Goal: Complete application form: Complete application form

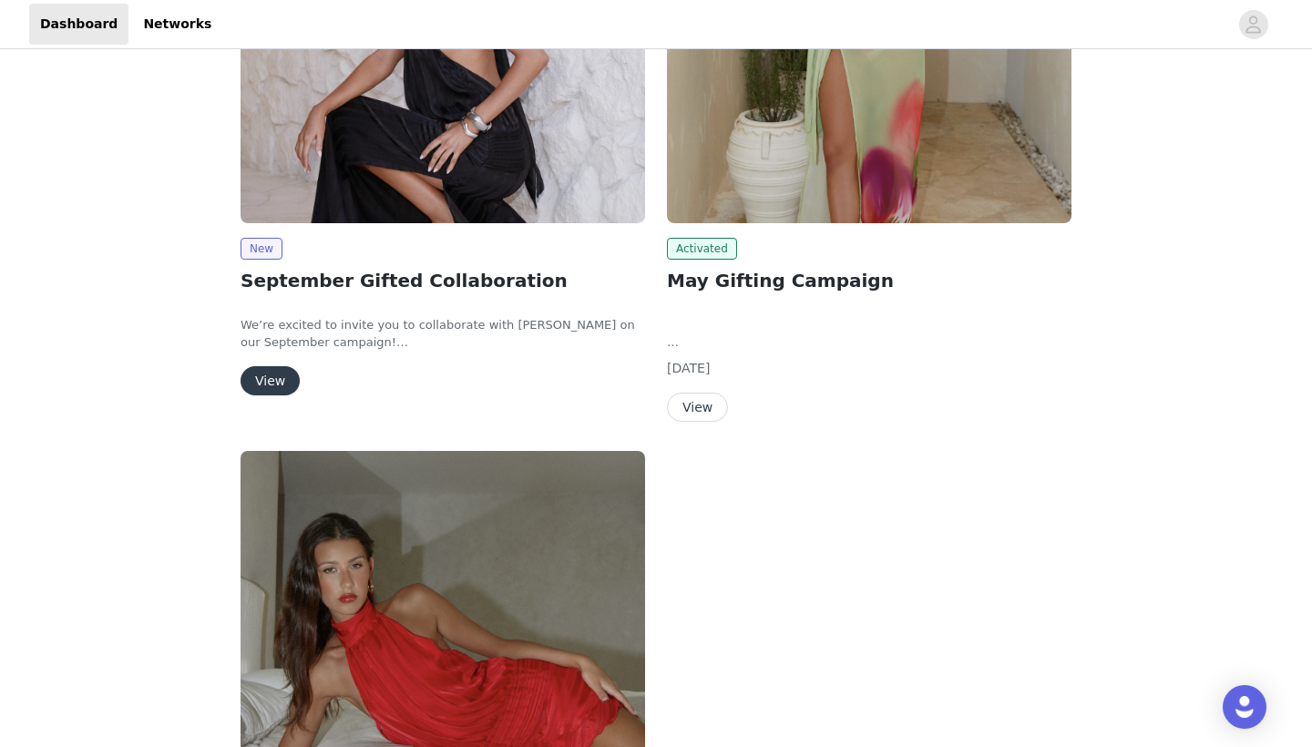
click at [274, 377] on button "View" at bounding box center [270, 380] width 59 height 29
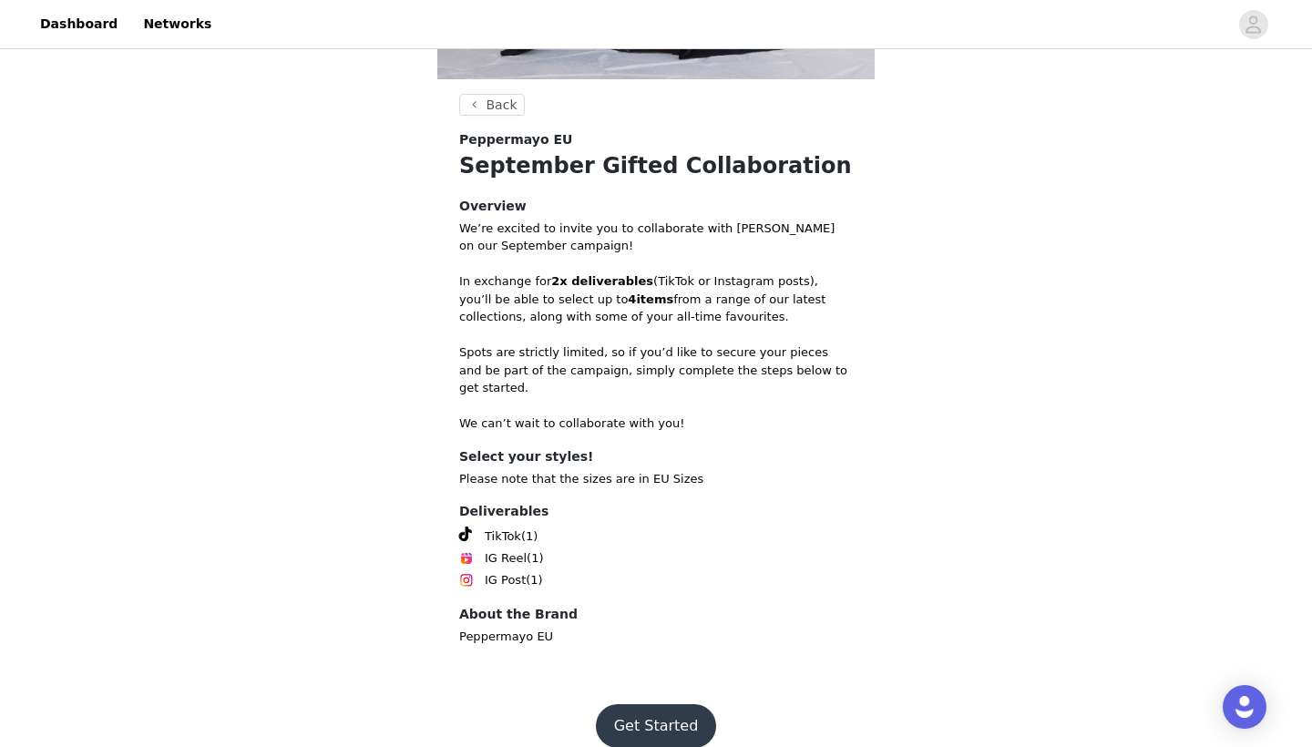
scroll to position [447, 0]
click at [670, 705] on button "Get Started" at bounding box center [656, 727] width 121 height 44
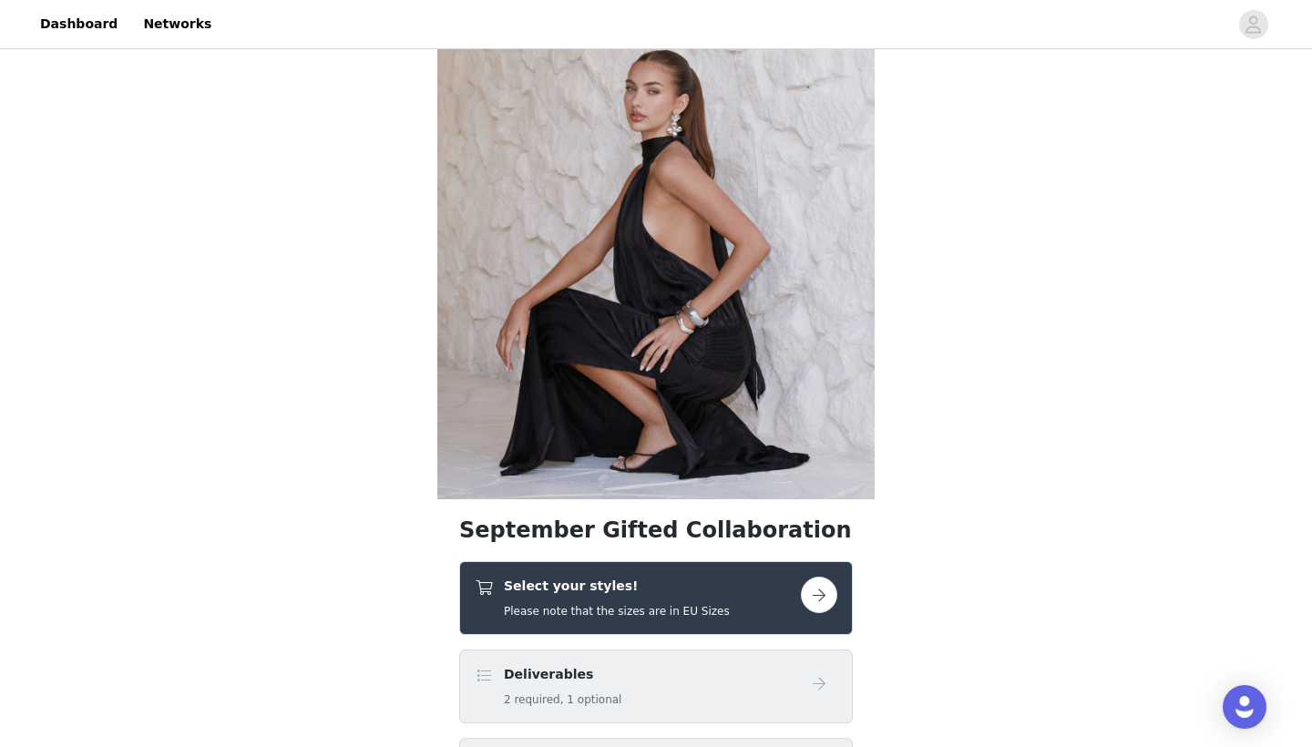
scroll to position [176, 0]
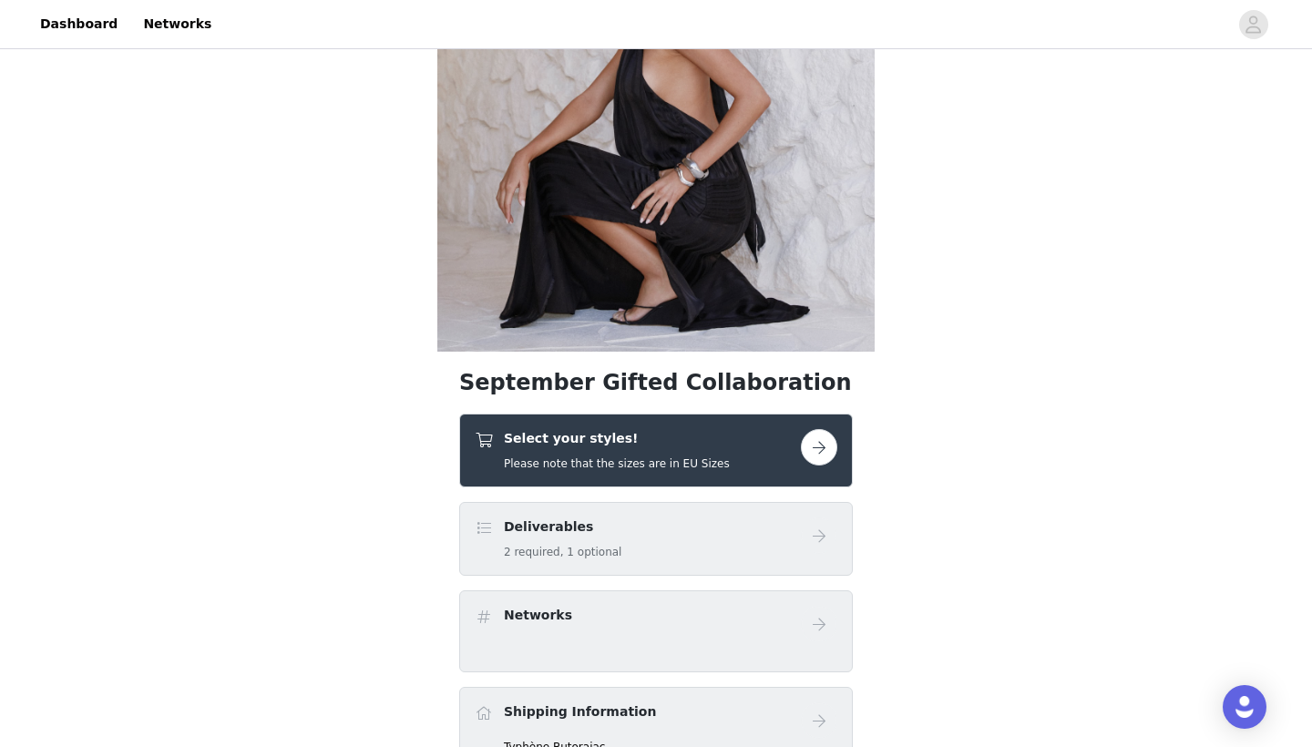
click at [666, 473] on div "Select your styles! Please note that the sizes are in EU Sizes" at bounding box center [656, 451] width 394 height 74
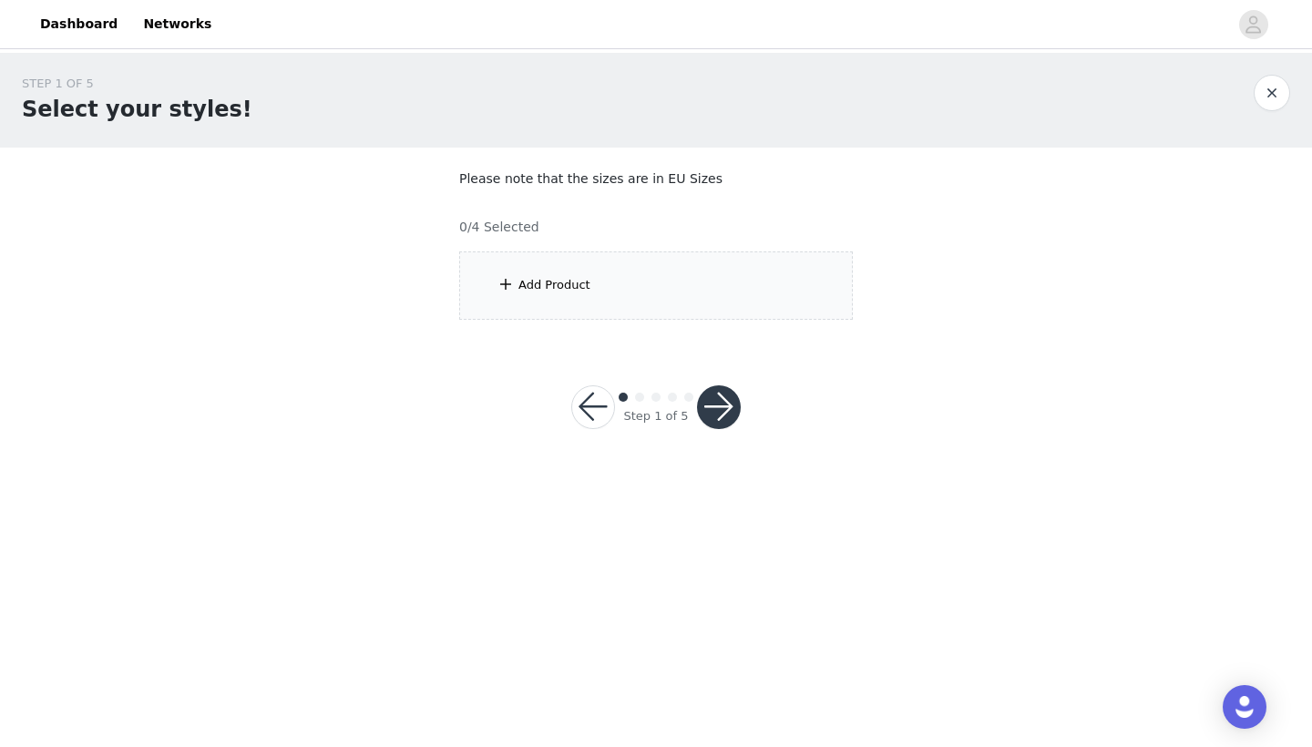
click at [556, 289] on div "Add Product" at bounding box center [554, 285] width 72 height 18
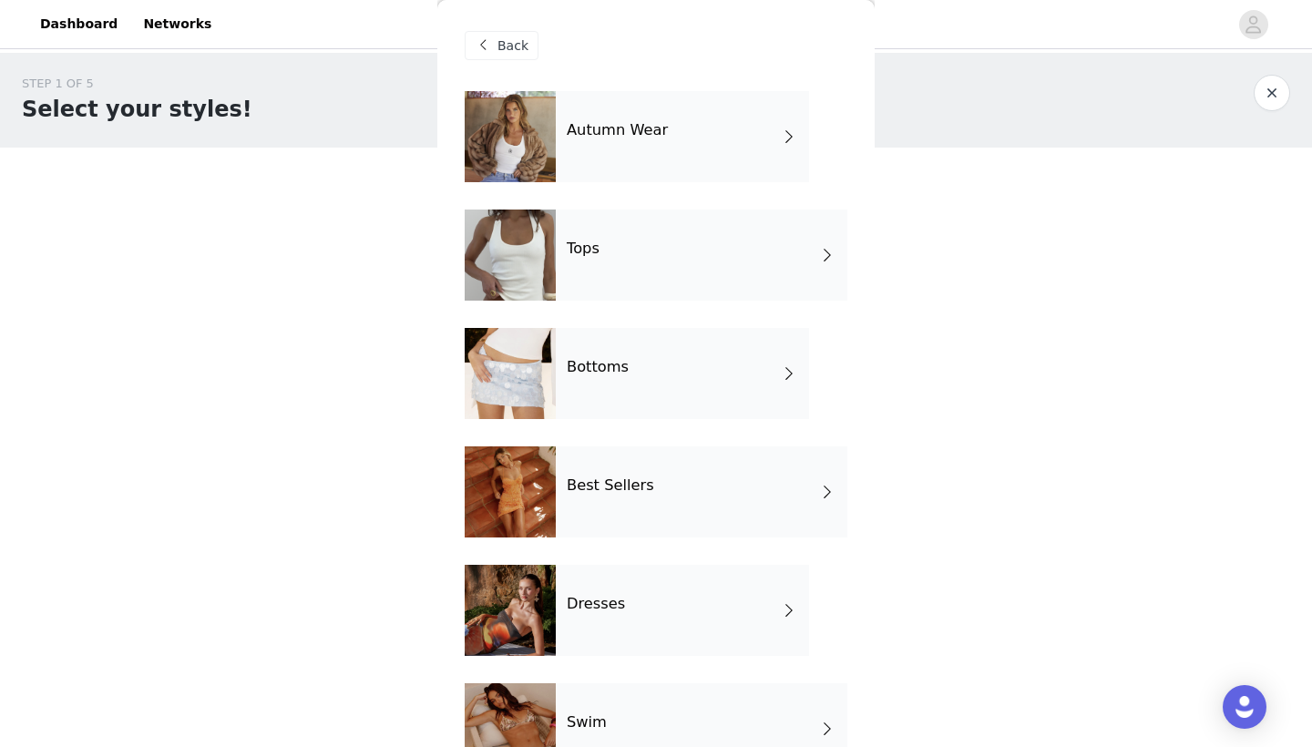
click at [602, 156] on div "Autumn Wear" at bounding box center [682, 136] width 253 height 91
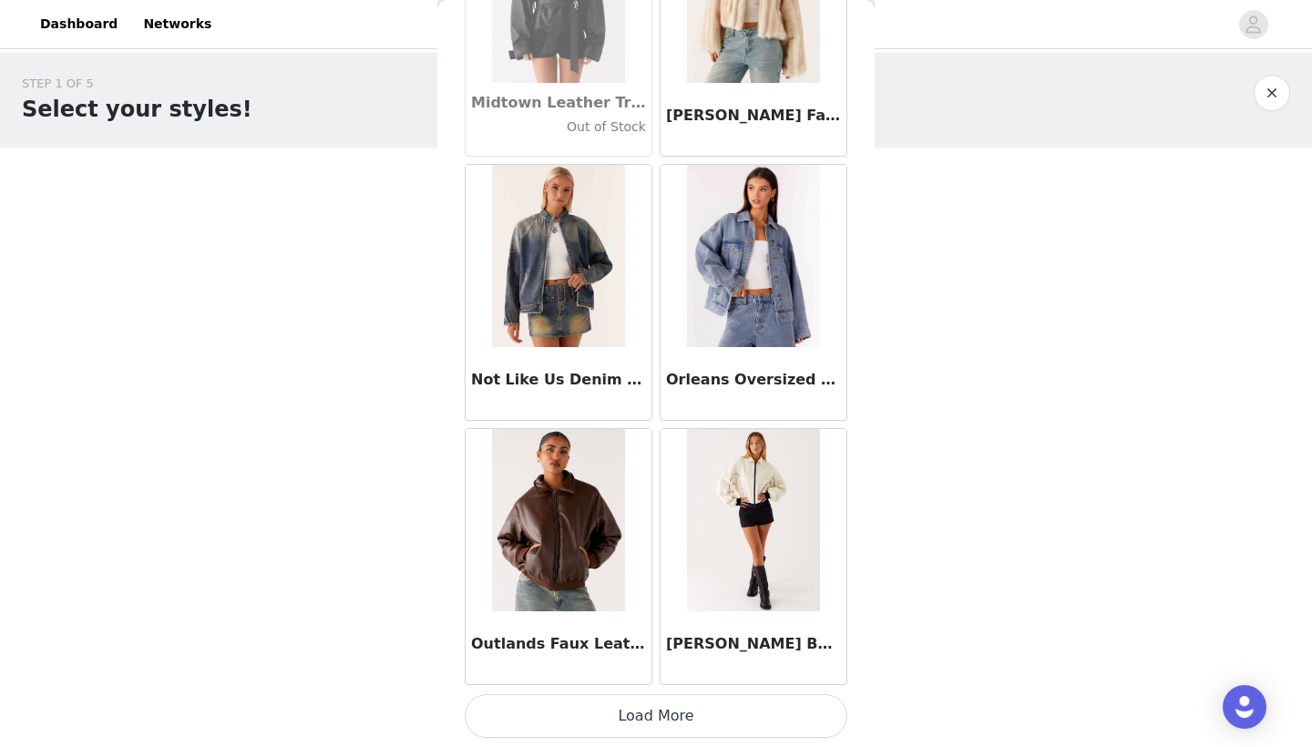
scroll to position [2041, 0]
click at [699, 724] on button "Load More" at bounding box center [656, 716] width 383 height 44
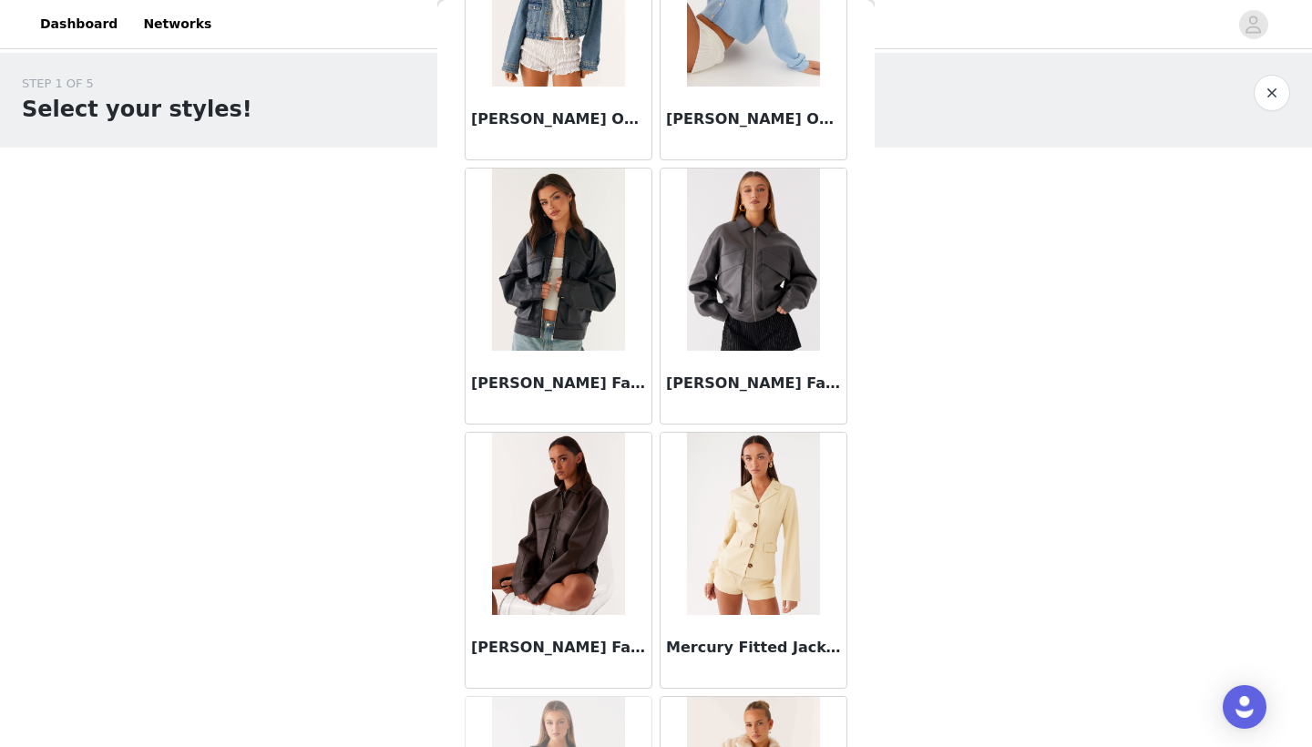
scroll to position [1243, 0]
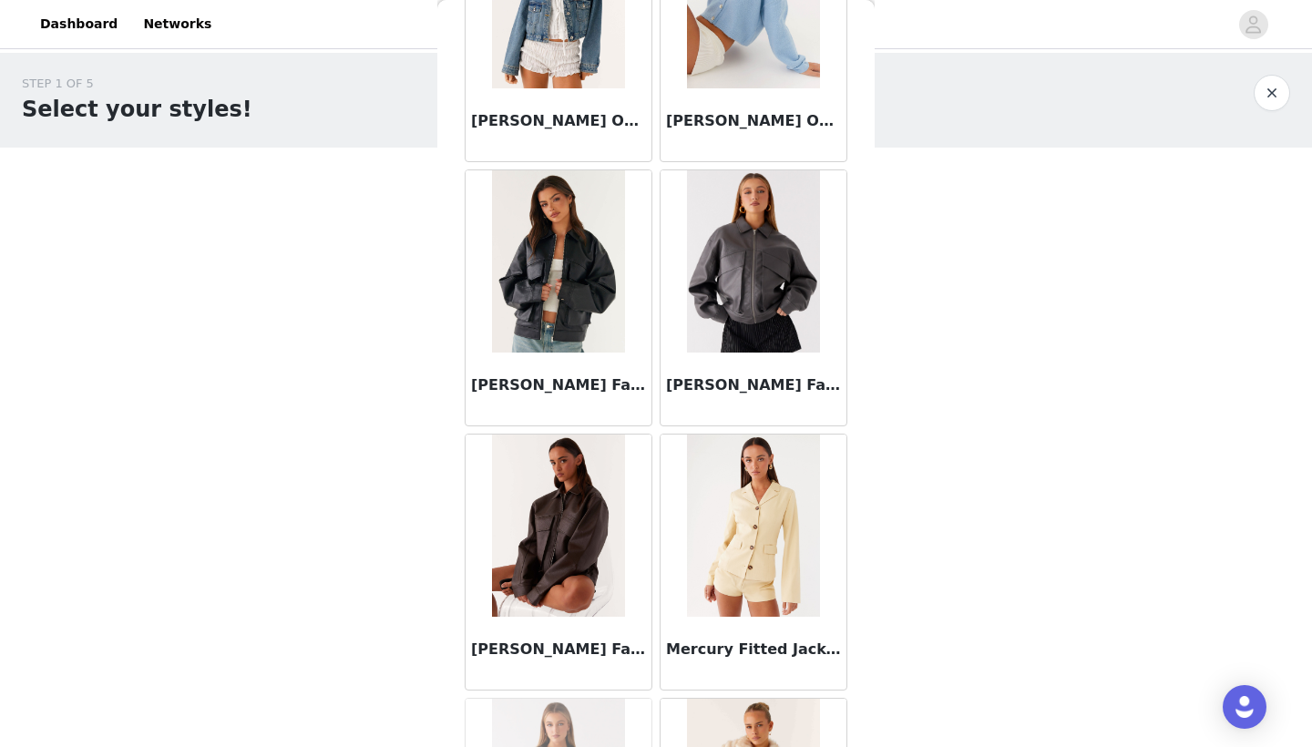
click at [578, 545] on img at bounding box center [558, 526] width 132 height 182
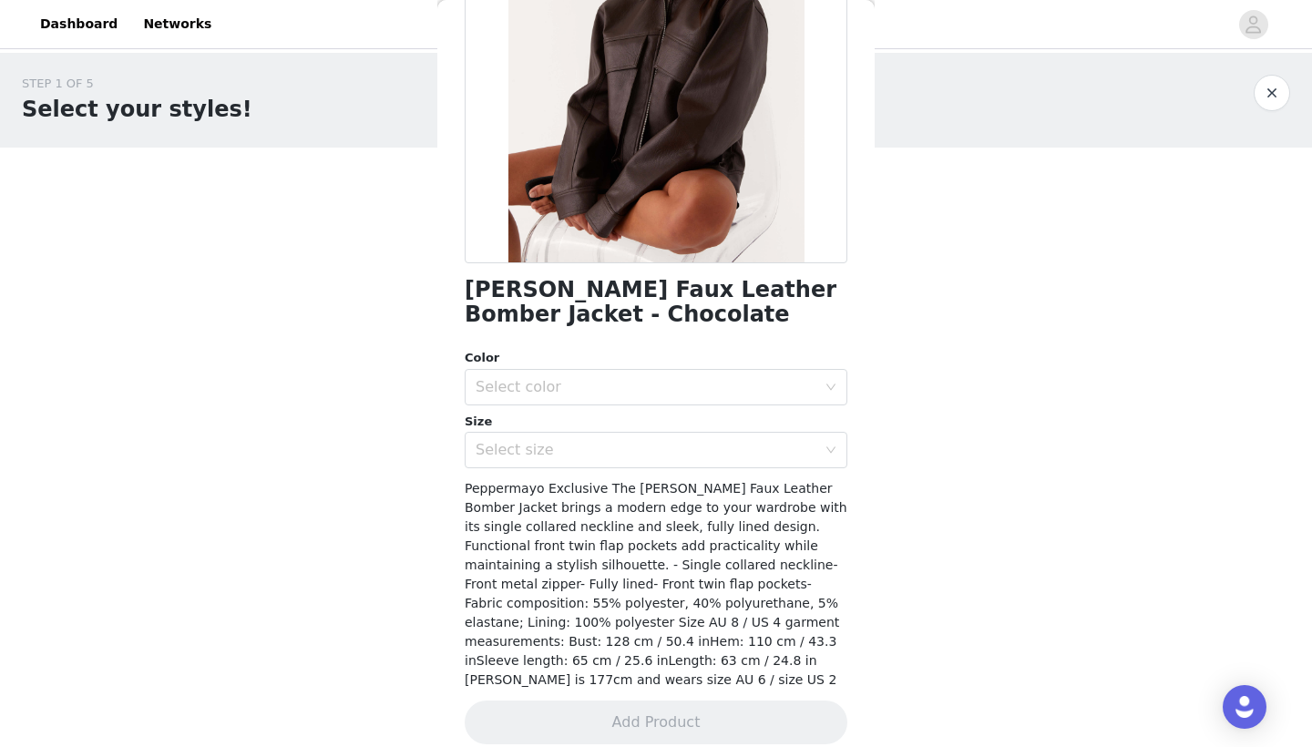
scroll to position [237, 0]
click at [600, 375] on div "Select color" at bounding box center [650, 388] width 349 height 35
click at [597, 429] on li "Chocolate" at bounding box center [656, 427] width 383 height 29
click at [593, 447] on div "Select size" at bounding box center [646, 451] width 341 height 18
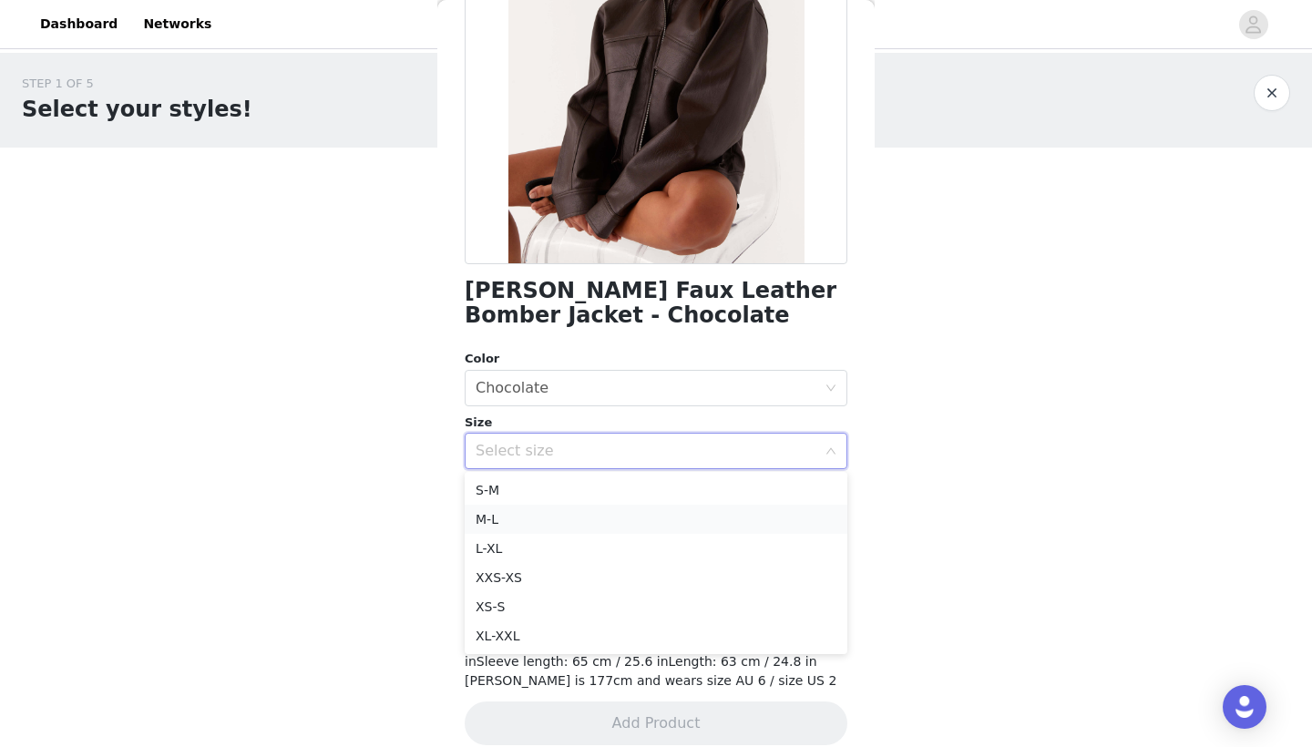
click at [590, 511] on li "M-L" at bounding box center [656, 519] width 383 height 29
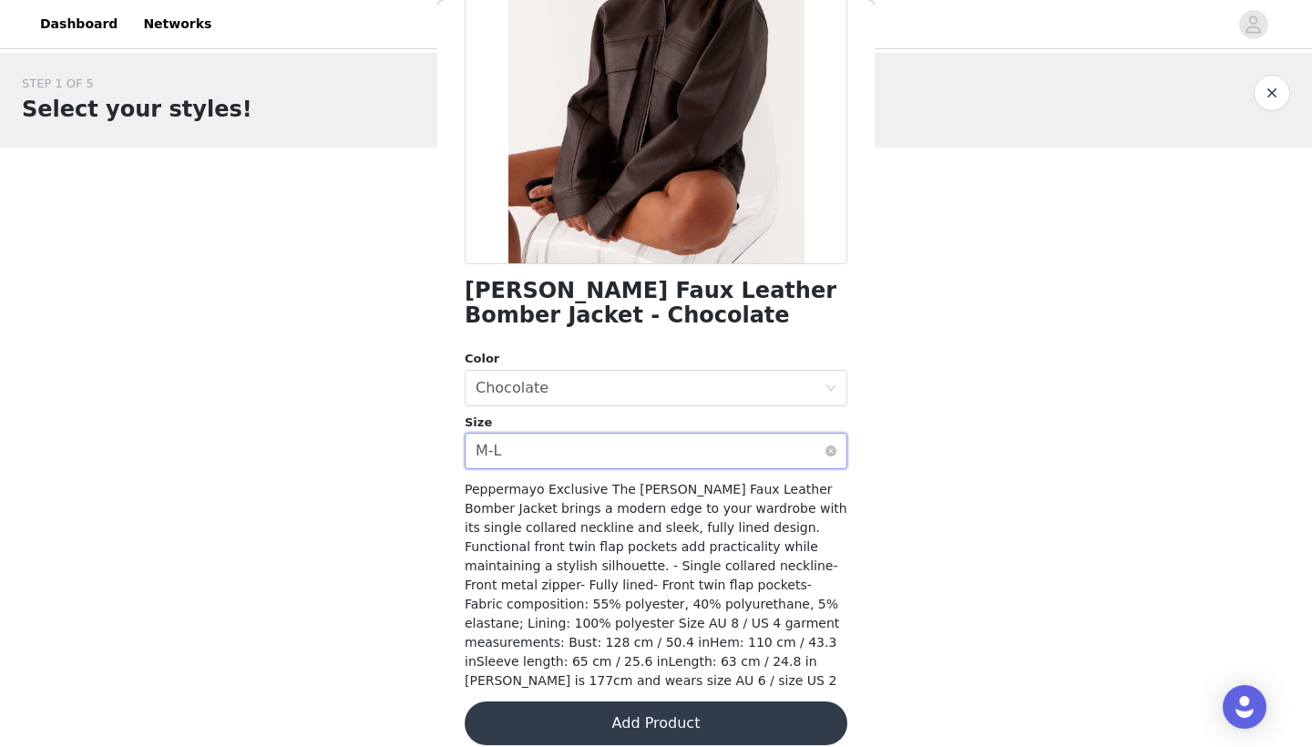
click at [597, 452] on div "Select size M-L" at bounding box center [650, 451] width 349 height 35
click at [654, 455] on div "Select size M-L" at bounding box center [650, 451] width 349 height 35
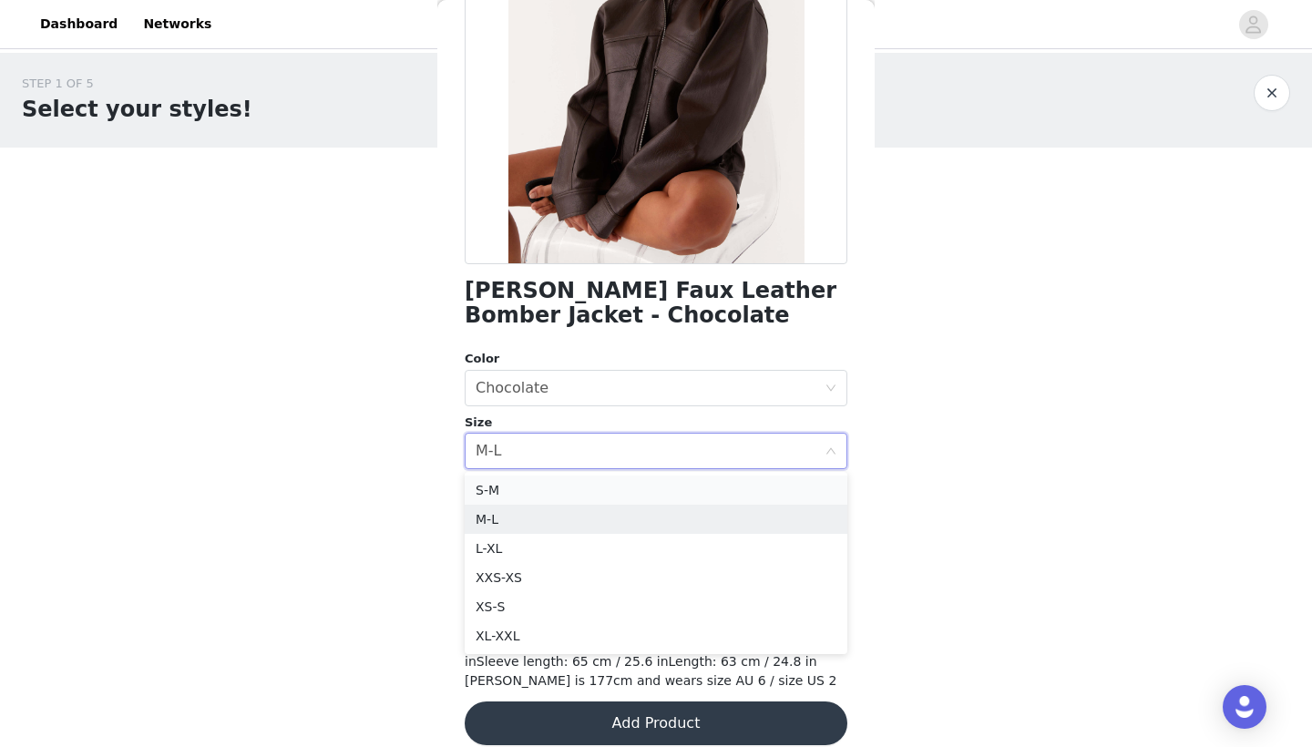
click at [627, 487] on li "S-M" at bounding box center [656, 490] width 383 height 29
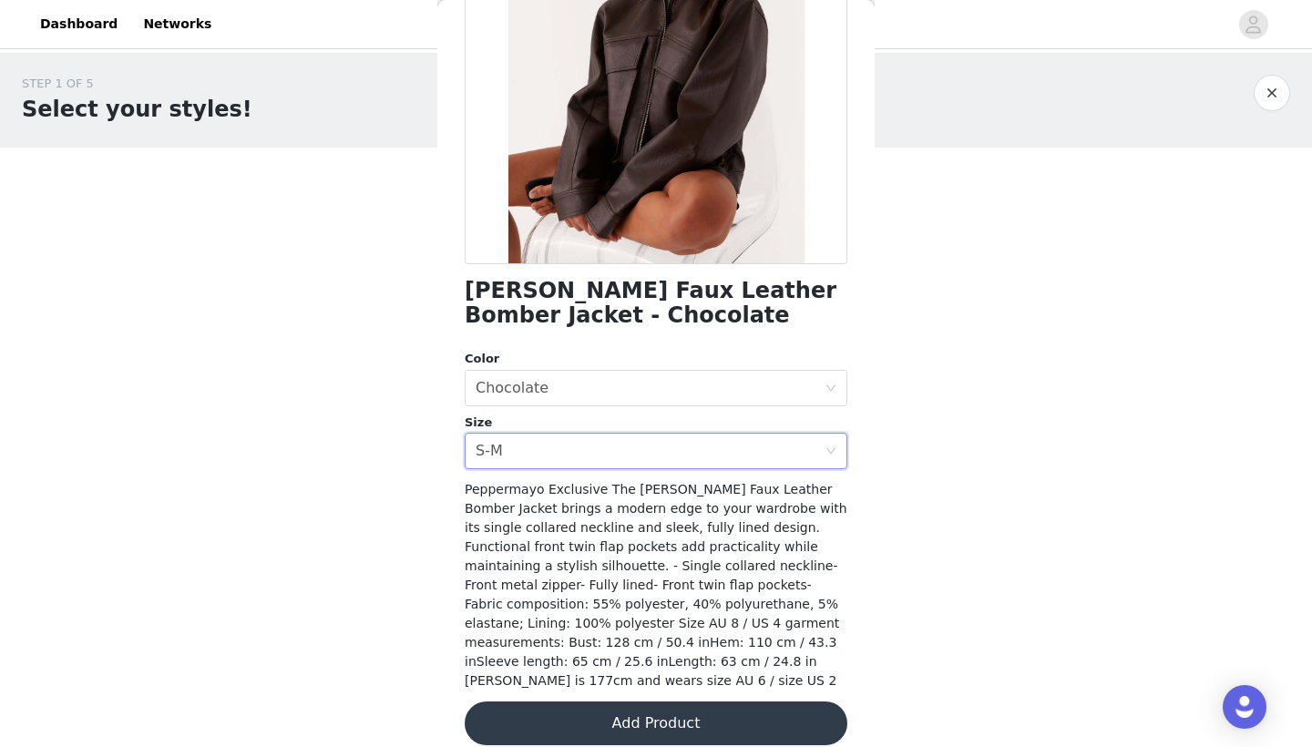
click at [706, 702] on button "Add Product" at bounding box center [656, 724] width 383 height 44
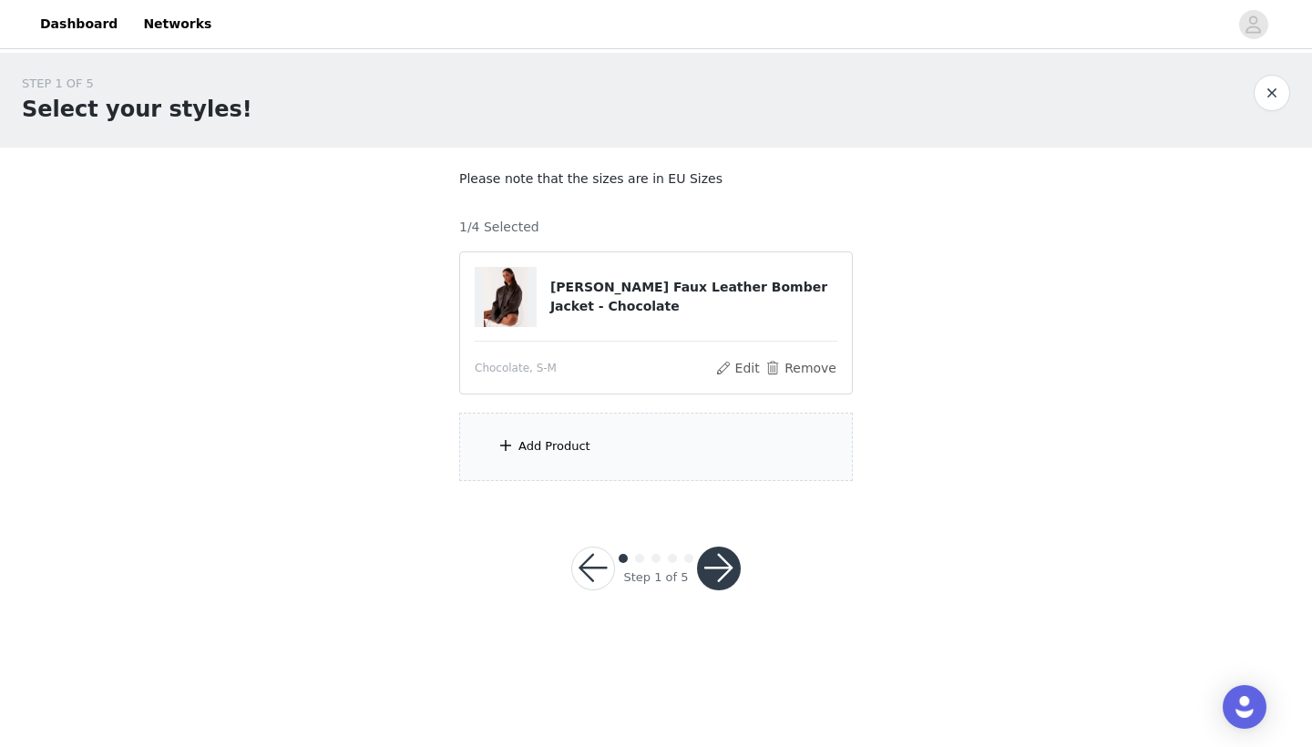
click at [652, 425] on div "Add Product" at bounding box center [656, 447] width 394 height 68
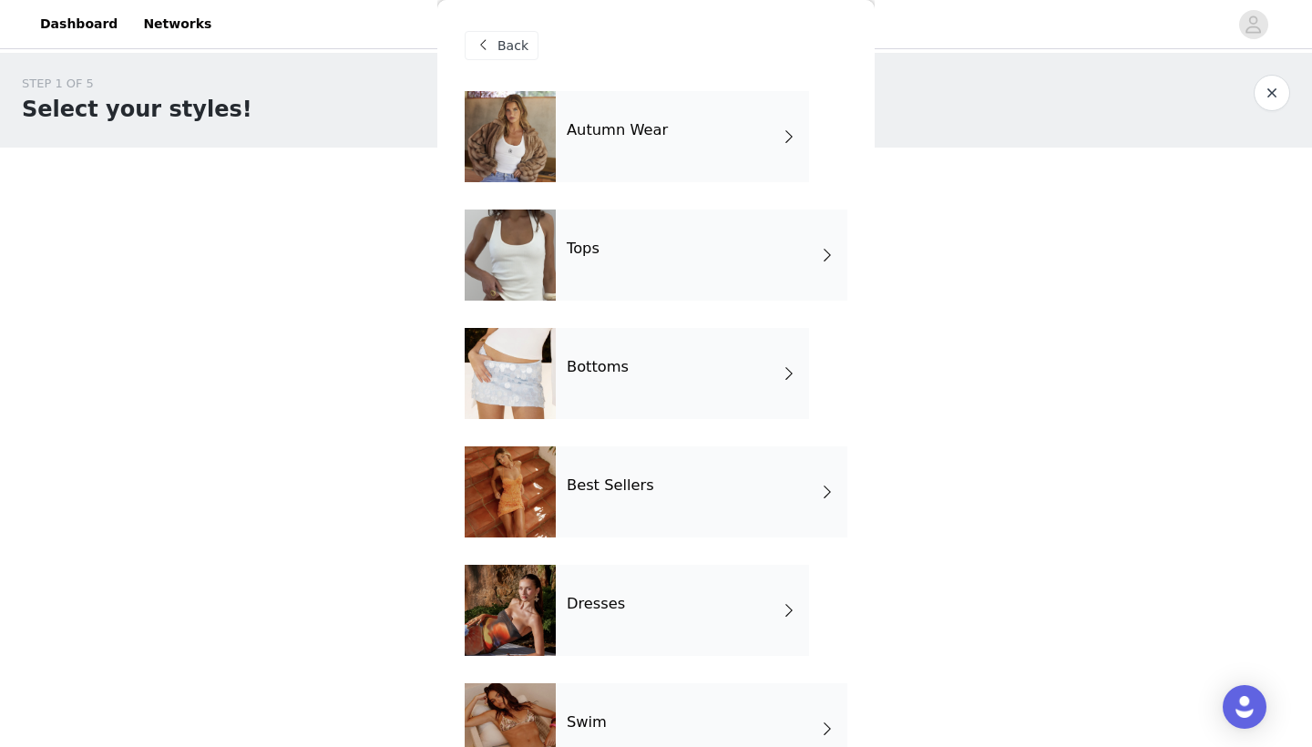
click at [631, 152] on div "Autumn Wear" at bounding box center [682, 136] width 253 height 91
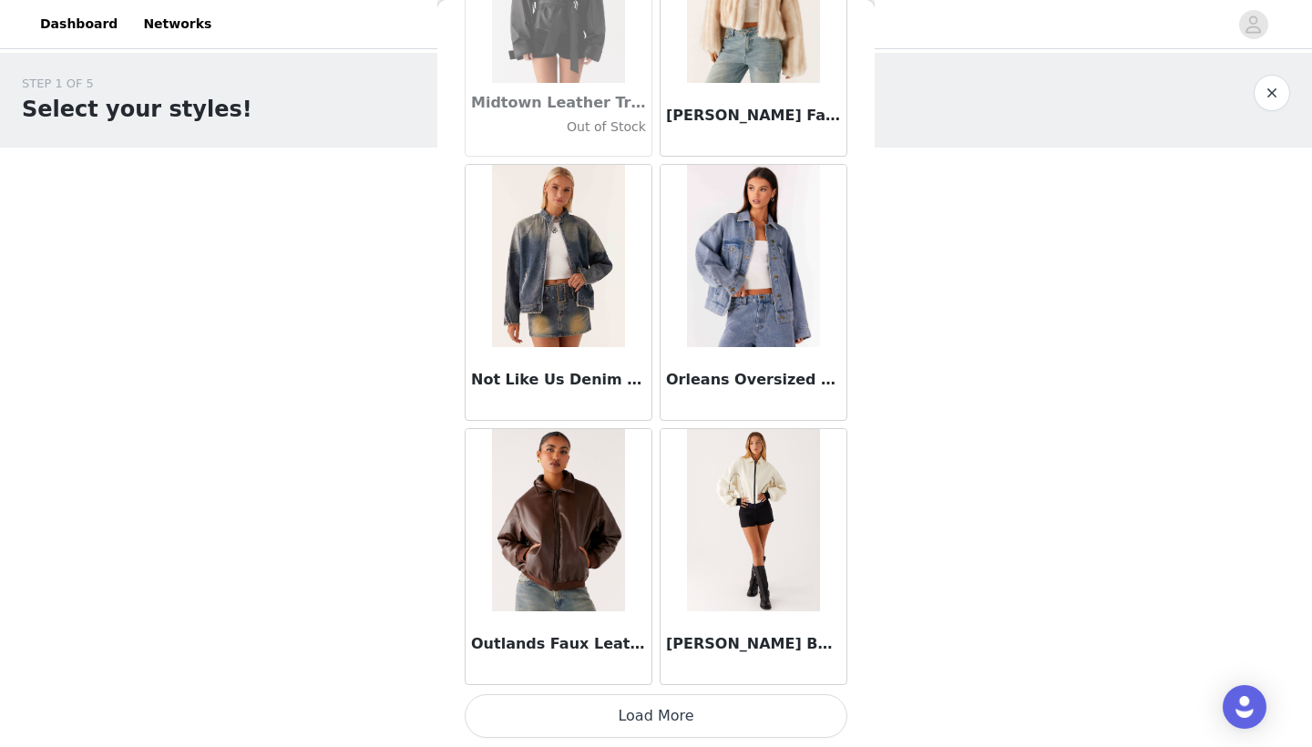
click at [660, 721] on button "Load More" at bounding box center [656, 716] width 383 height 44
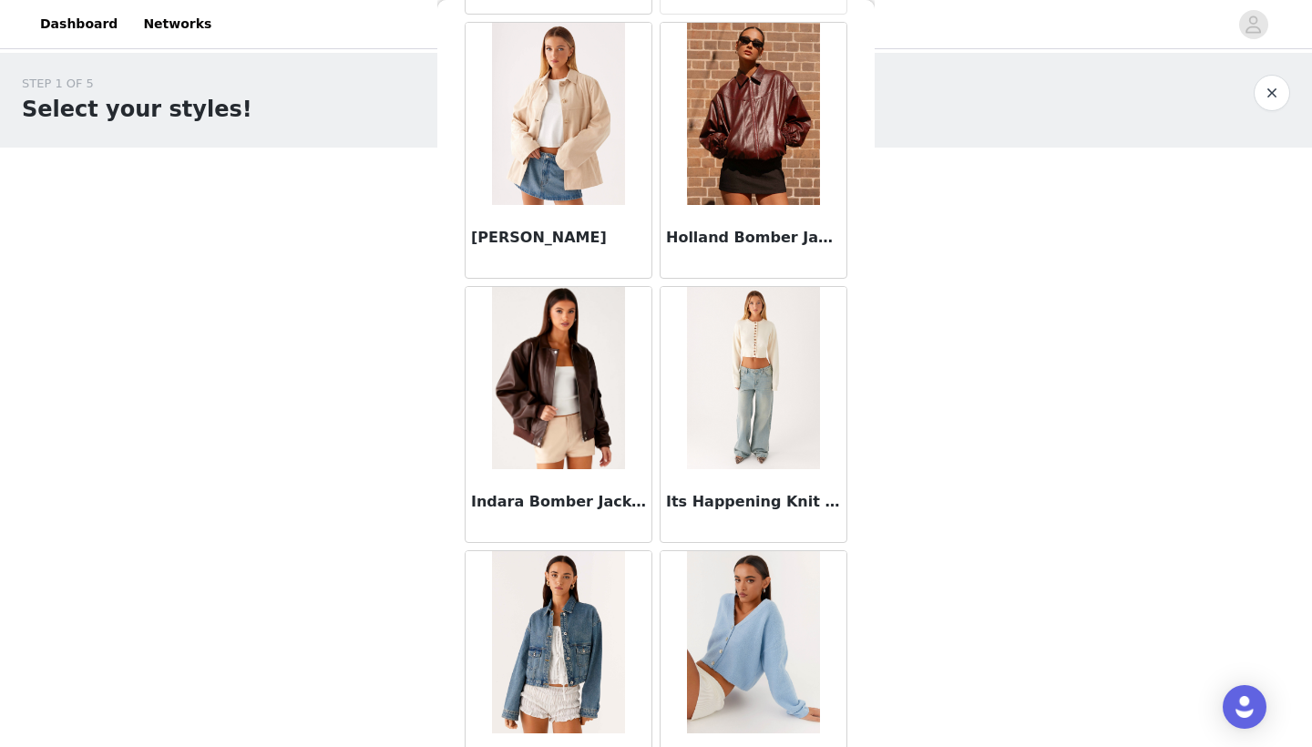
scroll to position [596, 0]
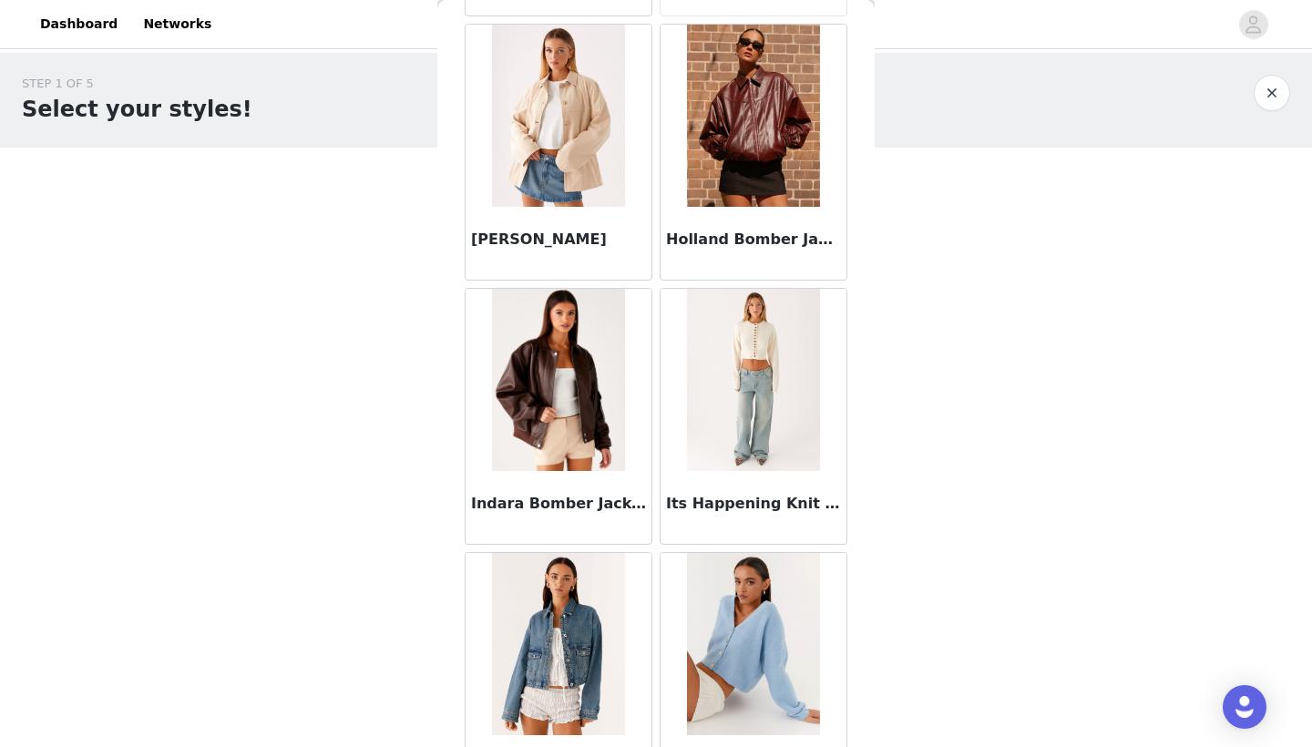
click at [558, 406] on img at bounding box center [558, 380] width 133 height 182
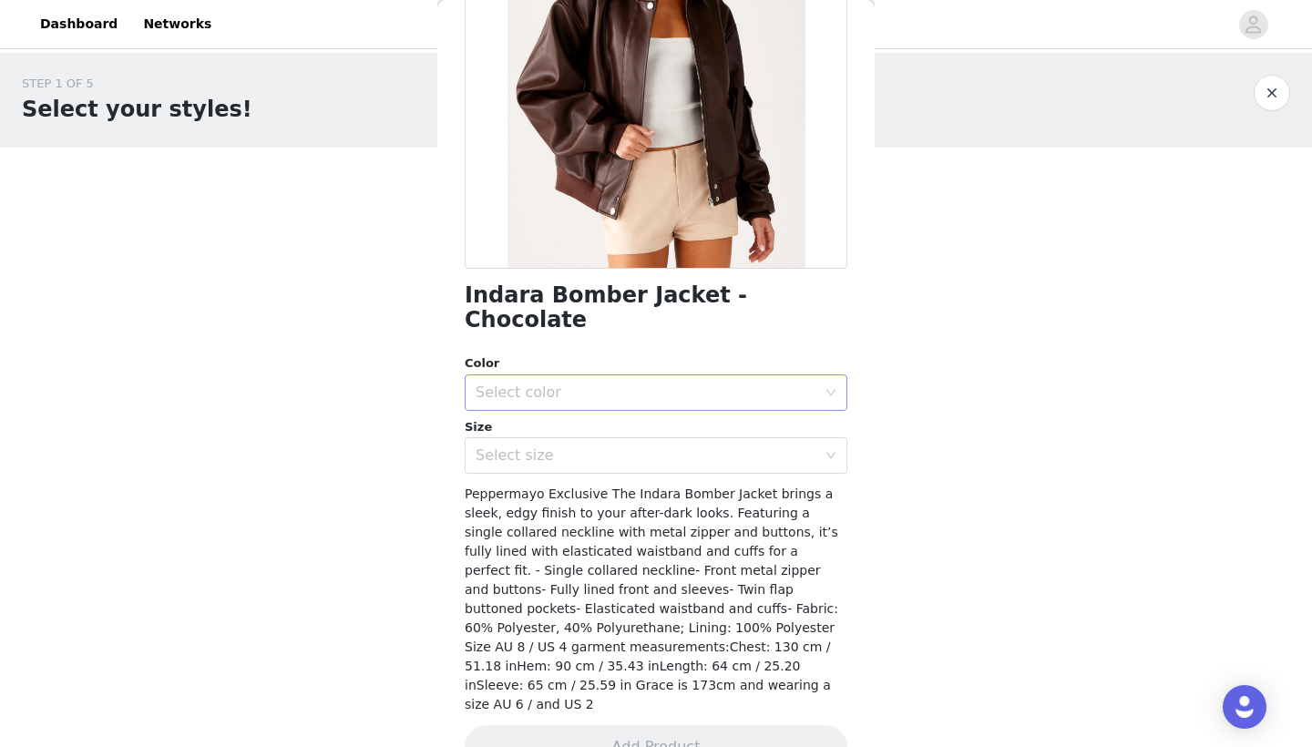
scroll to position [231, 0]
click at [576, 385] on div "Select color" at bounding box center [646, 394] width 341 height 18
click at [569, 399] on li "Chocolate" at bounding box center [656, 408] width 383 height 29
click at [566, 447] on div "Select size" at bounding box center [646, 456] width 341 height 18
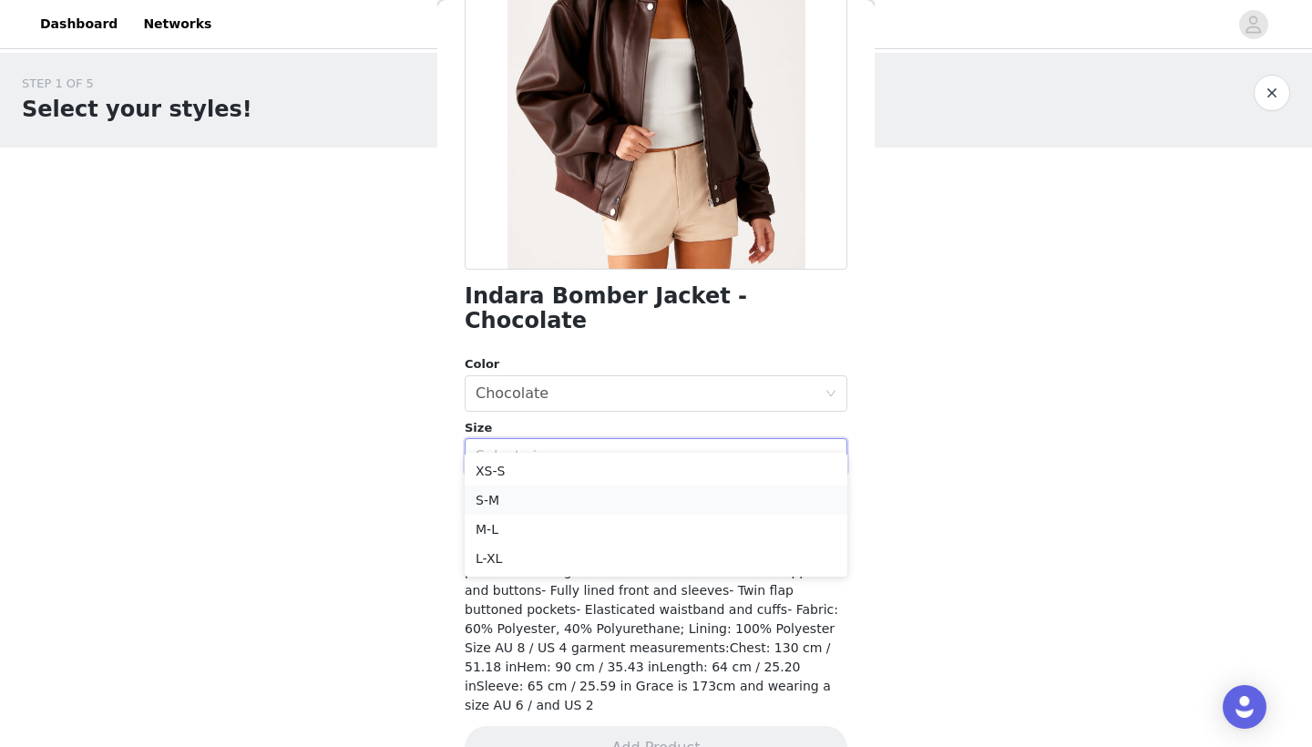
click at [559, 489] on li "S-M" at bounding box center [656, 500] width 383 height 29
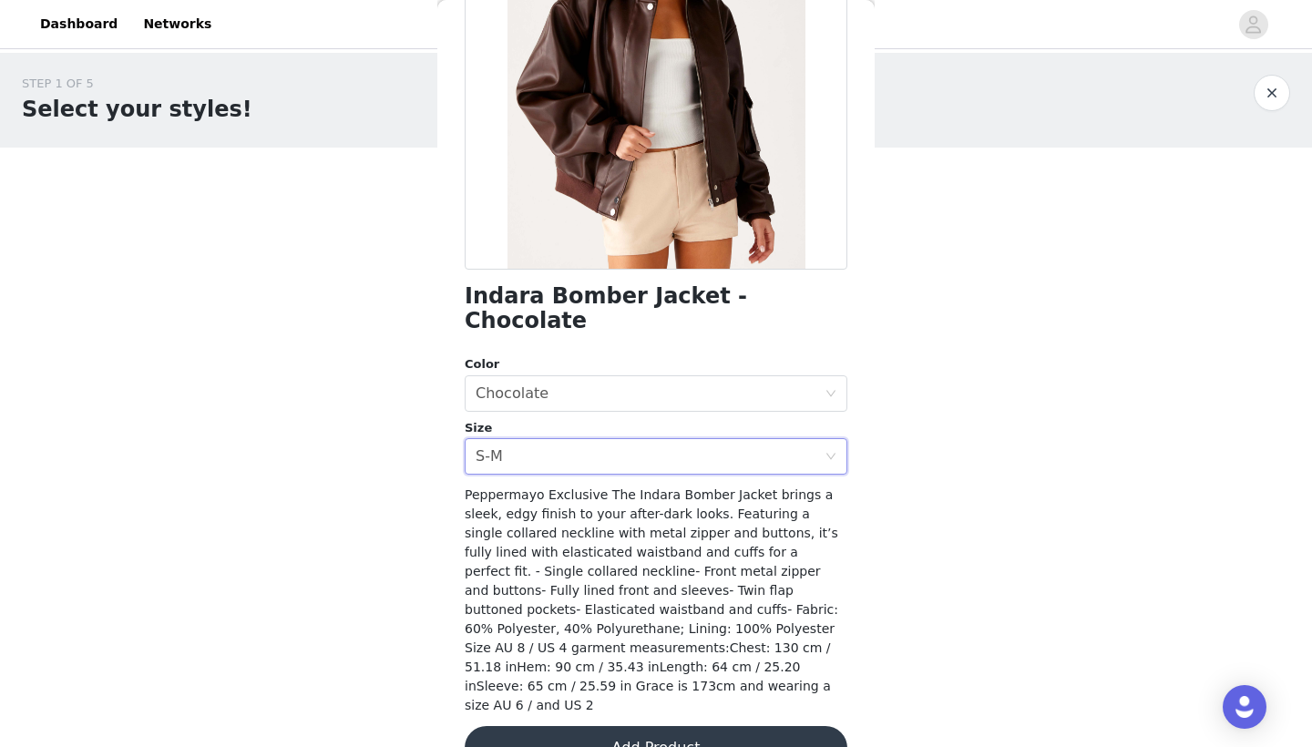
click at [608, 726] on button "Add Product" at bounding box center [656, 748] width 383 height 44
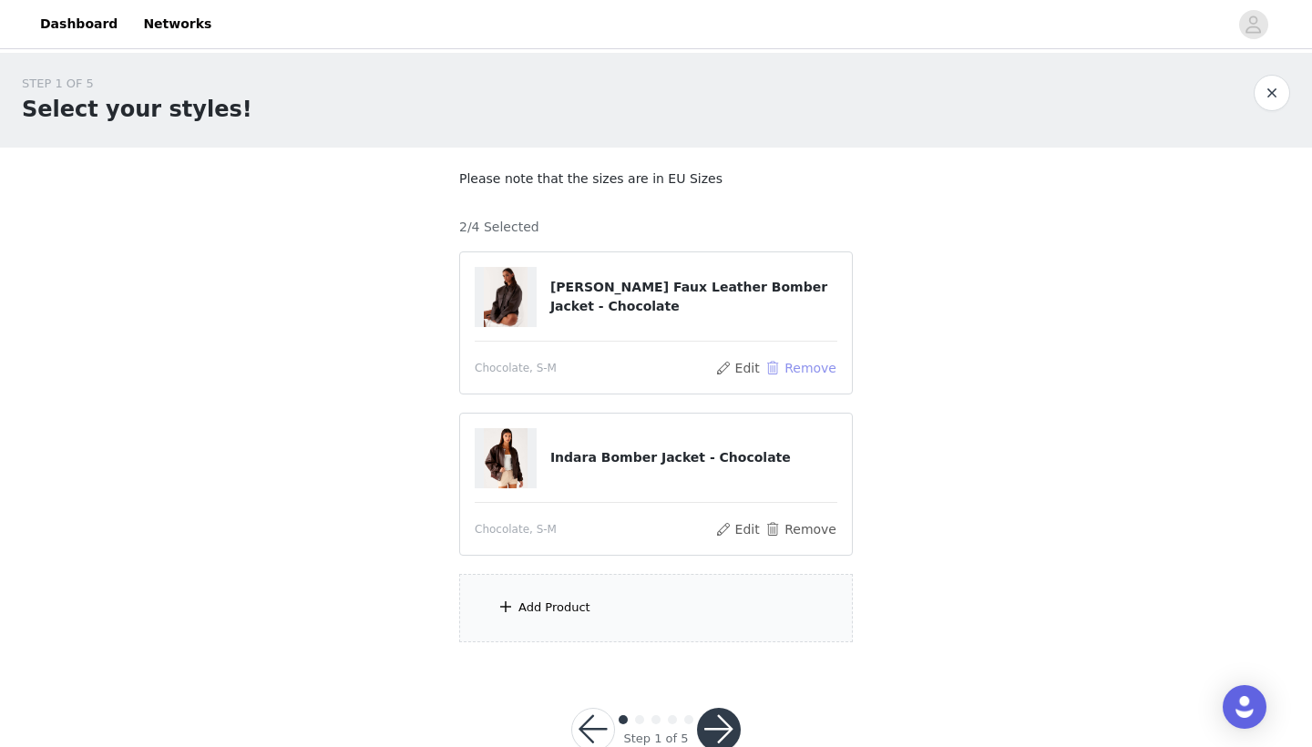
click at [785, 368] on button "Remove" at bounding box center [801, 368] width 73 height 22
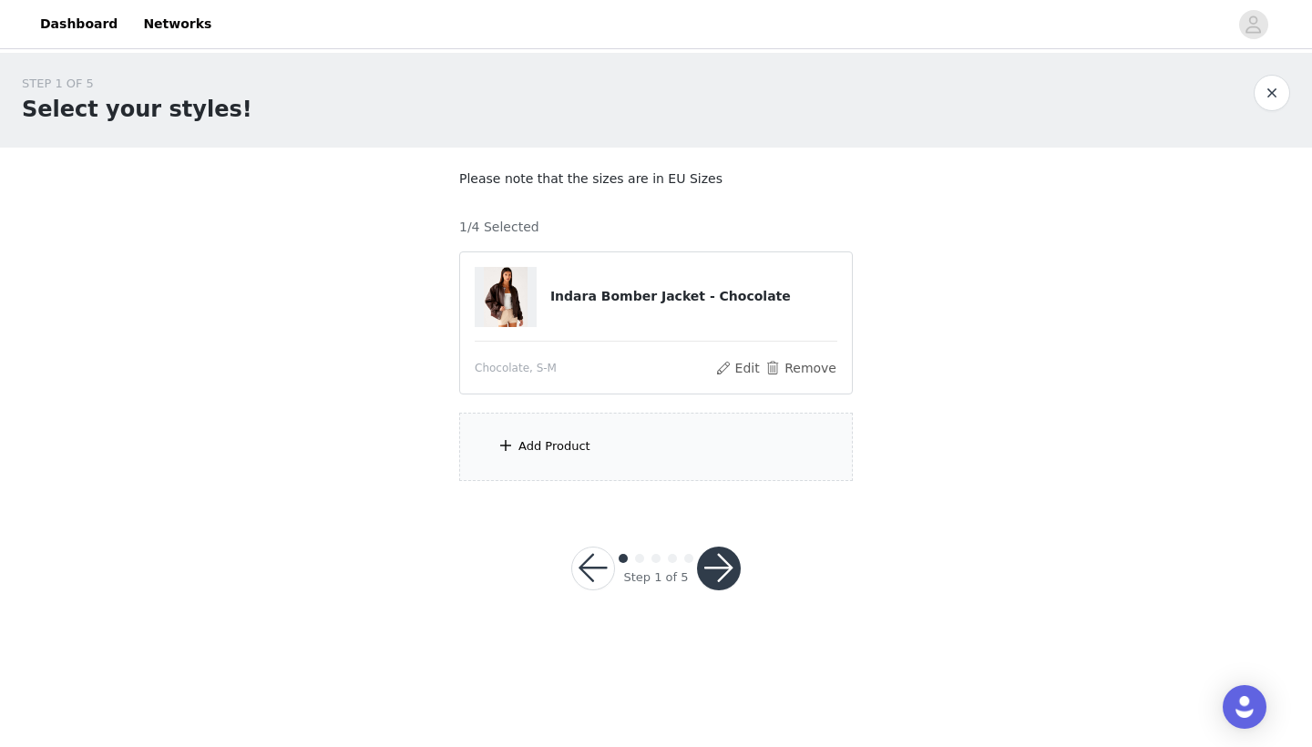
click at [681, 436] on div "Add Product" at bounding box center [656, 447] width 394 height 68
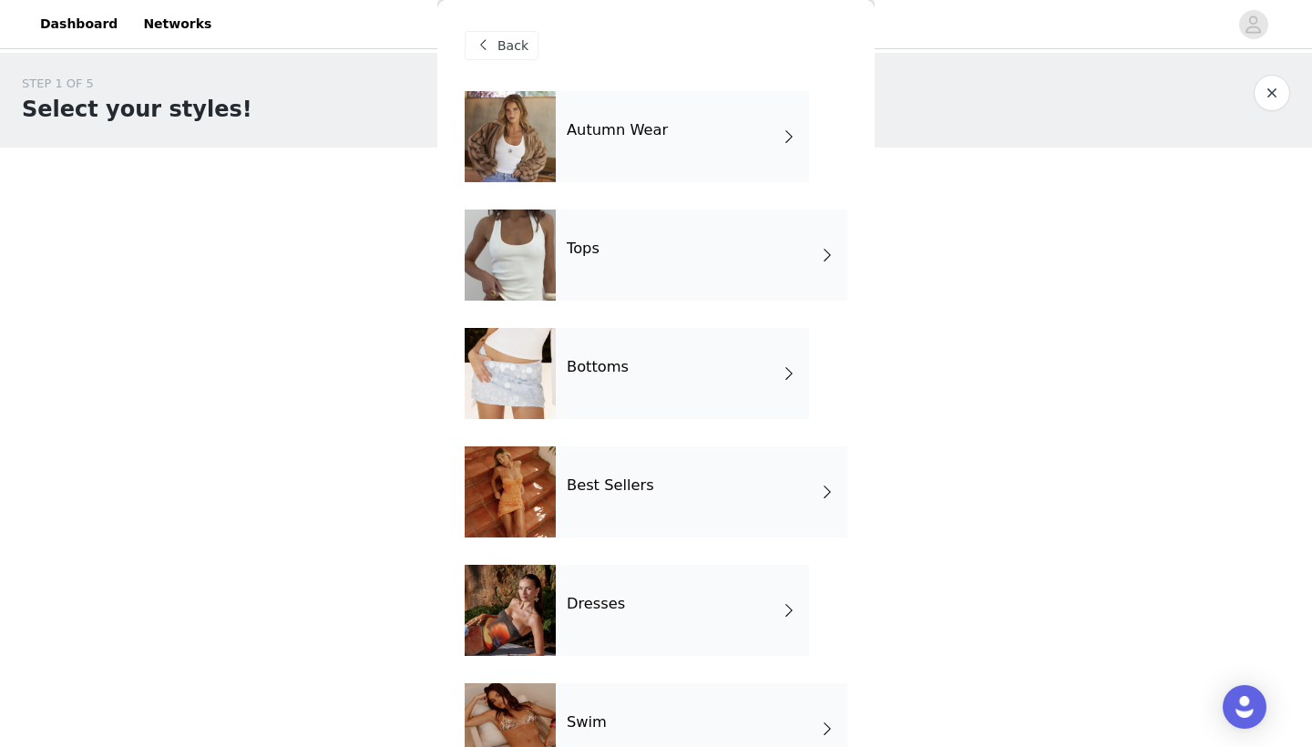
click at [570, 144] on div "Autumn Wear" at bounding box center [682, 136] width 253 height 91
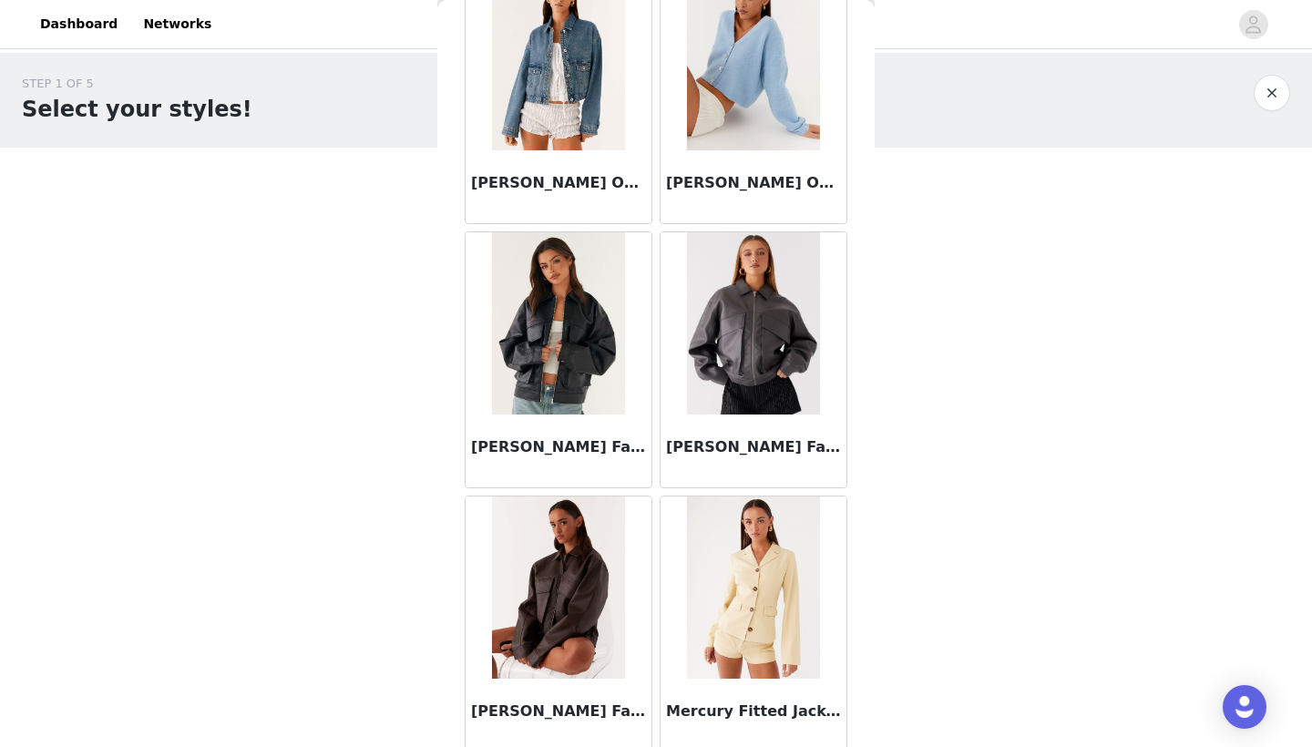
scroll to position [1182, 0]
click at [730, 357] on img at bounding box center [753, 322] width 133 height 182
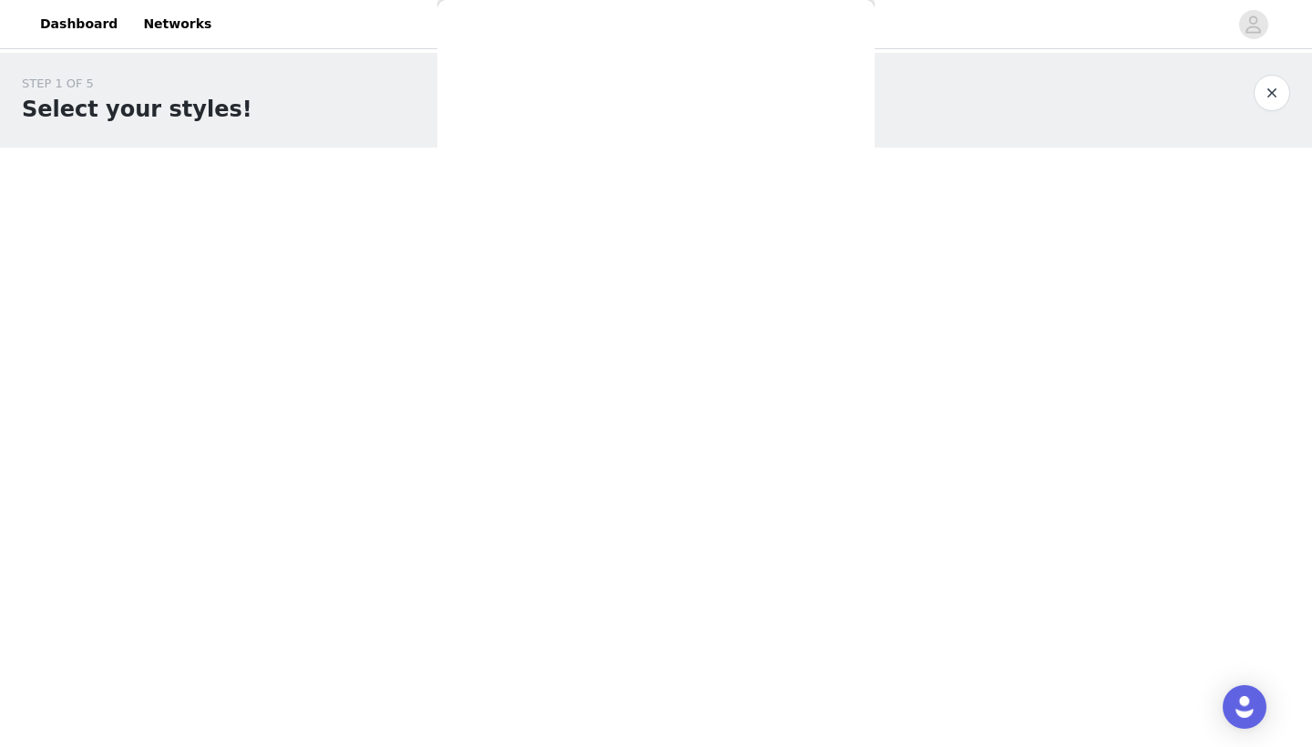
scroll to position [256, 0]
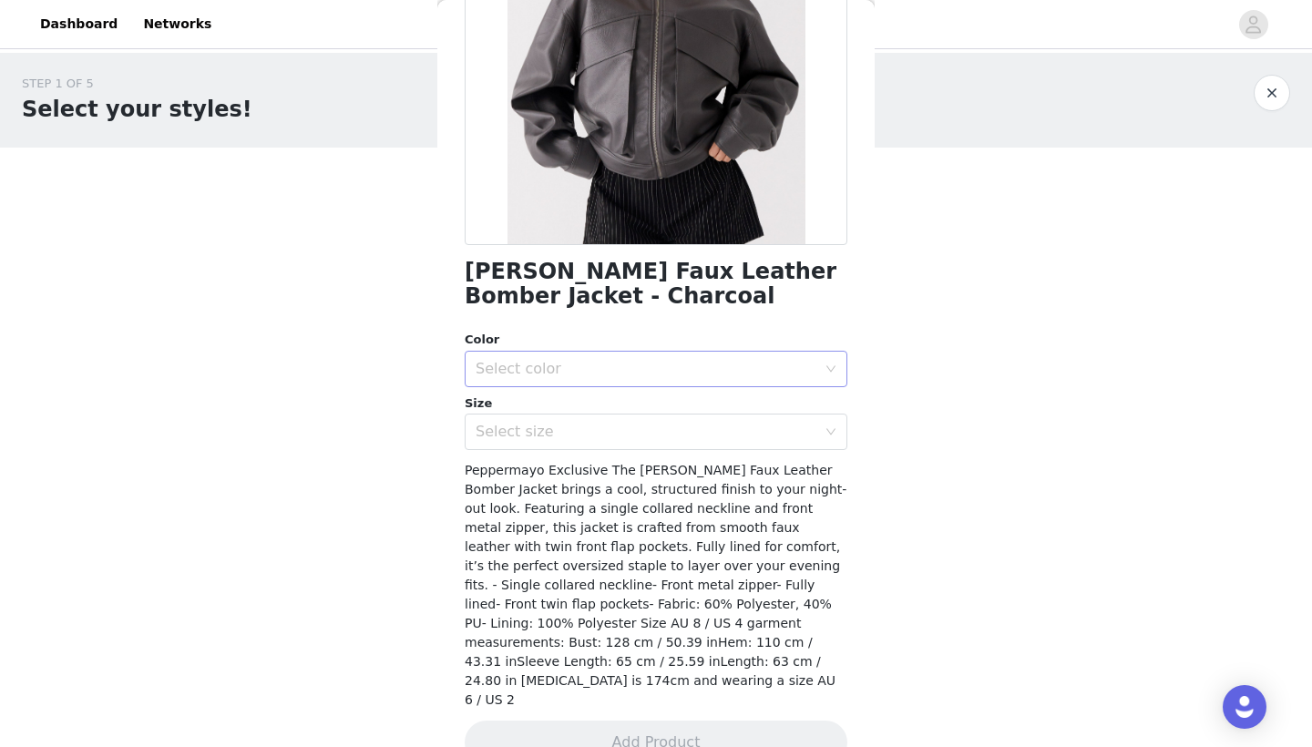
click at [635, 366] on div "Select color" at bounding box center [646, 369] width 341 height 18
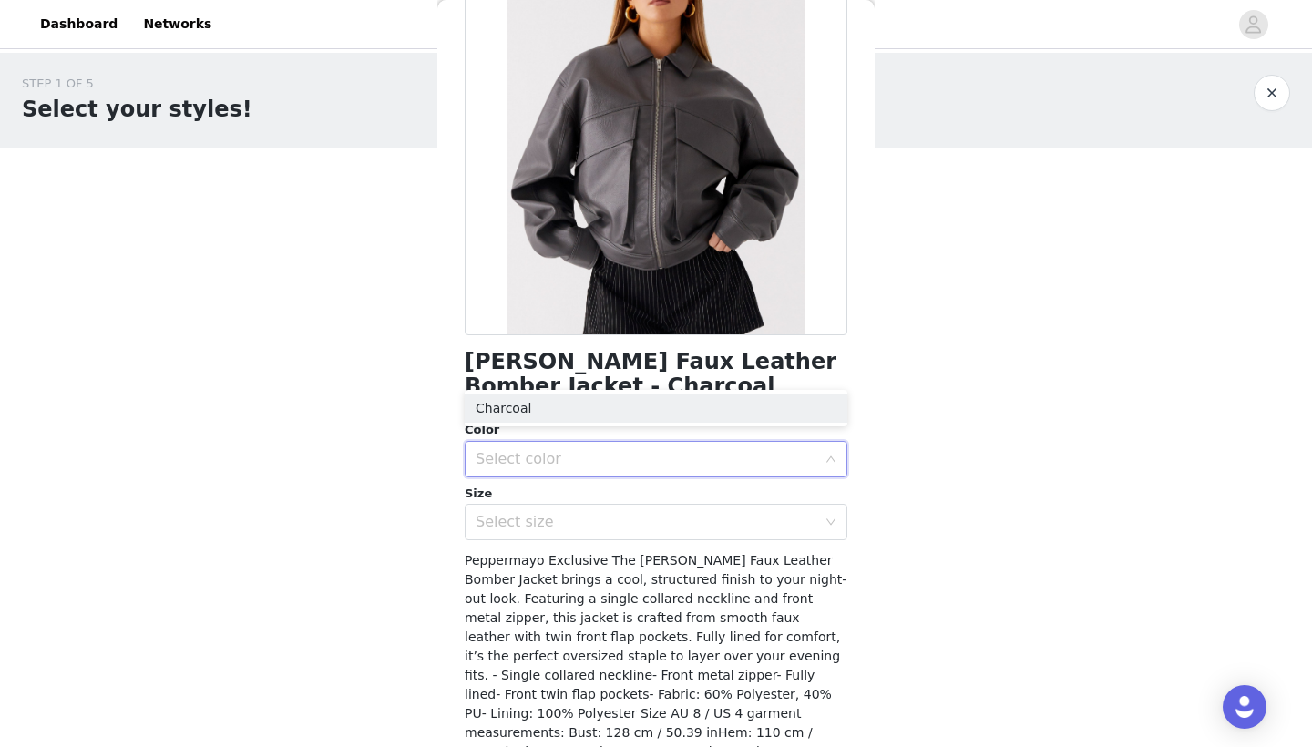
scroll to position [154, 0]
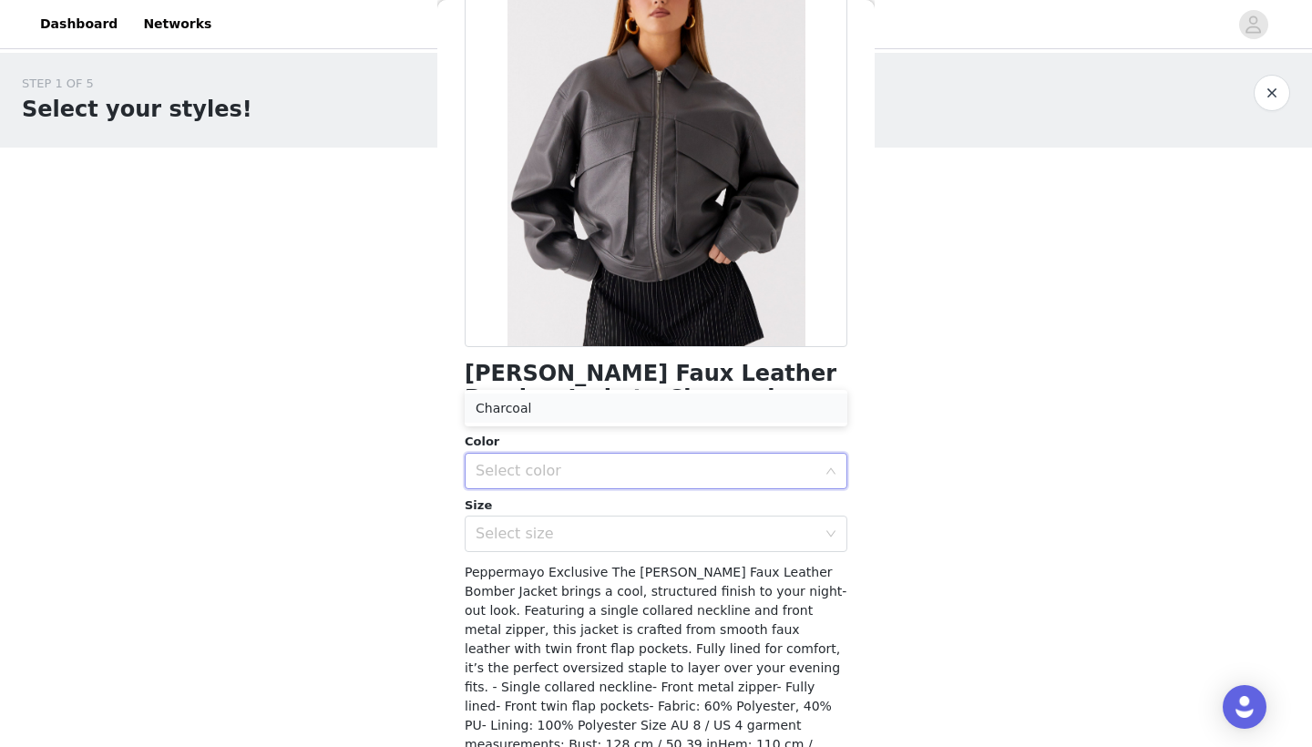
click at [629, 409] on li "Charcoal" at bounding box center [656, 408] width 383 height 29
click at [634, 525] on div "Select size" at bounding box center [646, 534] width 341 height 18
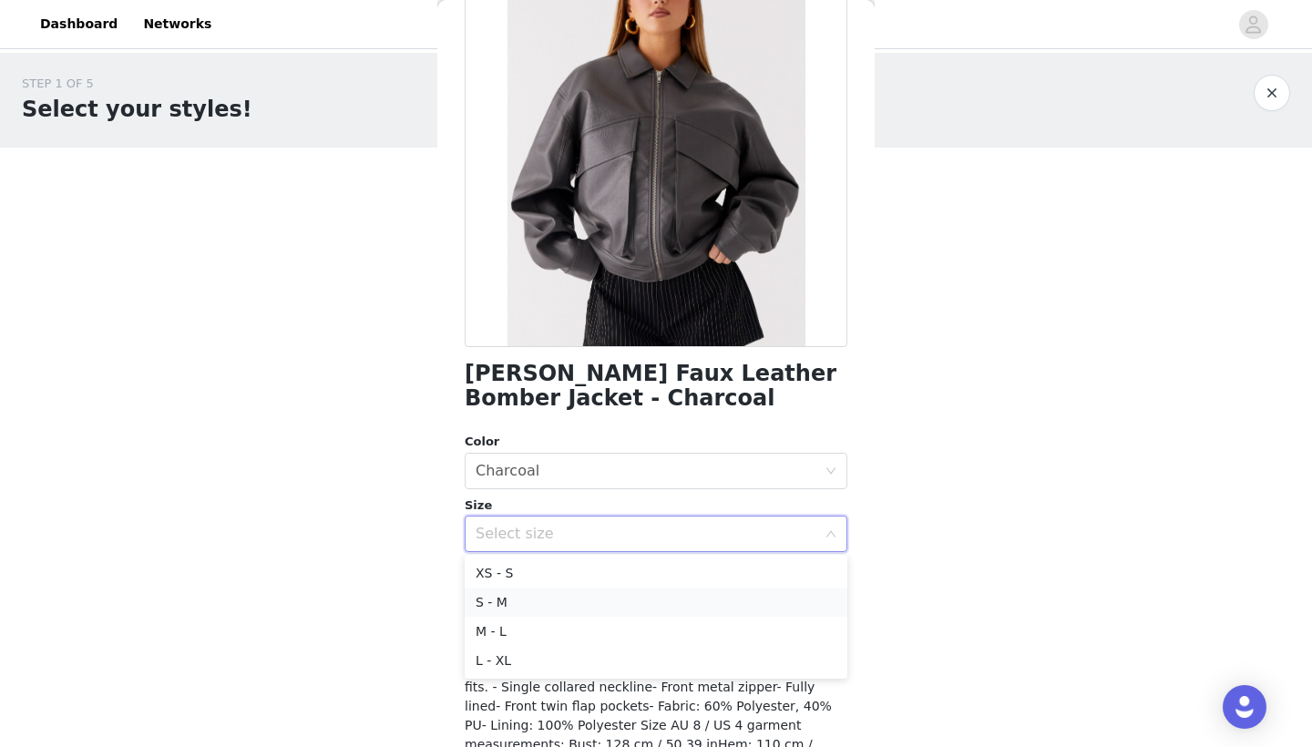
click at [634, 612] on li "S - M" at bounding box center [656, 602] width 383 height 29
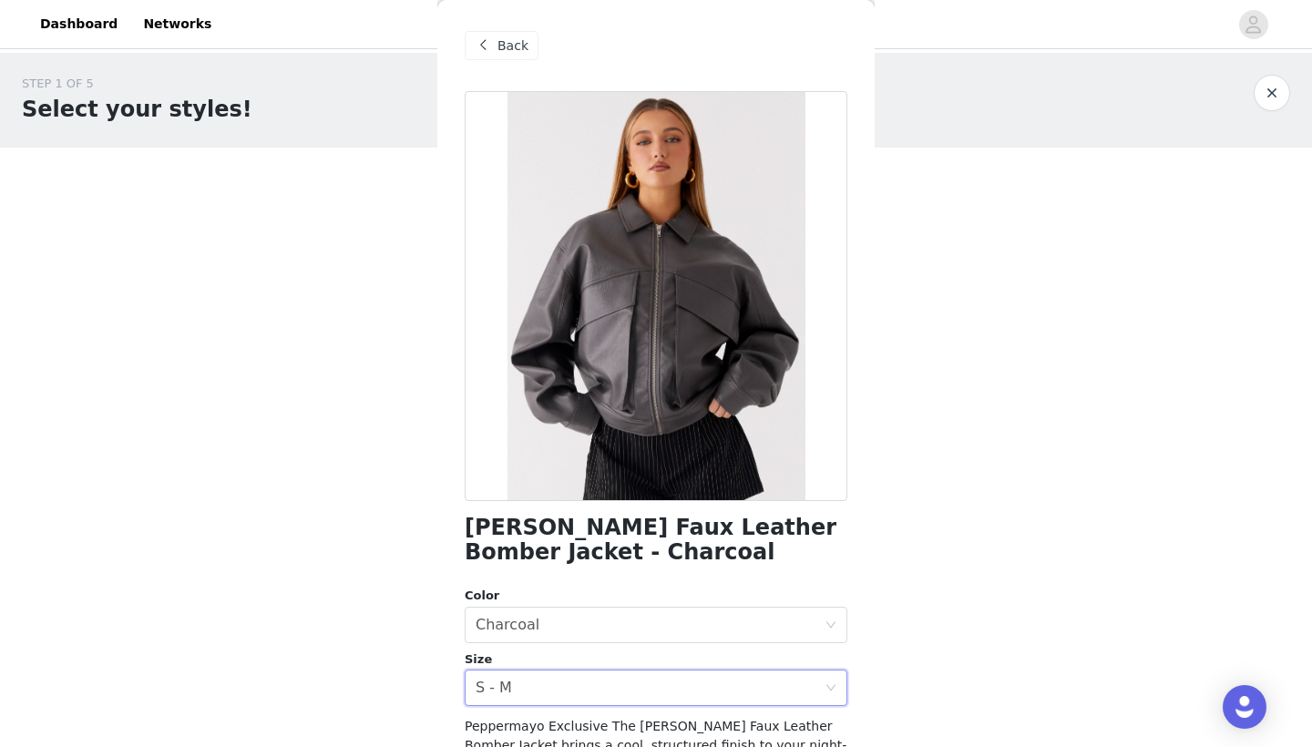
scroll to position [0, 0]
click at [494, 42] on div "Back" at bounding box center [502, 45] width 74 height 29
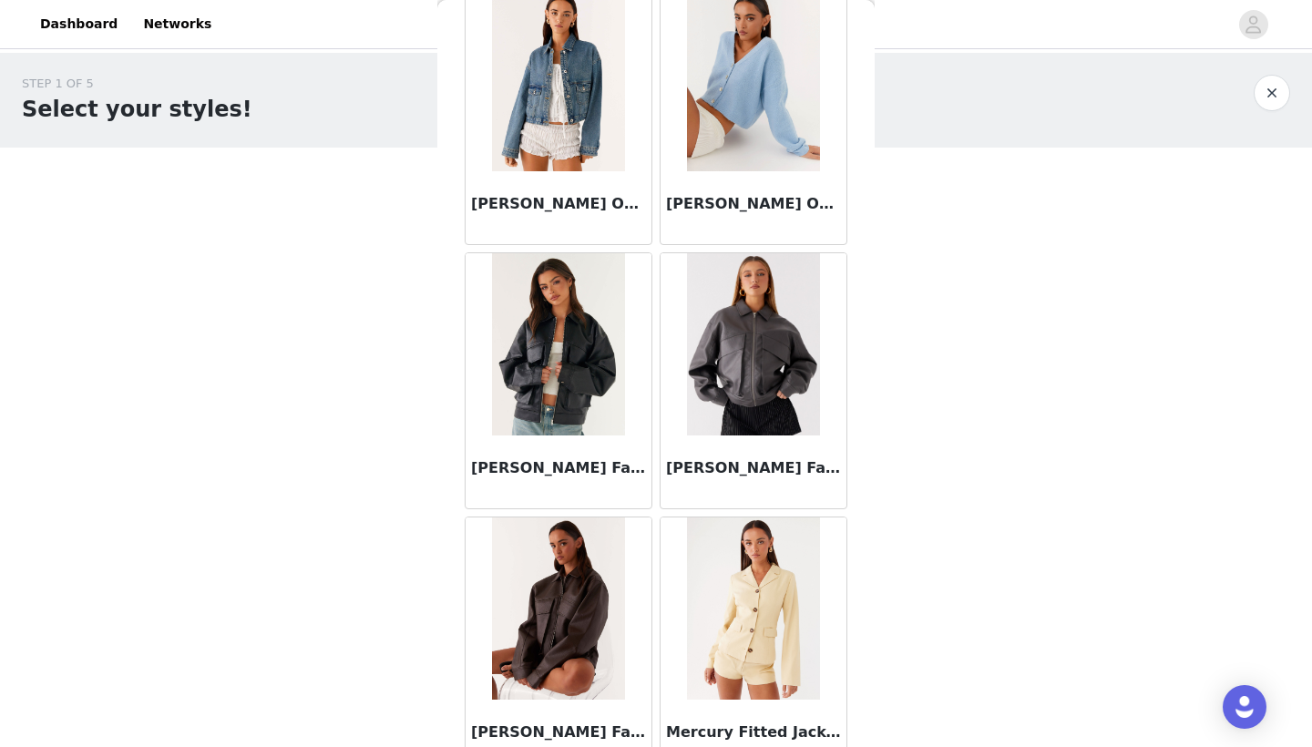
scroll to position [1162, 0]
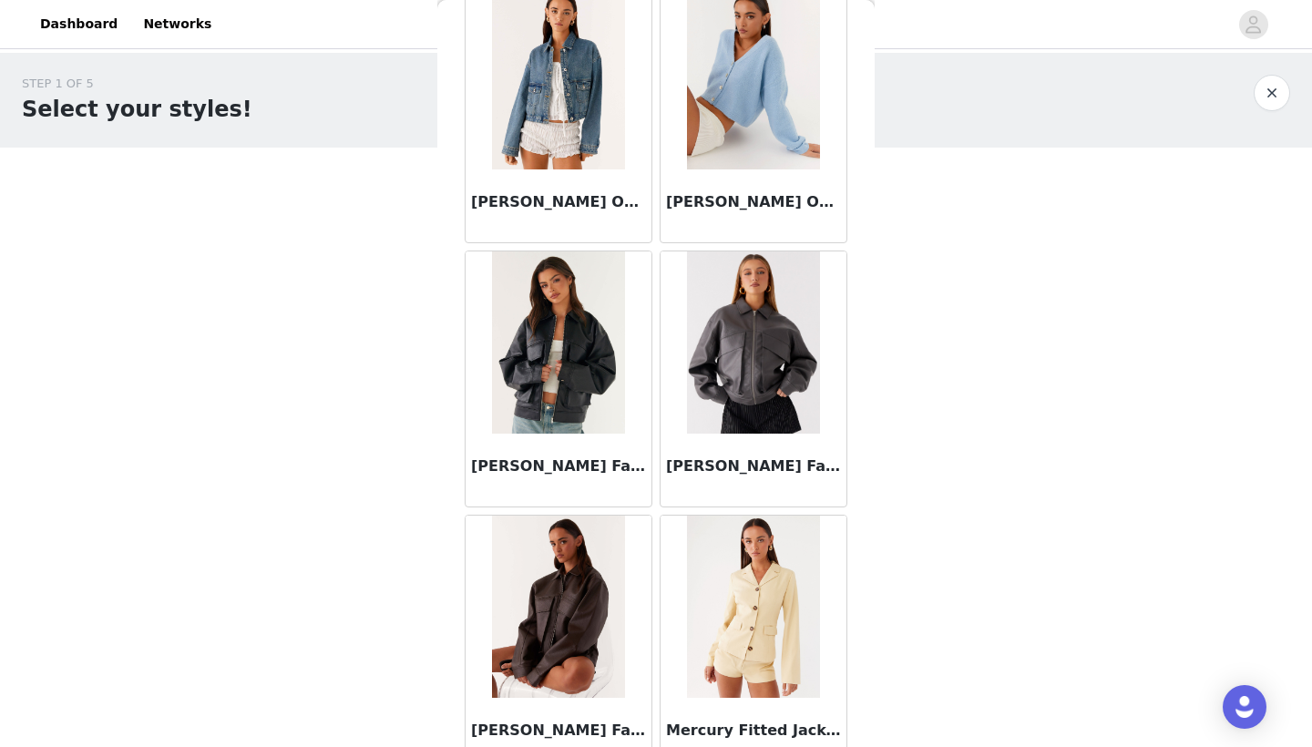
click at [519, 378] on img at bounding box center [558, 343] width 132 height 182
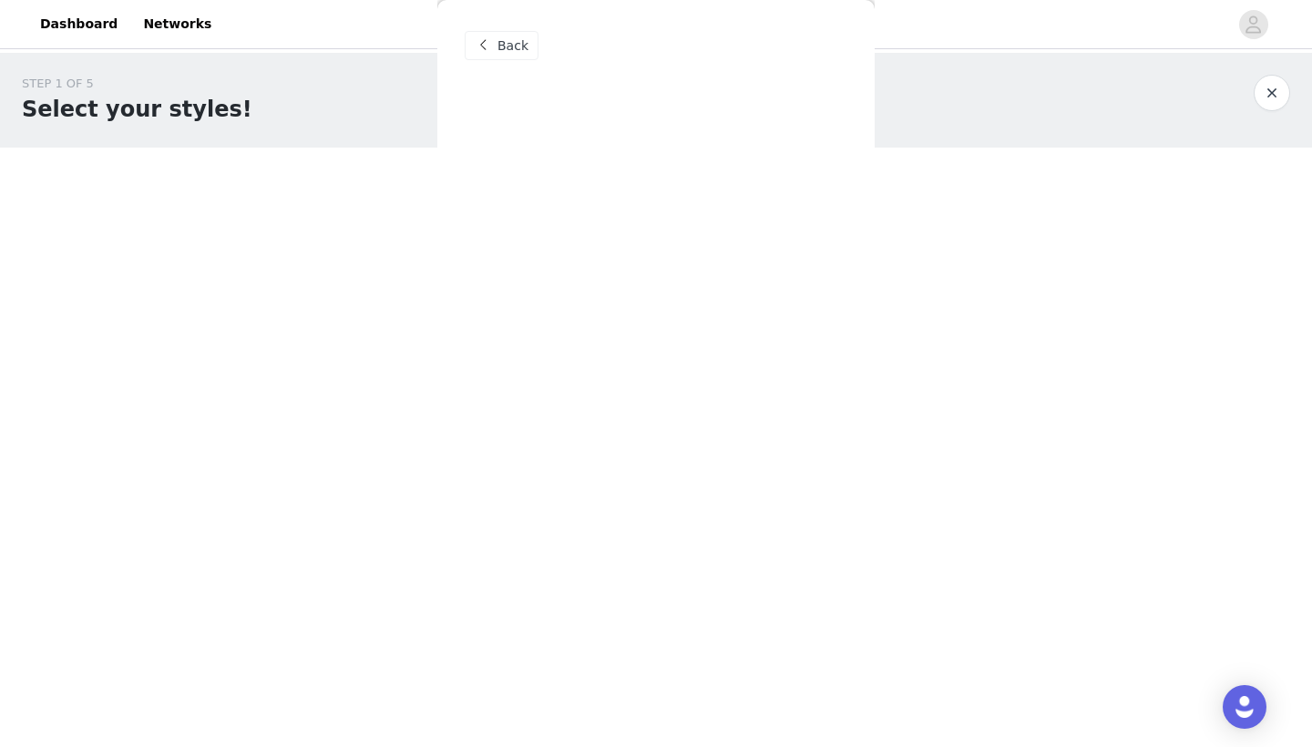
scroll to position [0, 0]
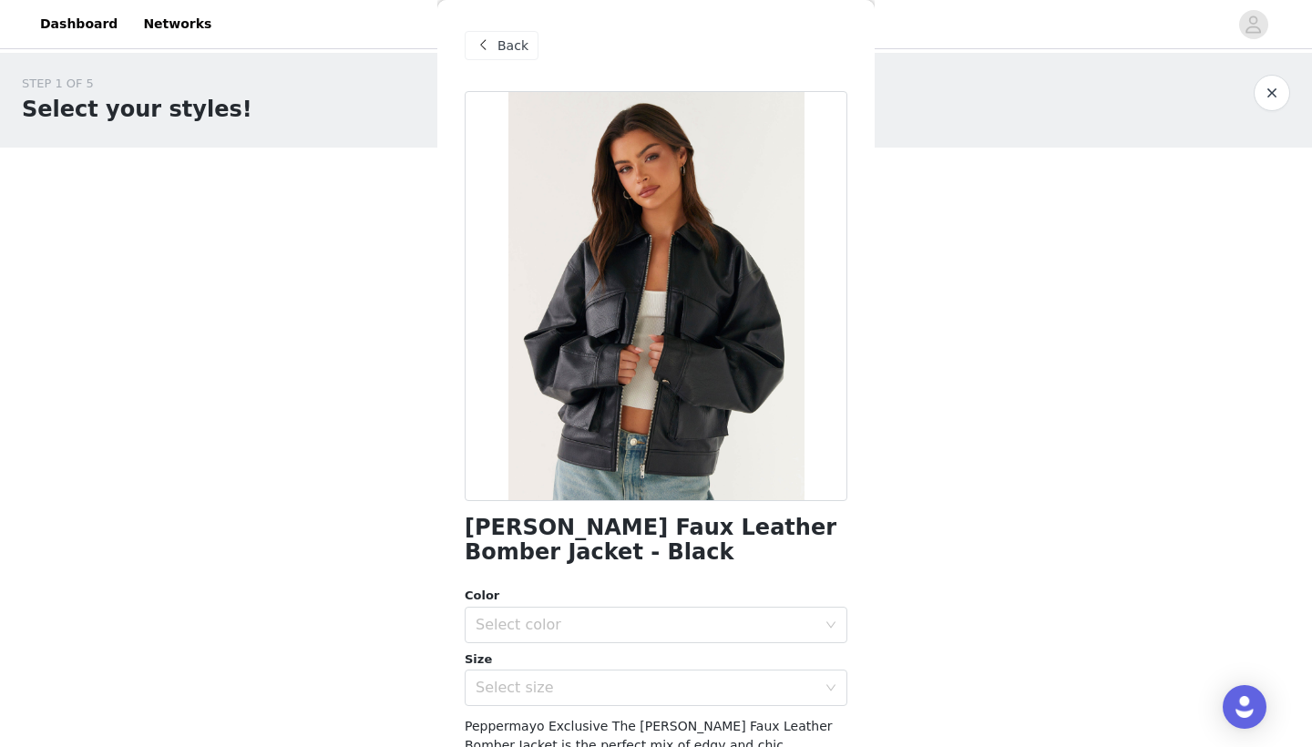
click at [509, 38] on span "Back" at bounding box center [513, 45] width 31 height 19
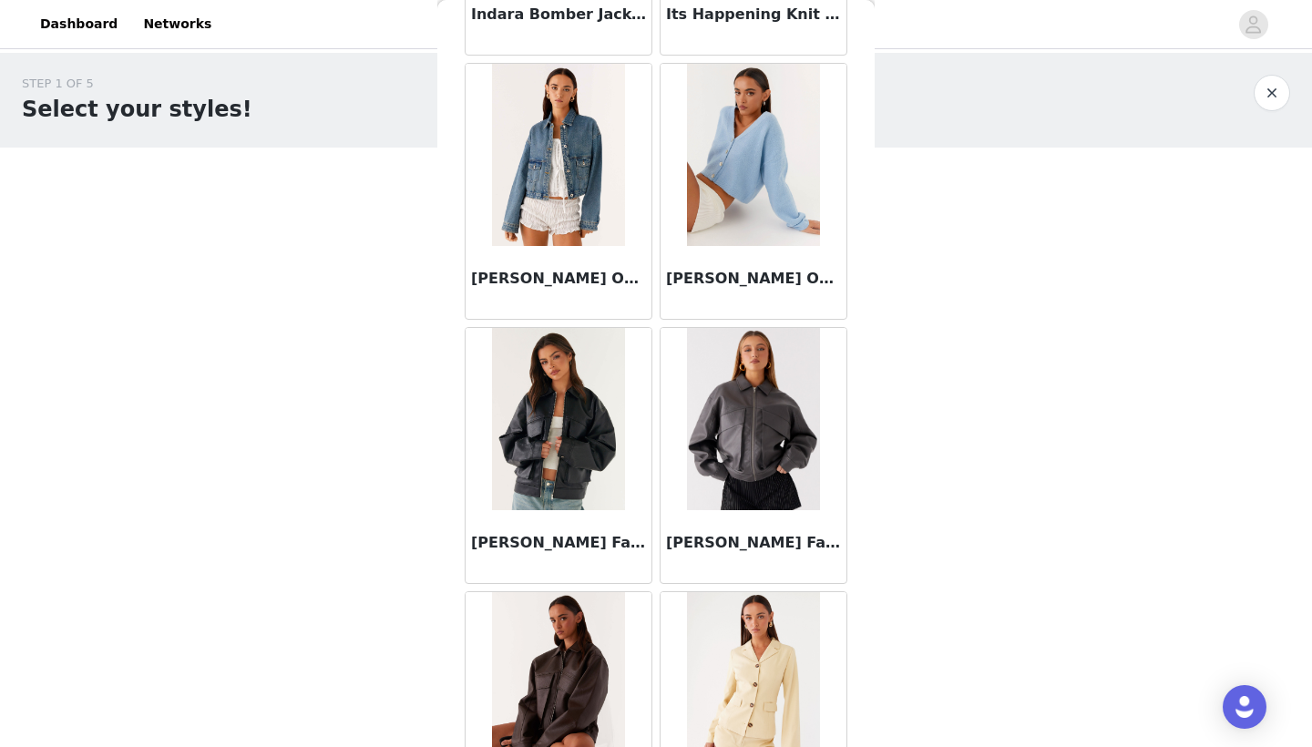
scroll to position [1189, 0]
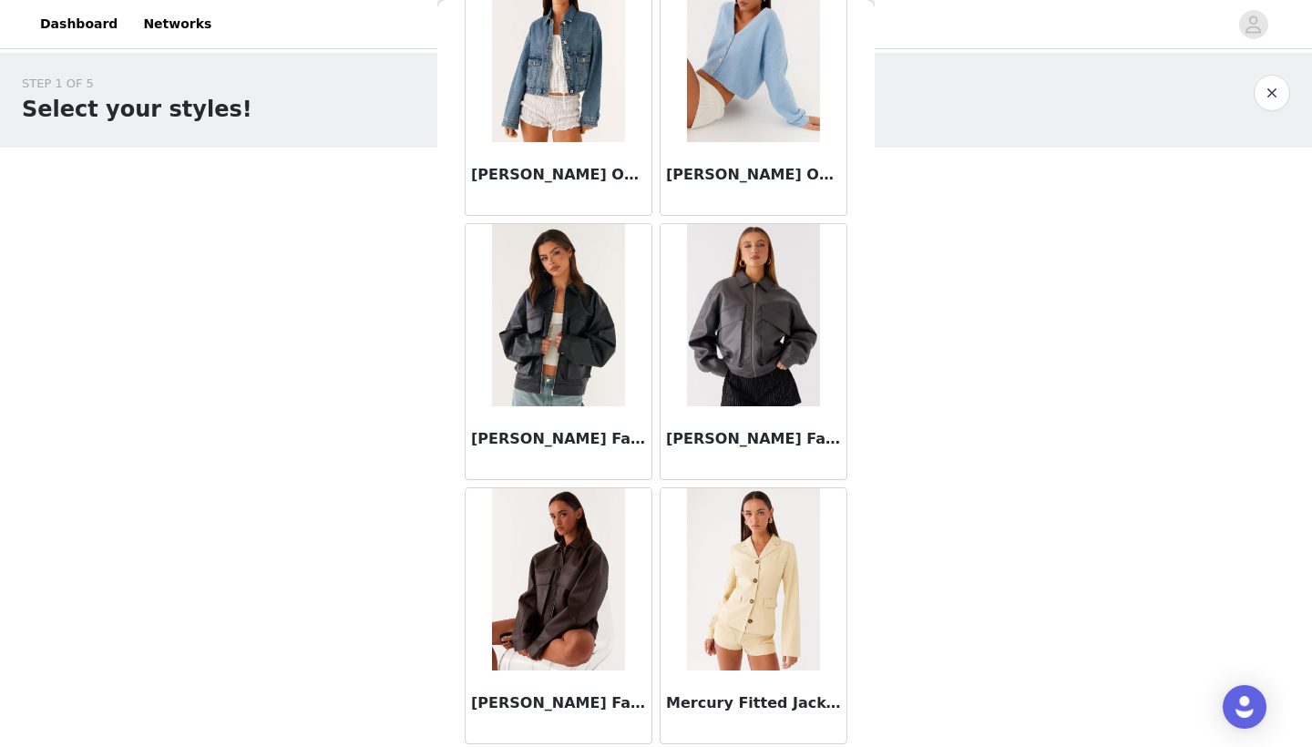
click at [603, 540] on img at bounding box center [558, 579] width 132 height 182
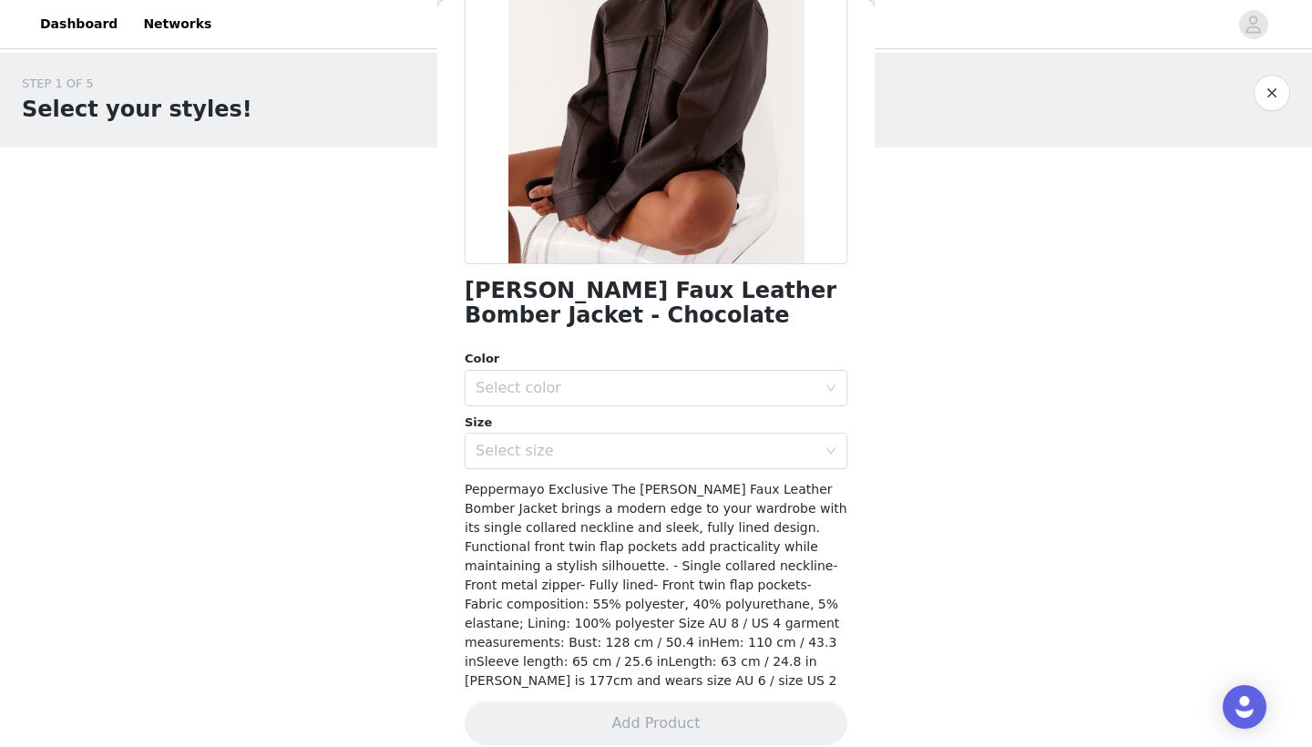
scroll to position [0, 0]
click at [611, 391] on div "Select color" at bounding box center [646, 388] width 341 height 18
click at [605, 426] on li "Chocolate" at bounding box center [656, 427] width 383 height 29
click at [601, 460] on div "Select size" at bounding box center [650, 451] width 349 height 35
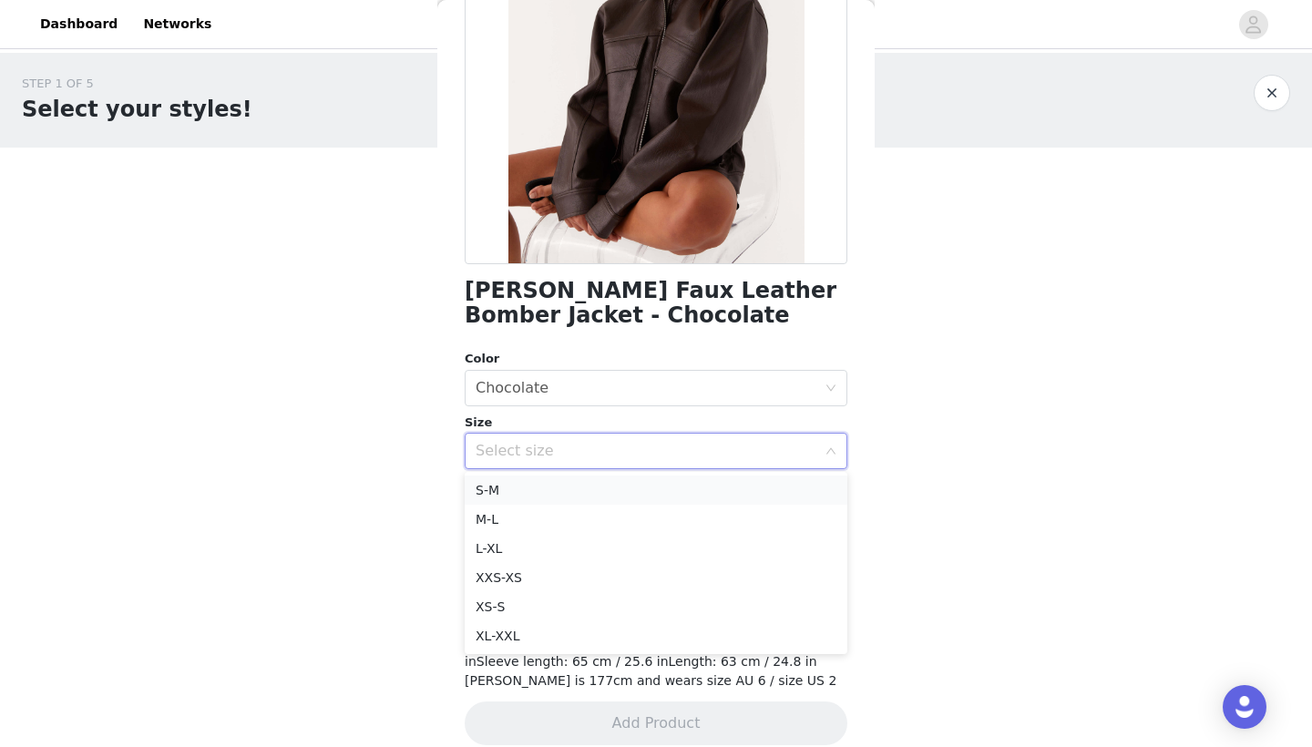
click at [599, 492] on li "S-M" at bounding box center [656, 490] width 383 height 29
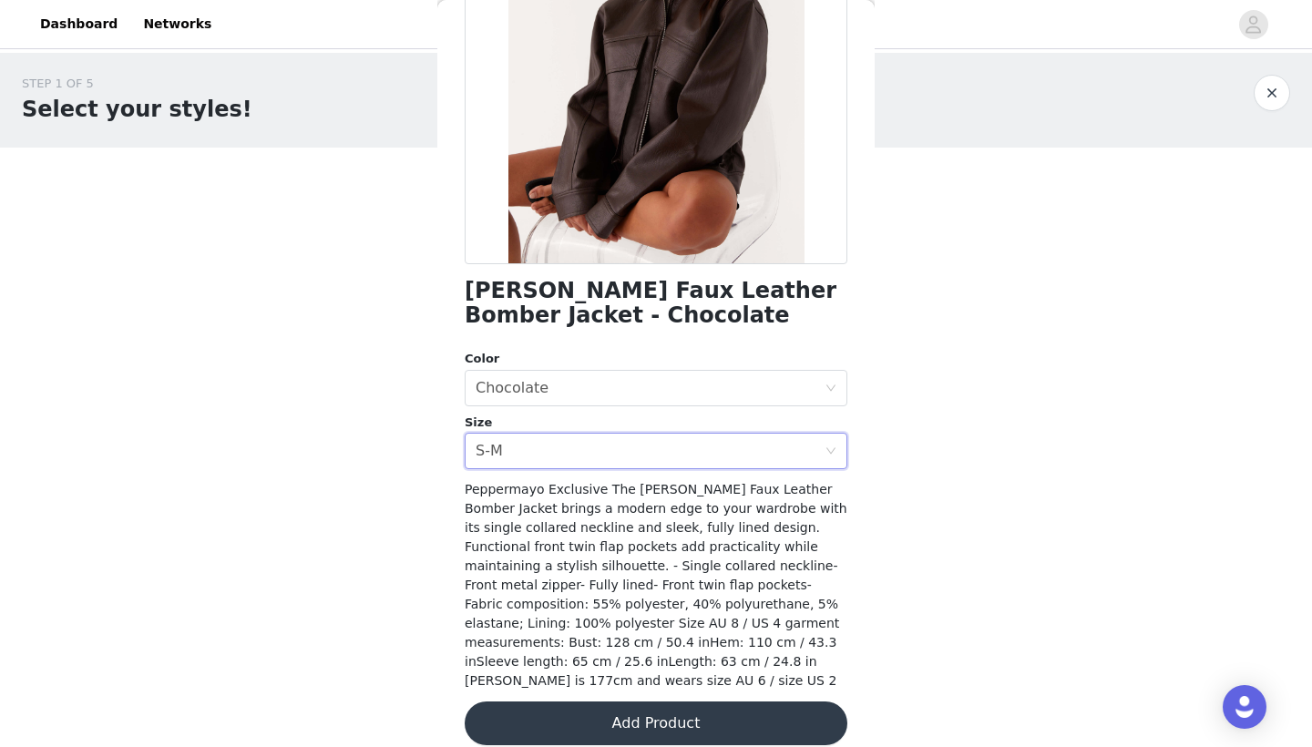
click at [618, 709] on button "Add Product" at bounding box center [656, 724] width 383 height 44
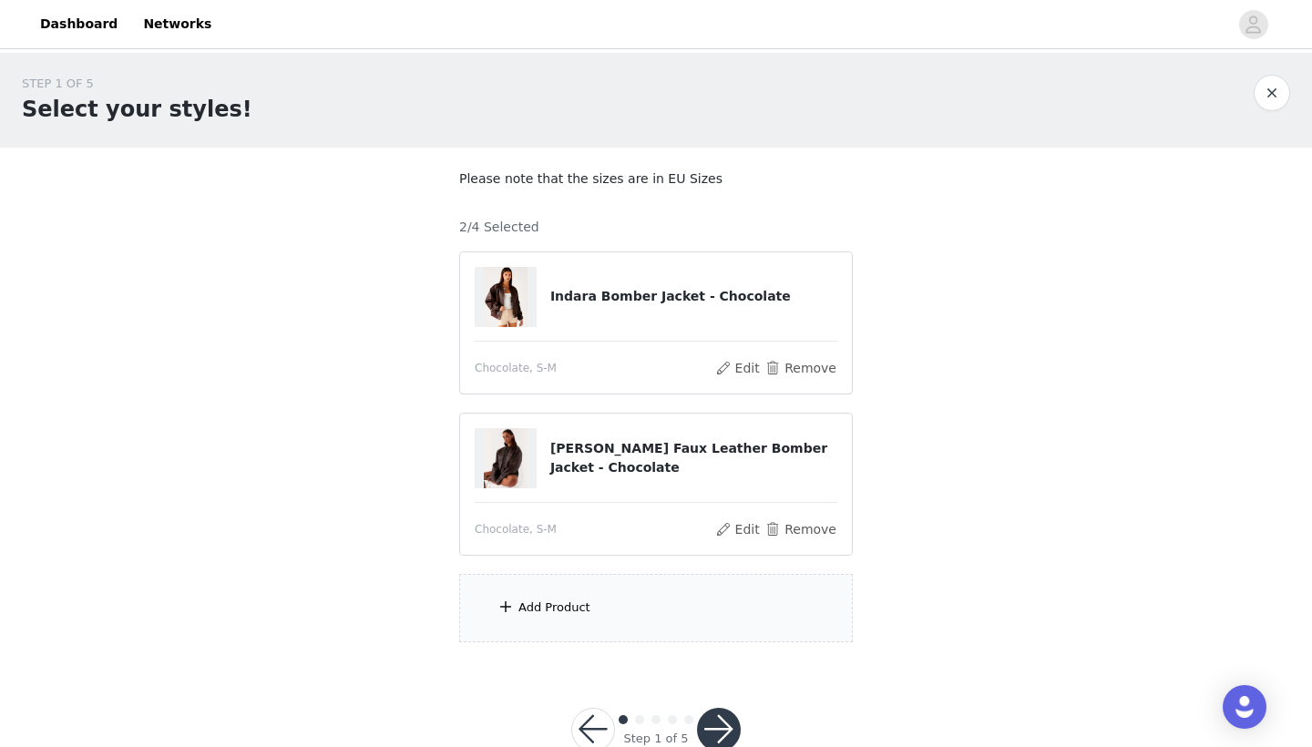
click at [563, 621] on div "Add Product" at bounding box center [656, 608] width 394 height 68
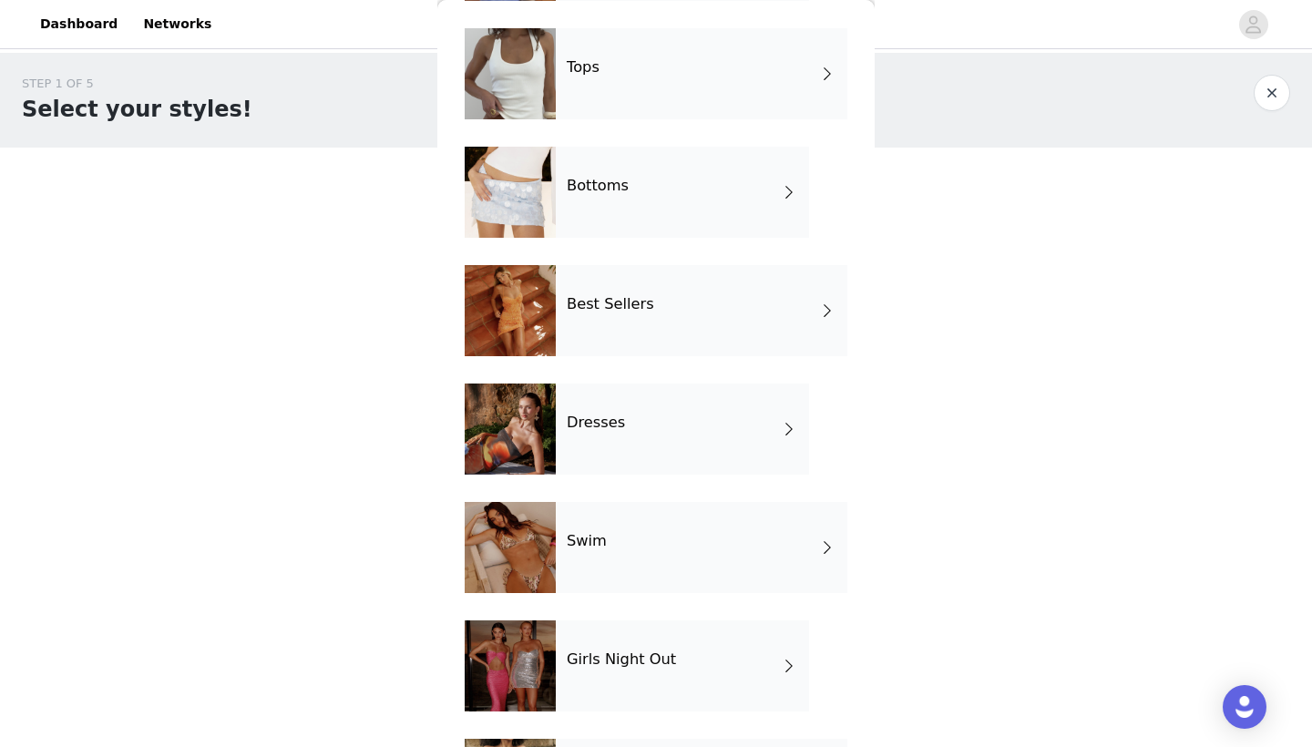
scroll to position [94, 0]
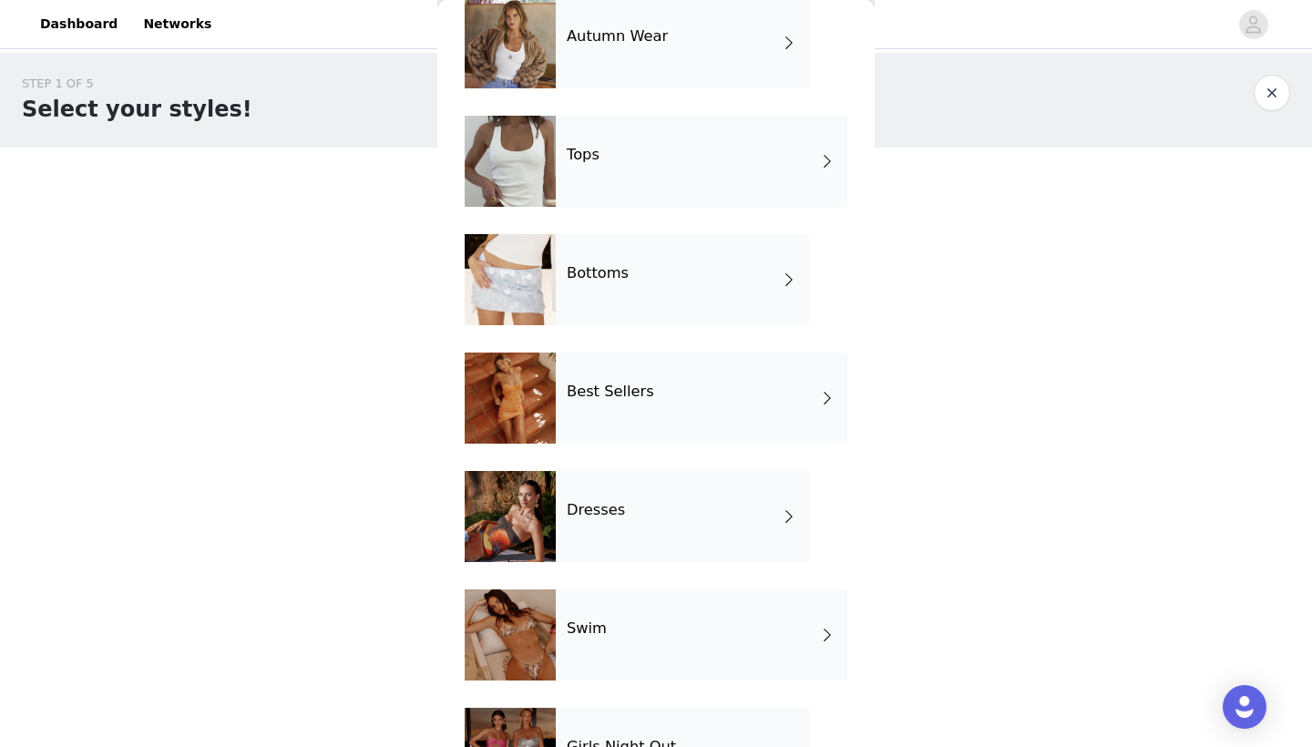
click at [615, 149] on div "Tops" at bounding box center [702, 161] width 292 height 91
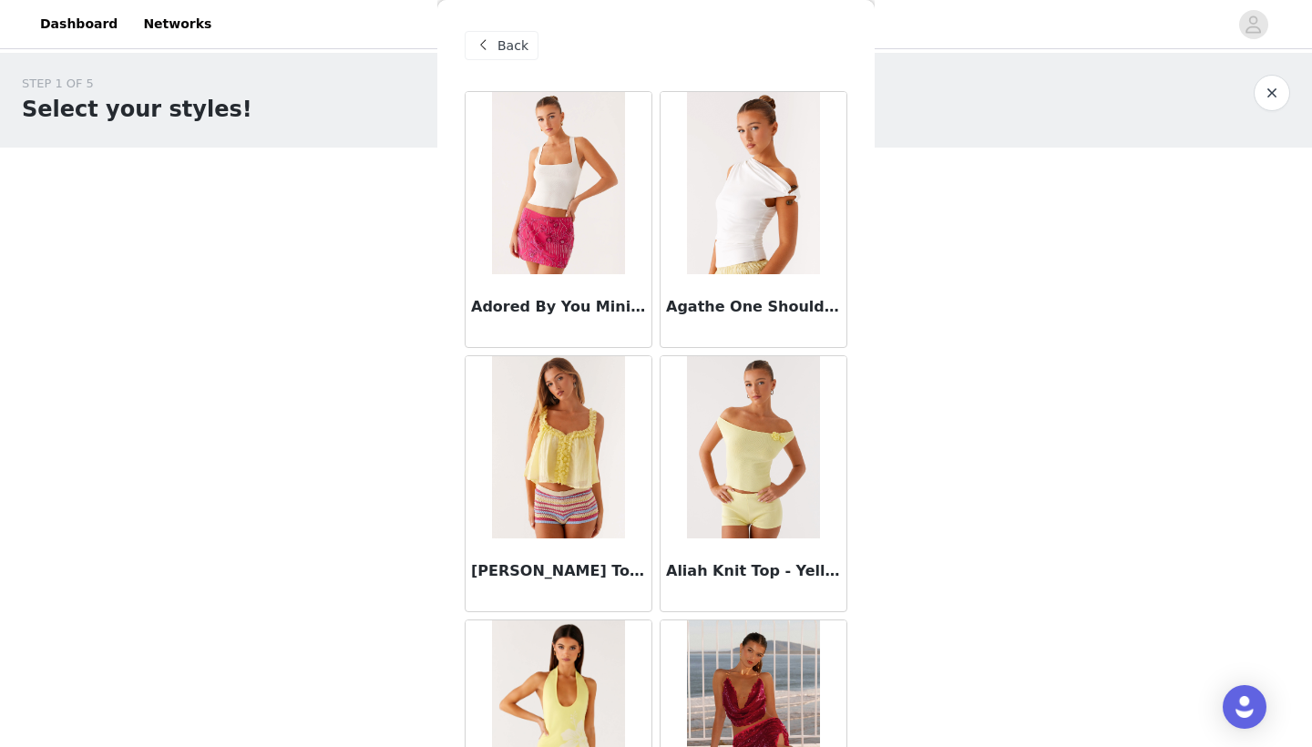
scroll to position [0, 0]
click at [518, 49] on span "Back" at bounding box center [513, 45] width 31 height 19
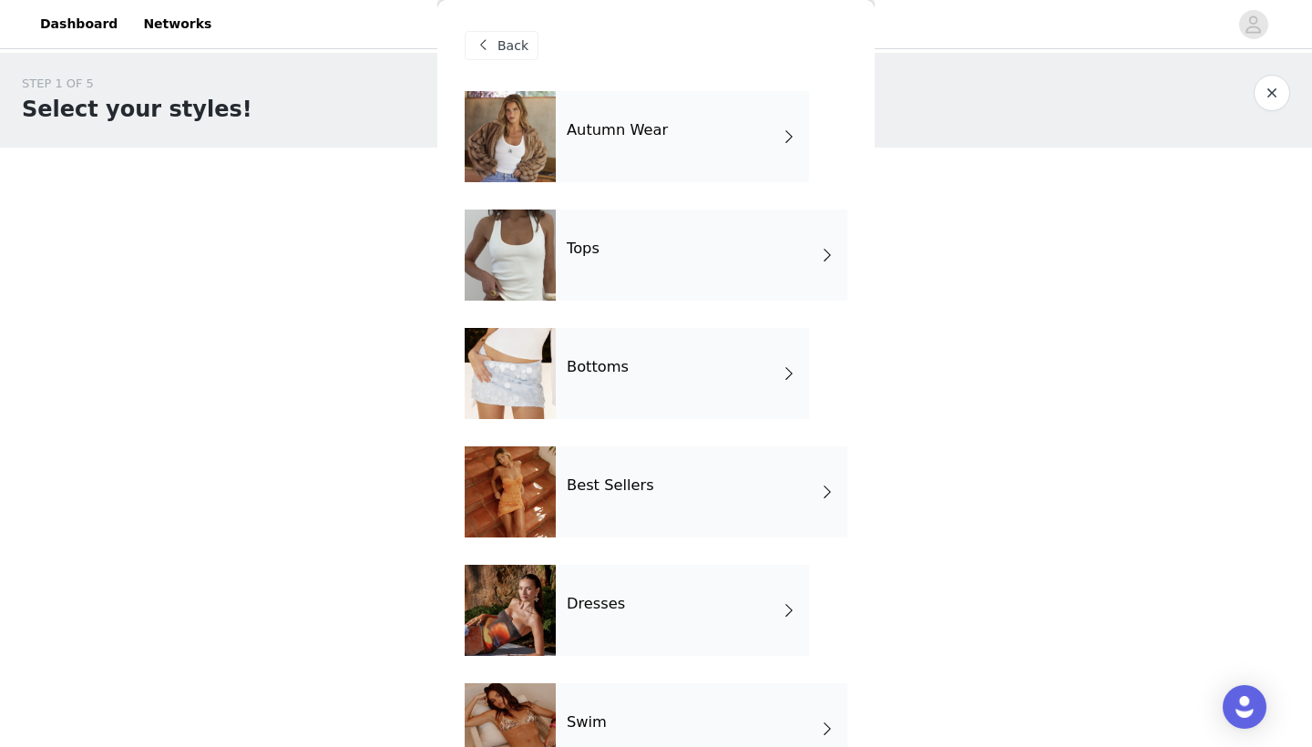
click at [630, 377] on div "Bottoms" at bounding box center [682, 373] width 253 height 91
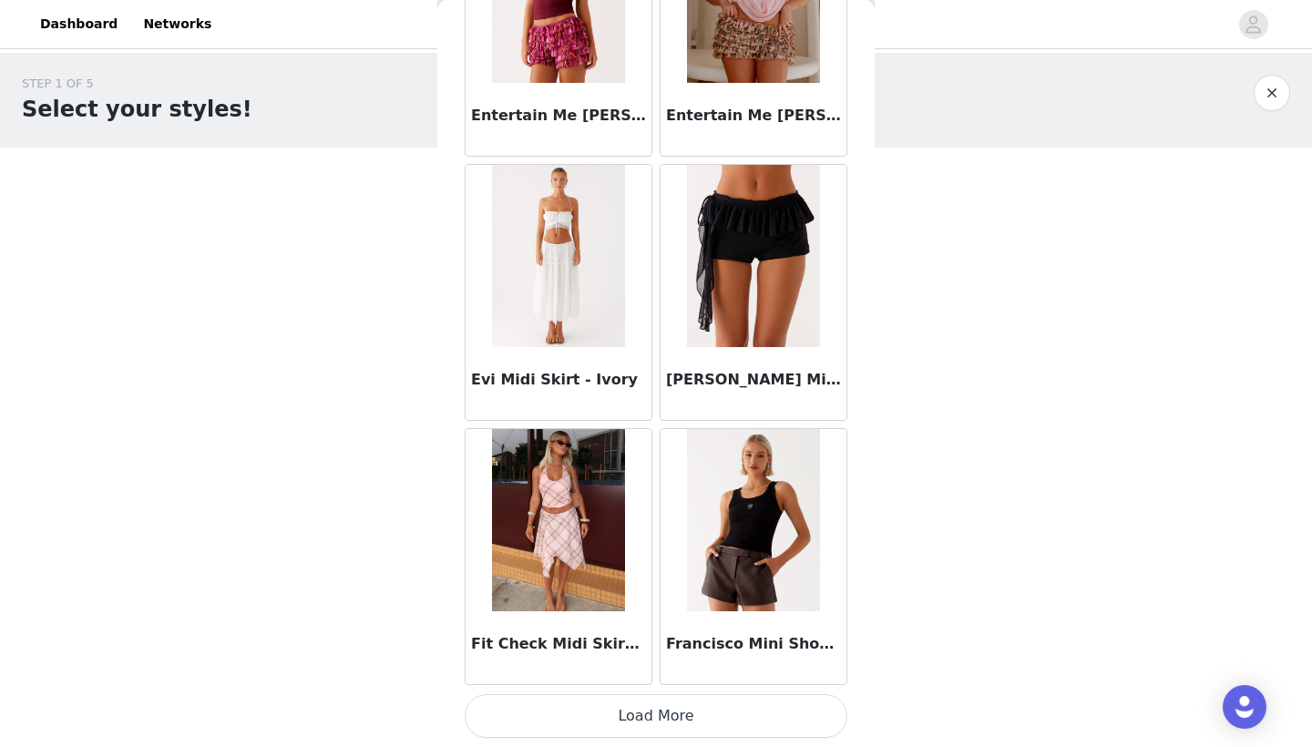
scroll to position [2041, 0]
click at [642, 710] on button "Load More" at bounding box center [656, 716] width 383 height 44
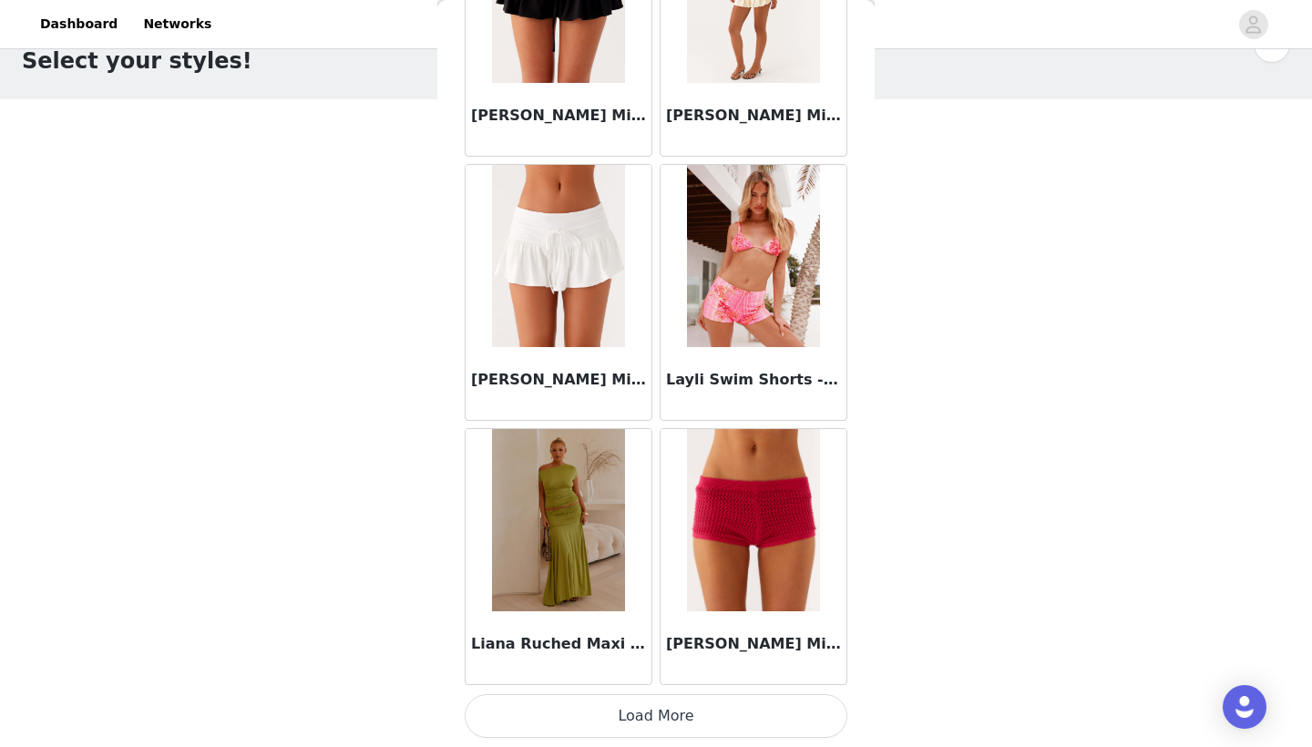
scroll to position [47, 0]
click at [683, 730] on button "Load More" at bounding box center [656, 716] width 383 height 44
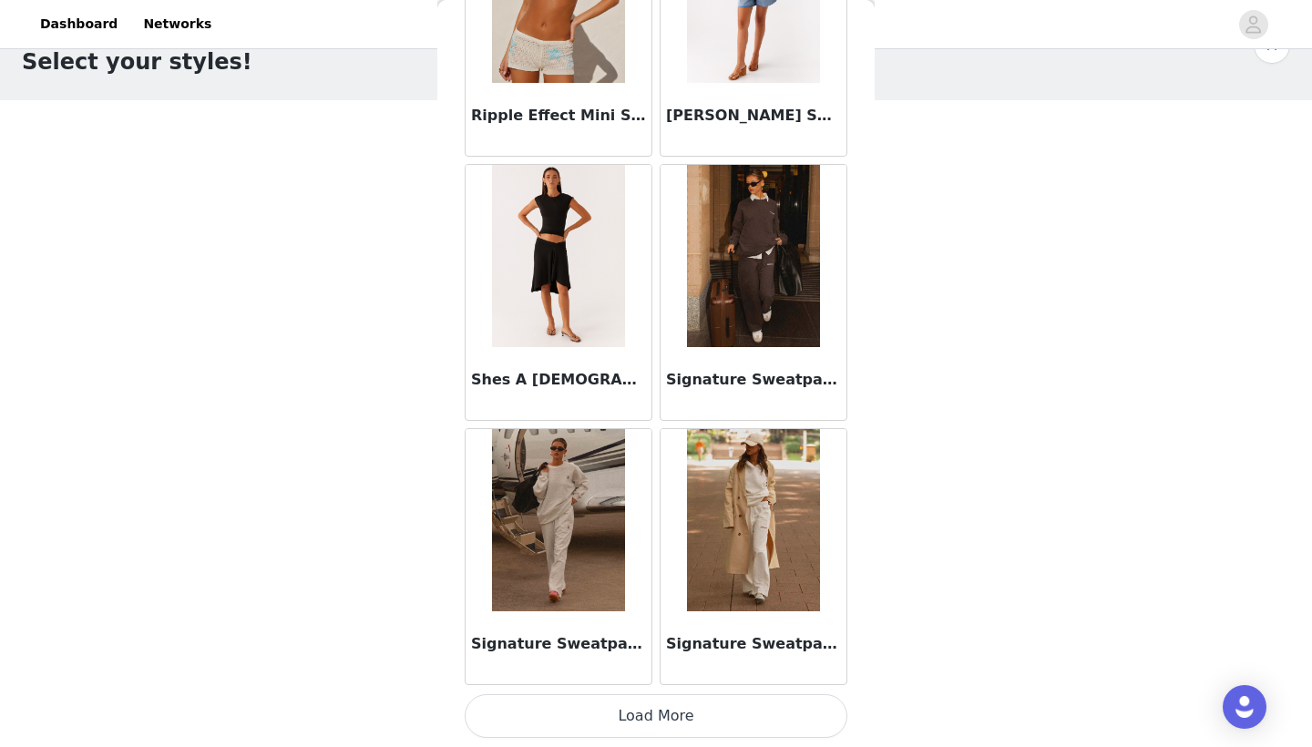
click at [646, 717] on button "Load More" at bounding box center [656, 716] width 383 height 44
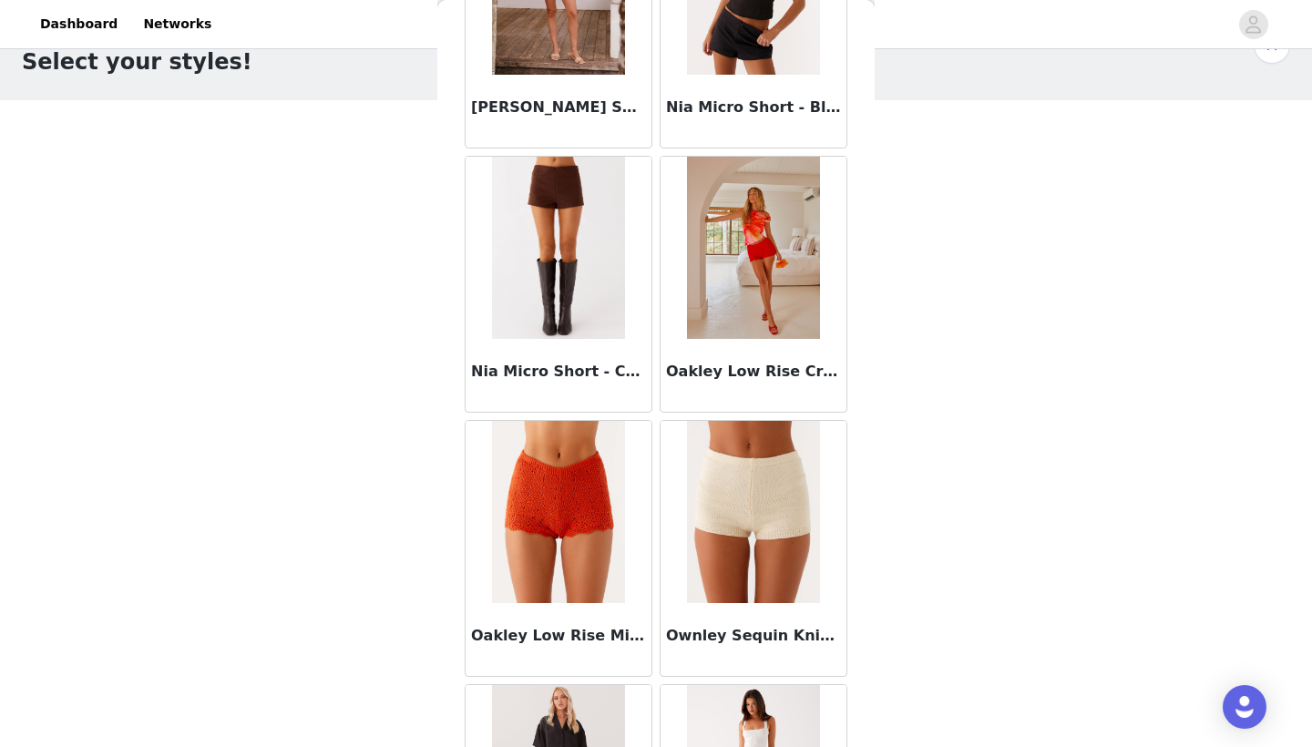
scroll to position [6374, 0]
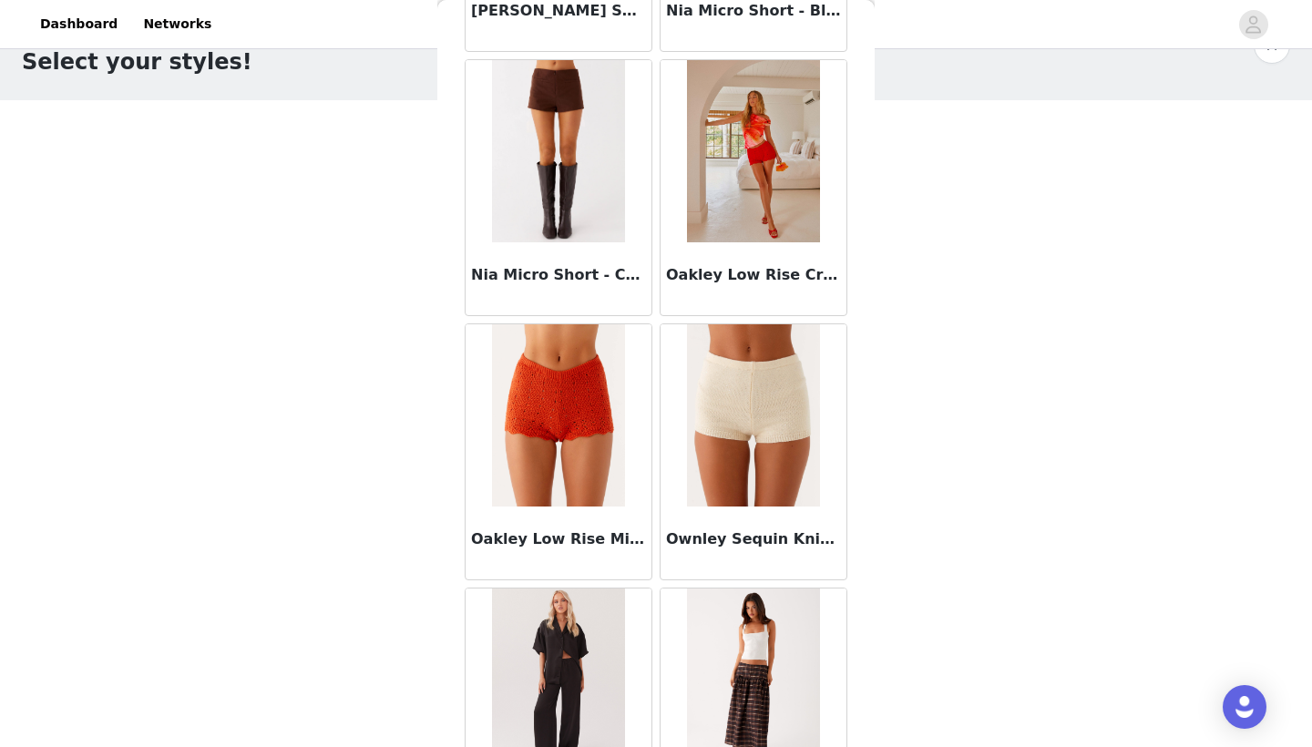
click at [564, 673] on img at bounding box center [558, 680] width 132 height 182
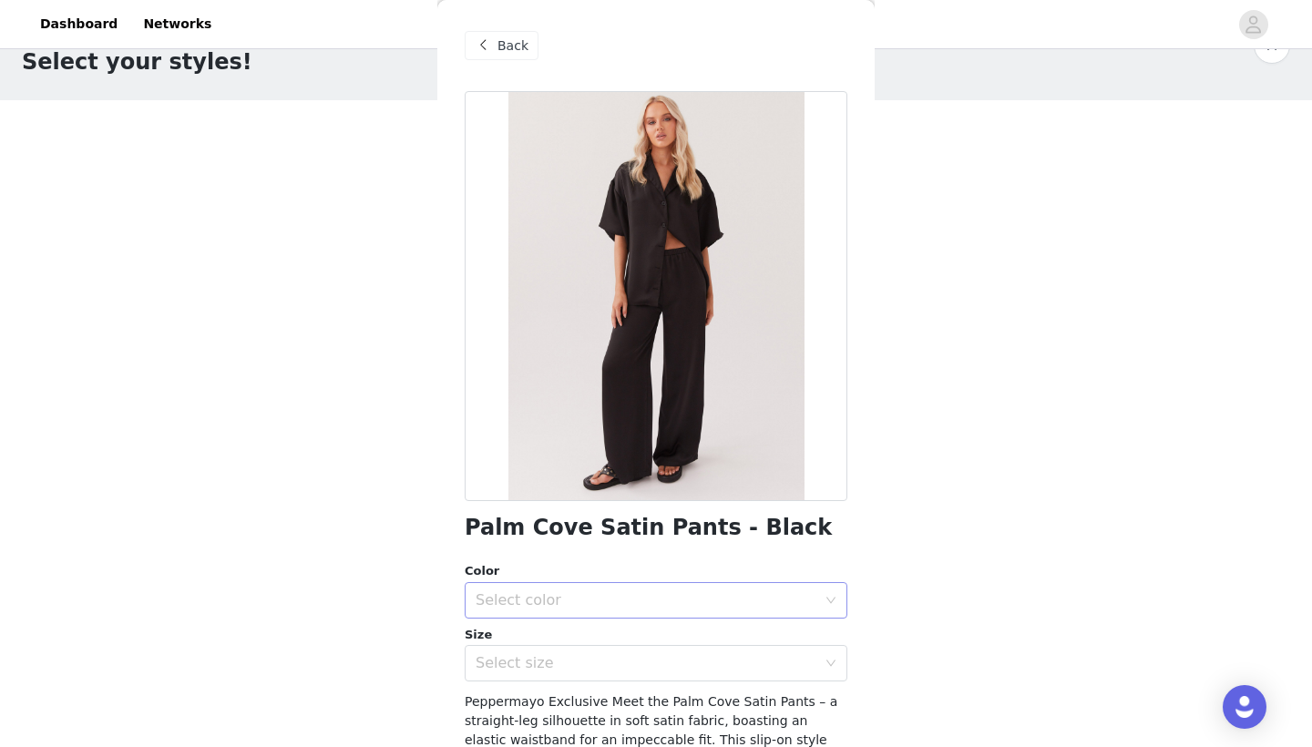
scroll to position [50, 0]
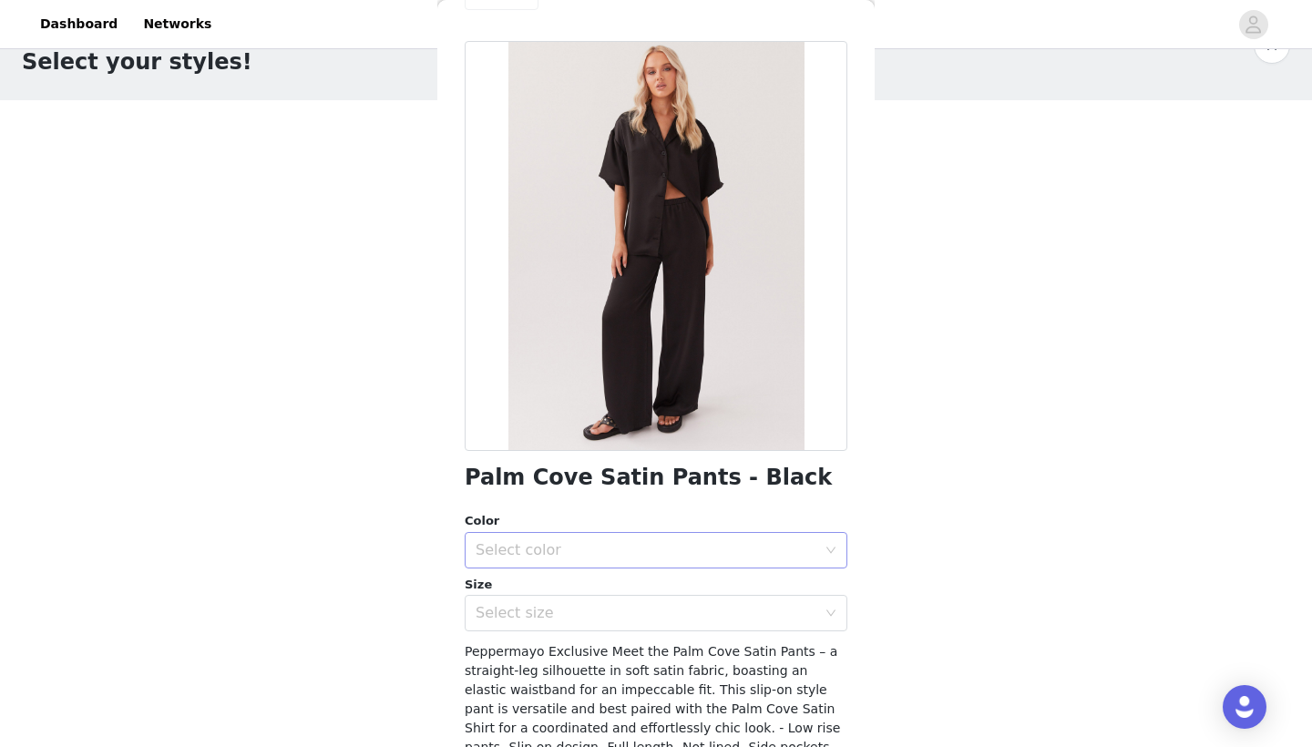
click at [662, 559] on div "Select color" at bounding box center [650, 550] width 349 height 35
click at [656, 591] on li "Black" at bounding box center [656, 589] width 383 height 29
click at [654, 608] on div "Select size" at bounding box center [646, 613] width 341 height 18
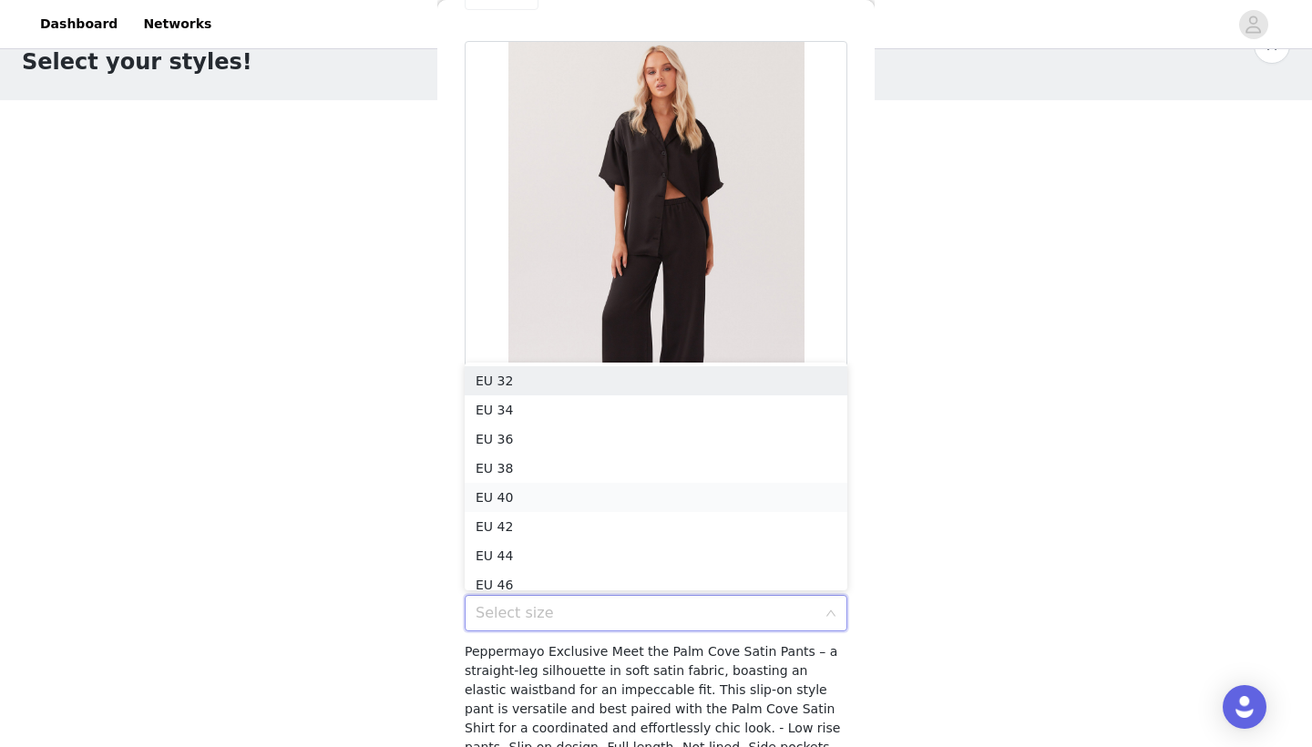
scroll to position [9, 0]
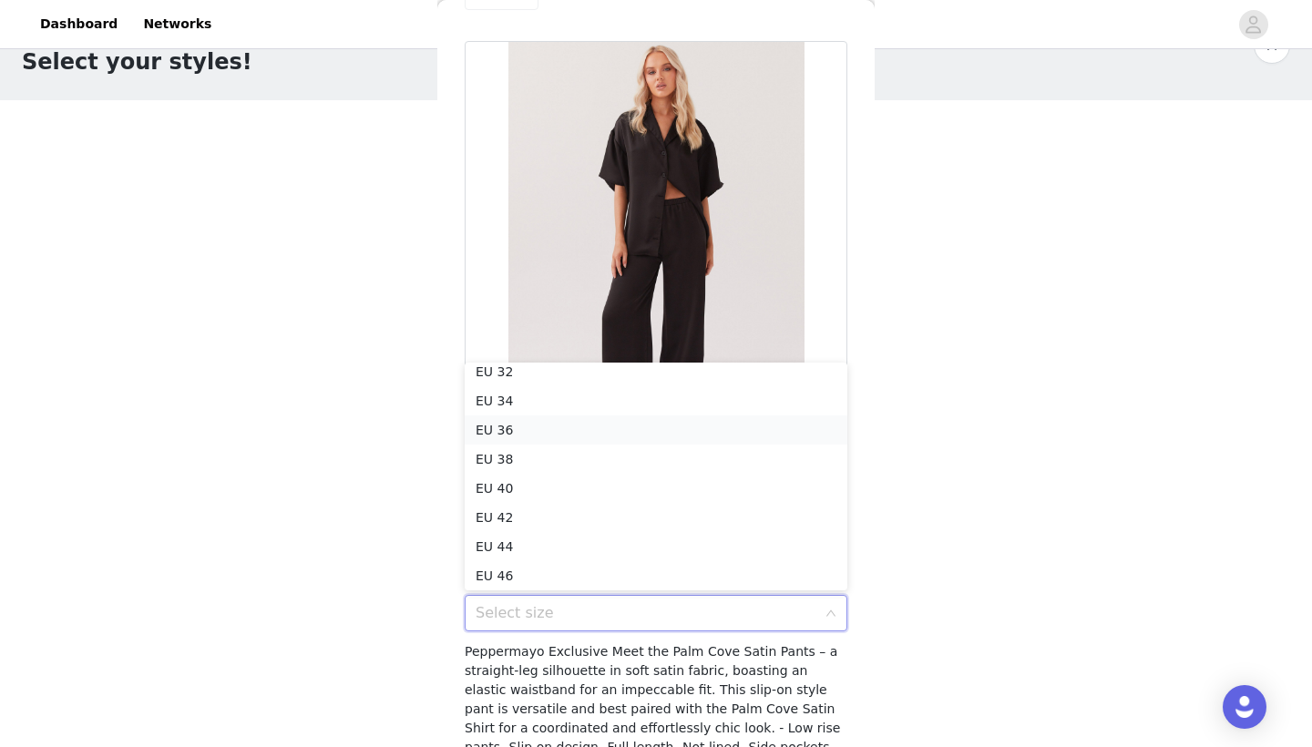
click at [631, 426] on li "EU 36" at bounding box center [656, 430] width 383 height 29
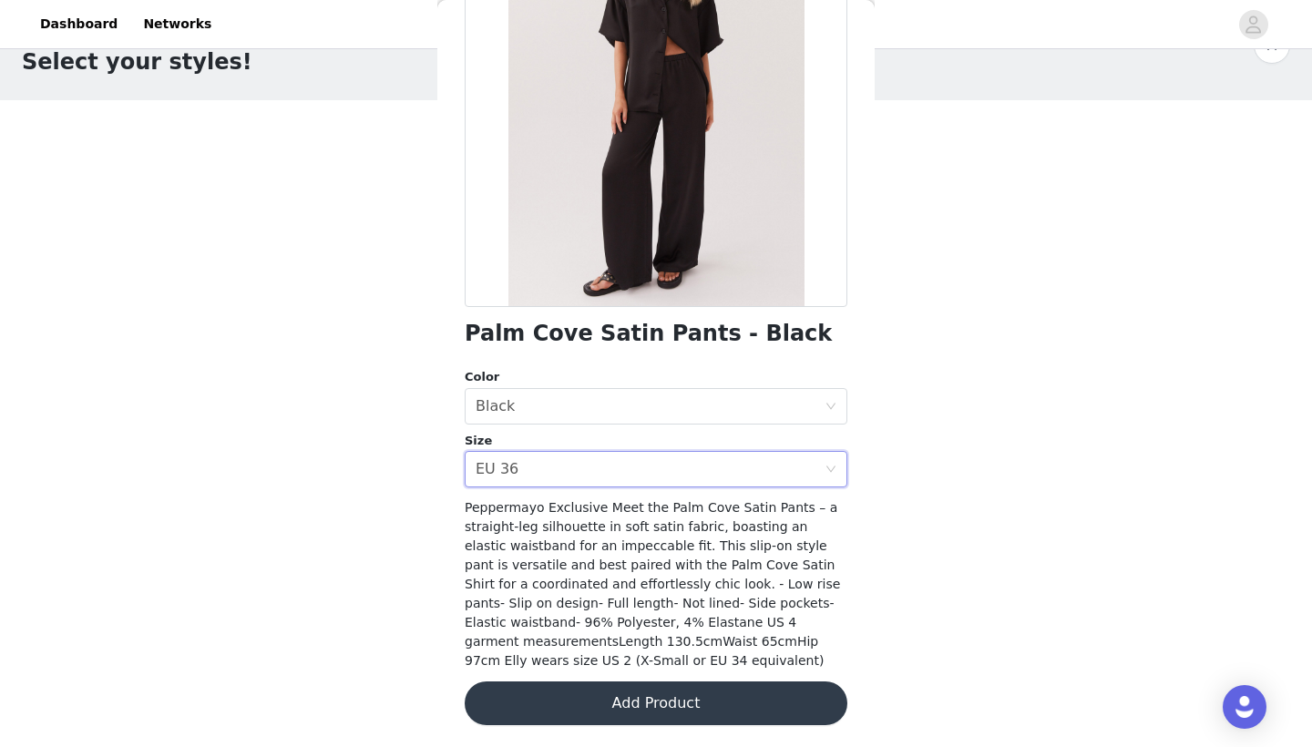
scroll to position [193, 0]
click at [662, 707] on button "Add Product" at bounding box center [656, 705] width 383 height 44
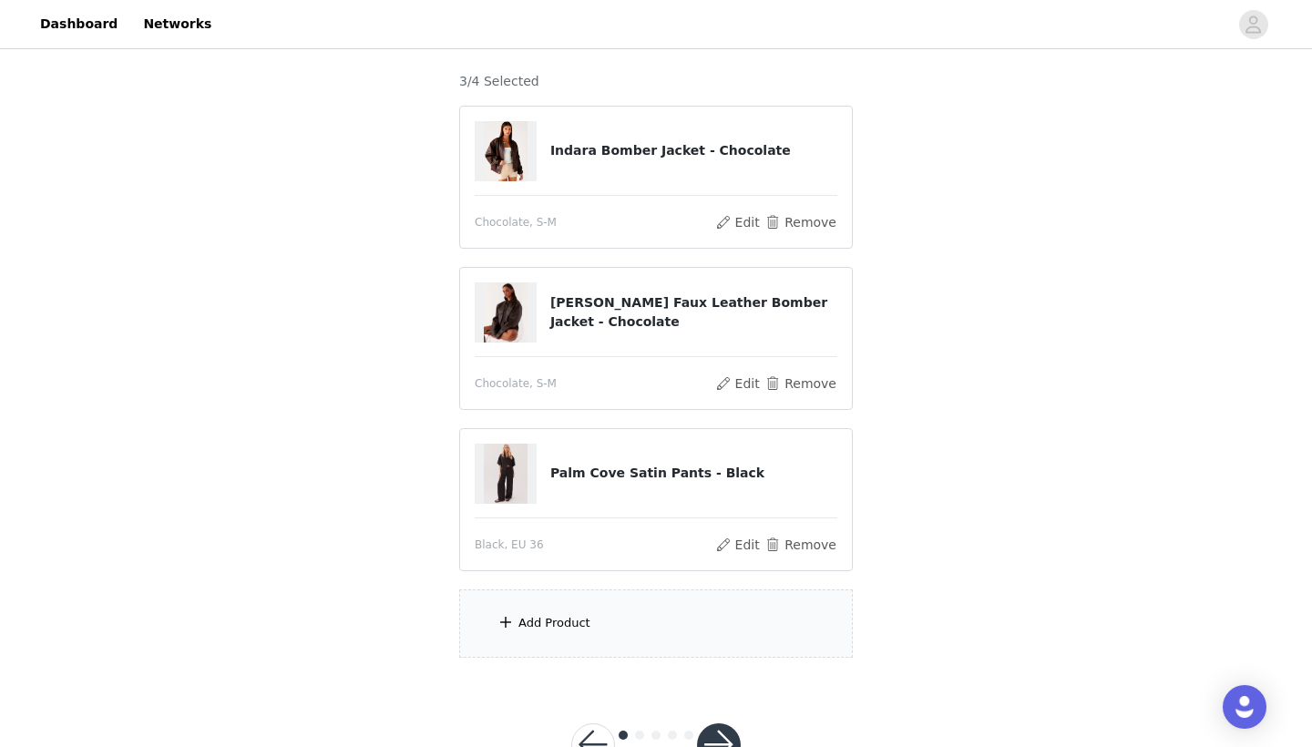
scroll to position [201, 0]
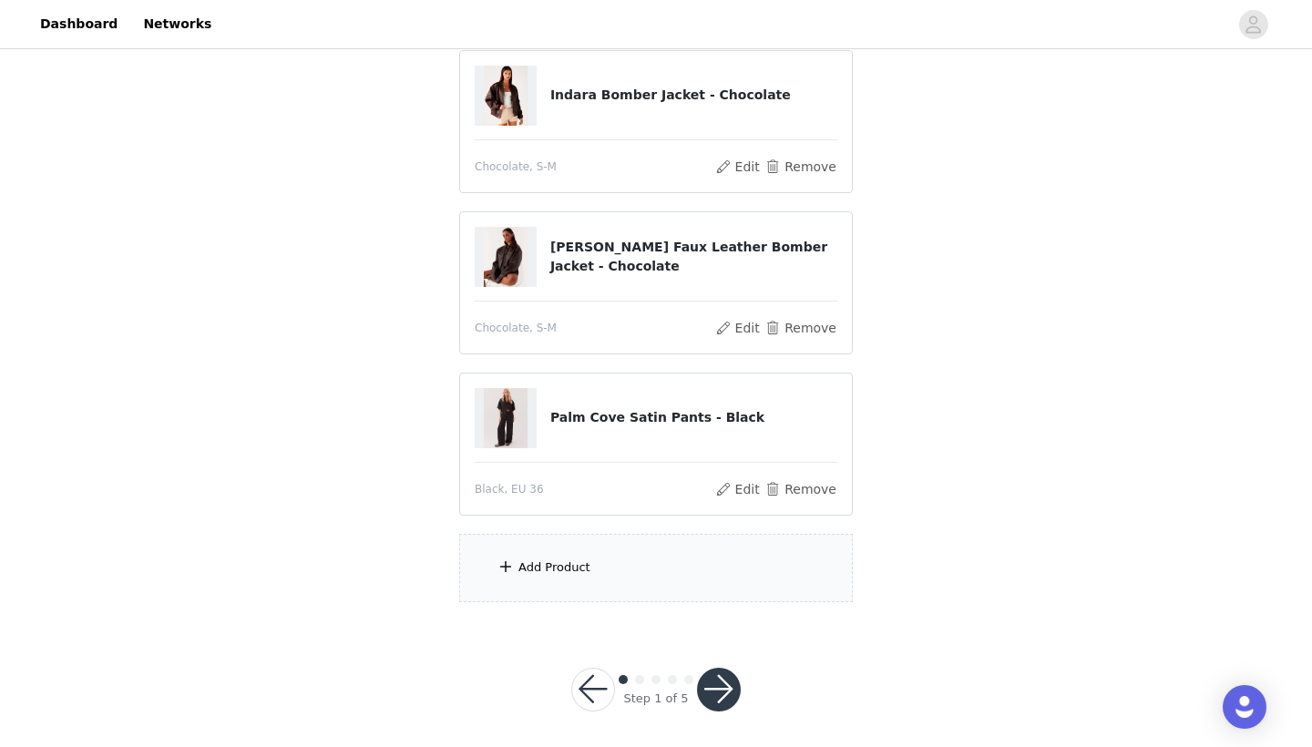
click at [639, 574] on div "Add Product" at bounding box center [656, 568] width 394 height 68
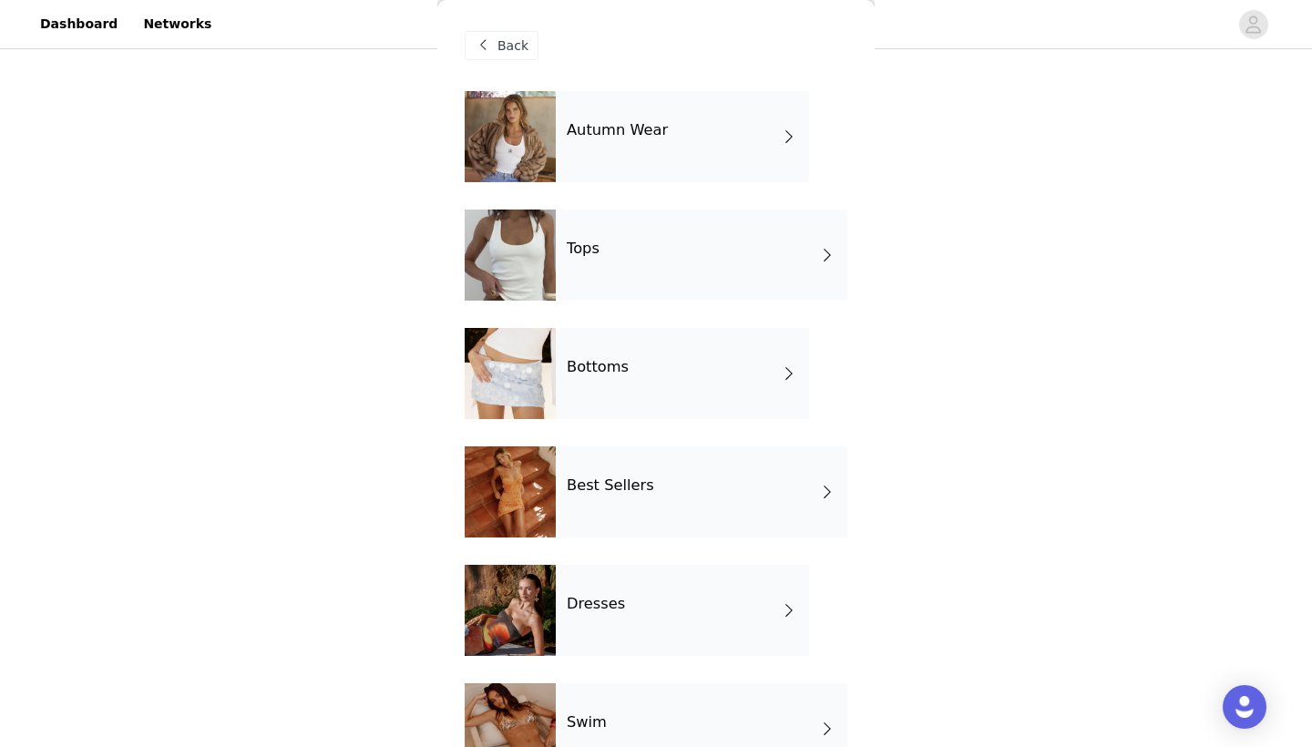
click at [634, 401] on div "Bottoms" at bounding box center [682, 373] width 253 height 91
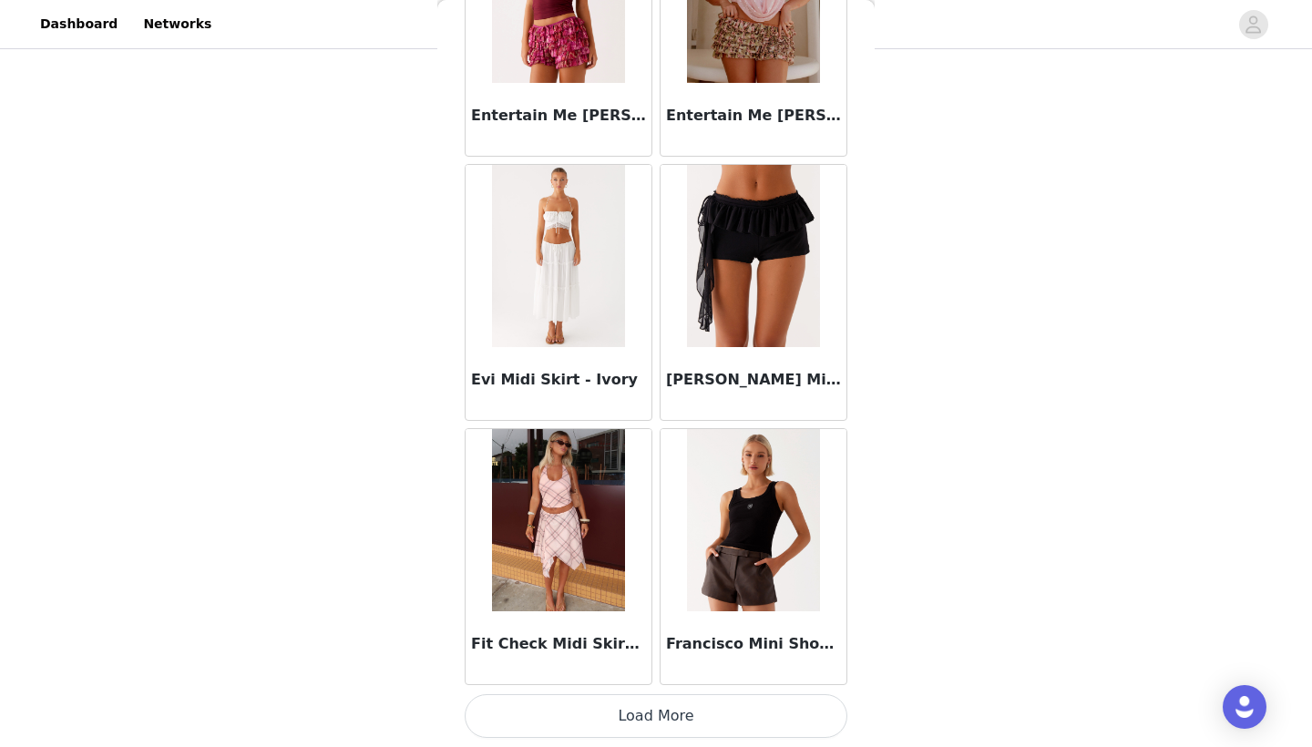
scroll to position [2041, 0]
click at [647, 724] on button "Load More" at bounding box center [656, 716] width 383 height 44
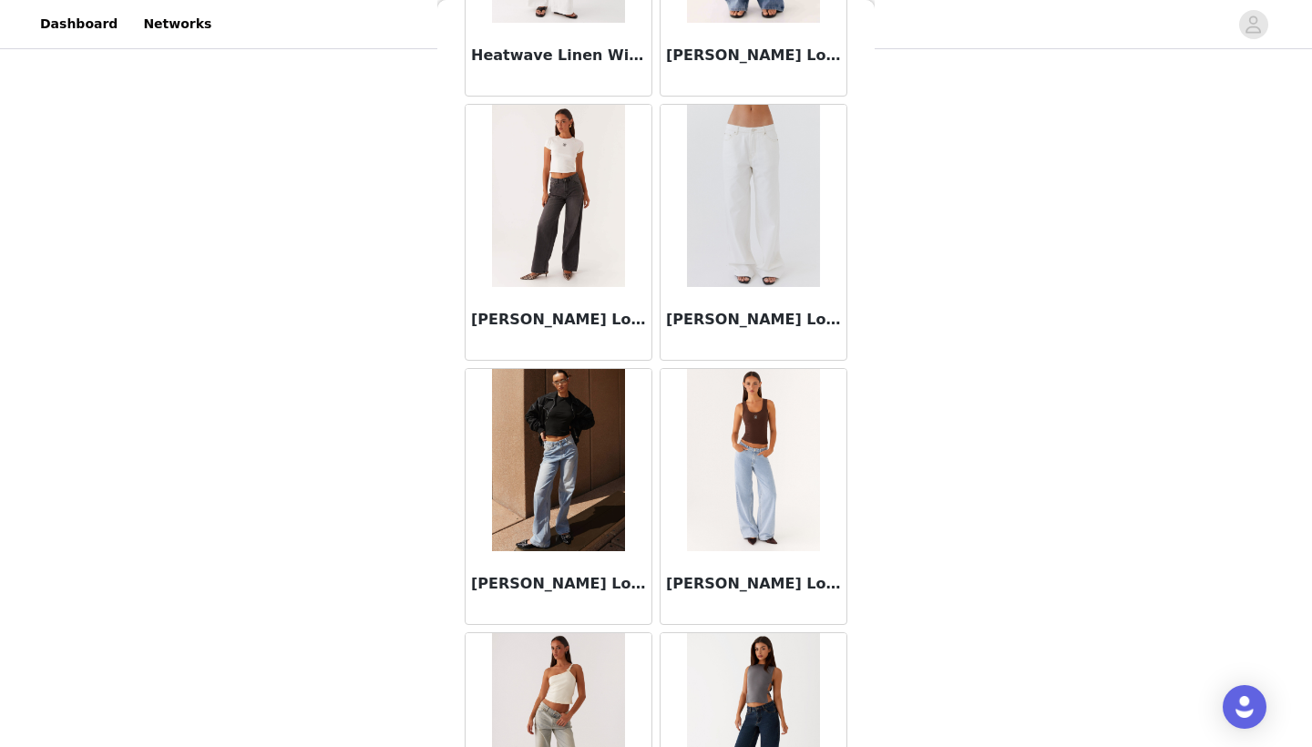
scroll to position [3698, 0]
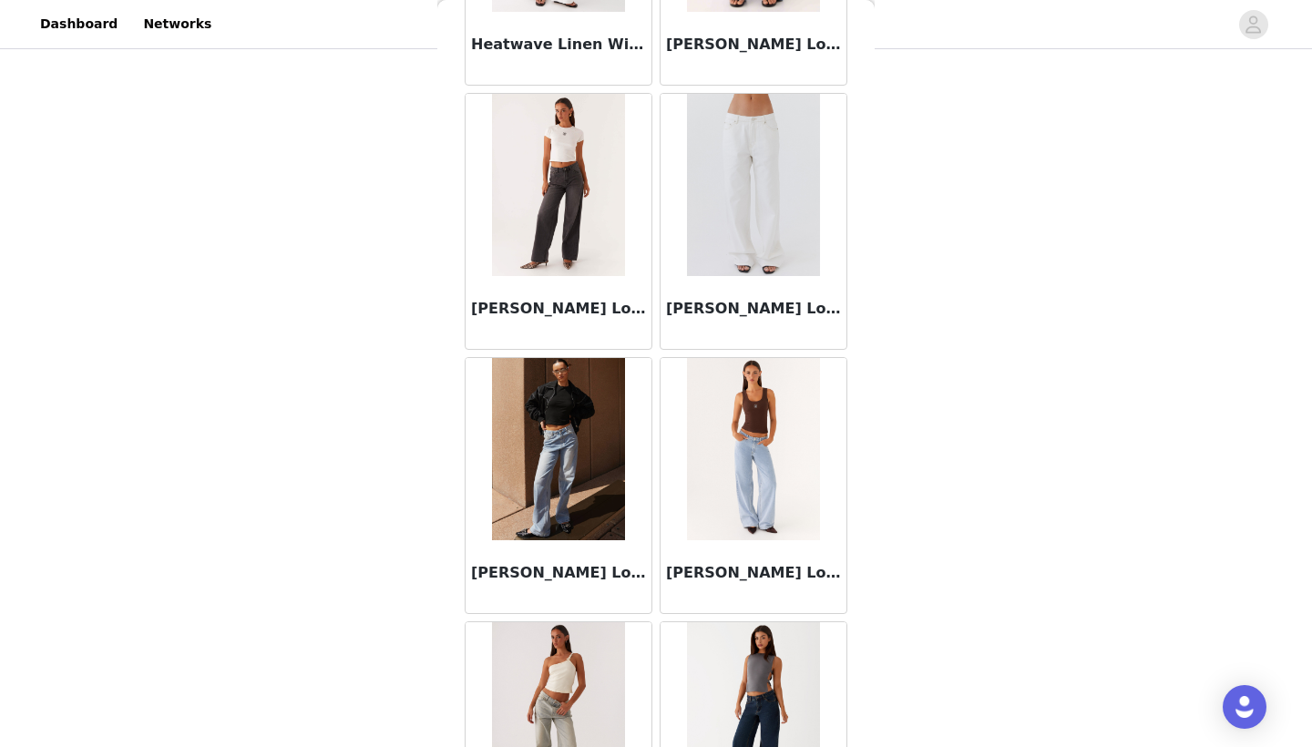
click at [776, 486] on img at bounding box center [753, 449] width 132 height 182
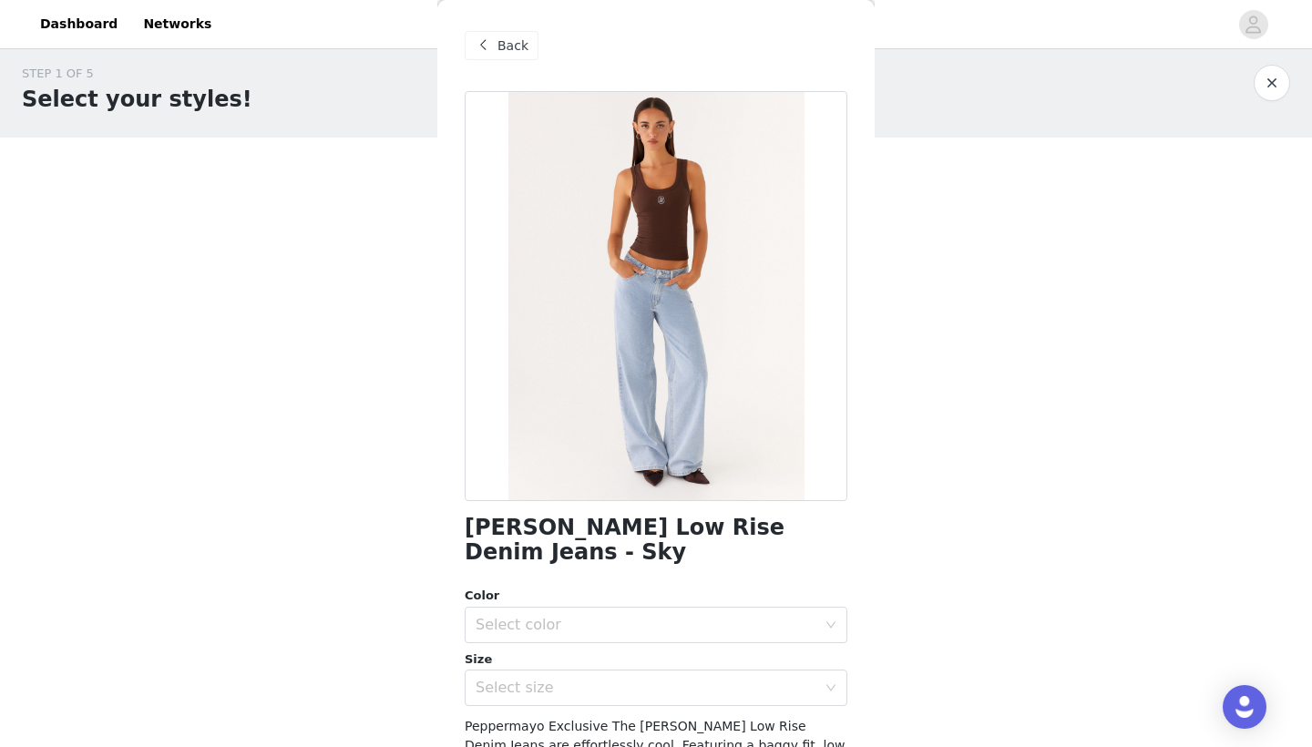
scroll to position [0, 0]
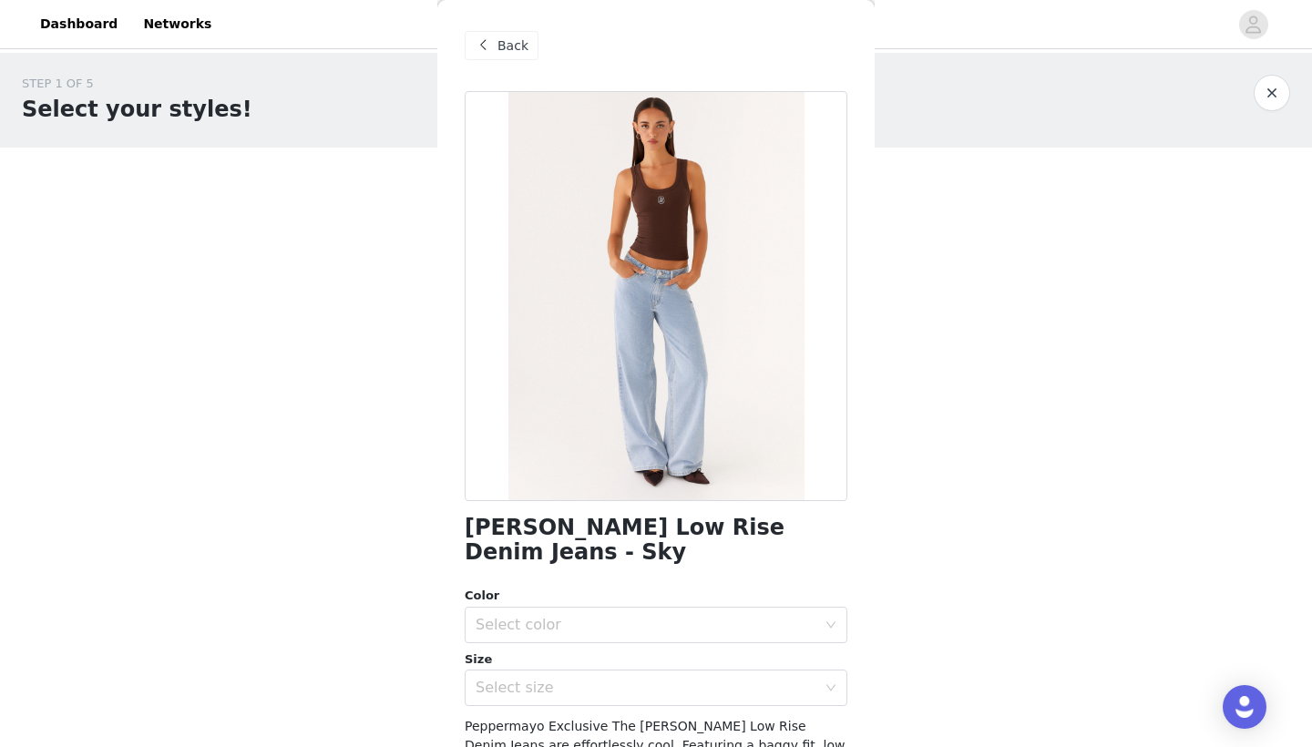
click at [490, 37] on span at bounding box center [483, 46] width 22 height 22
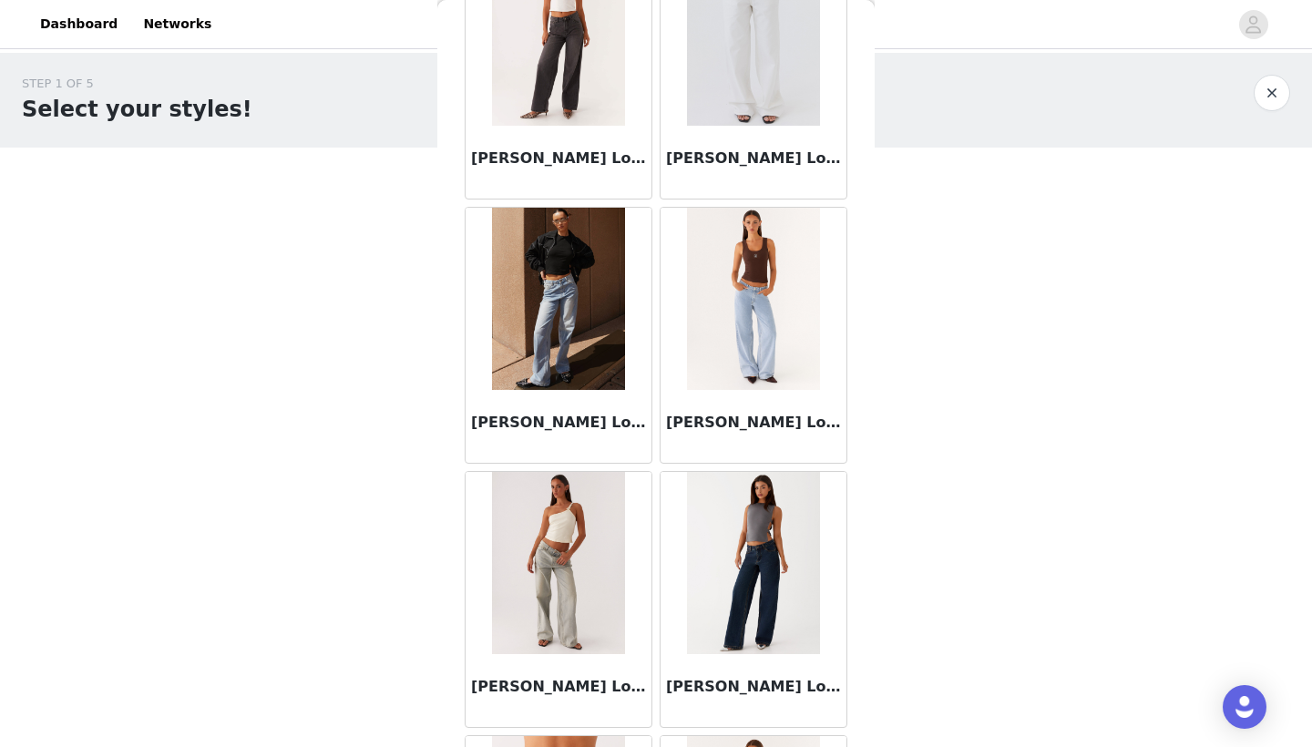
scroll to position [3843, 0]
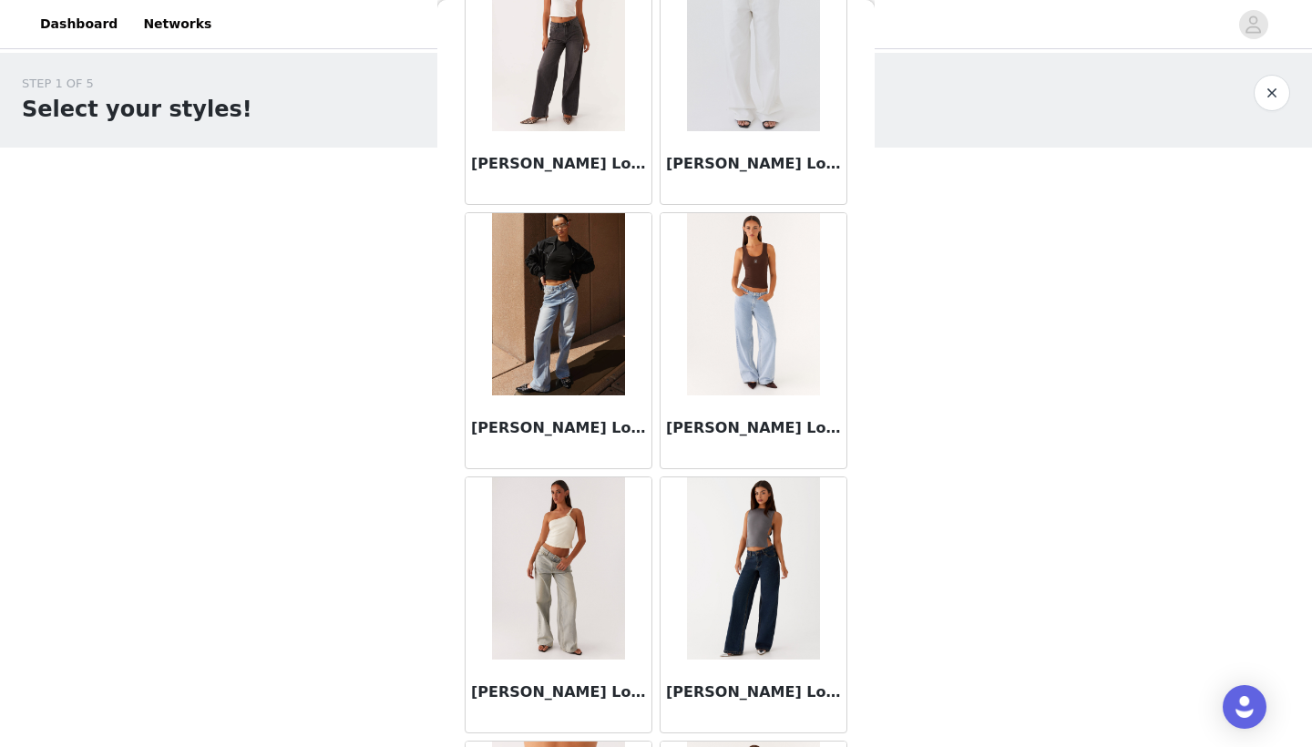
click at [565, 356] on img at bounding box center [558, 304] width 132 height 182
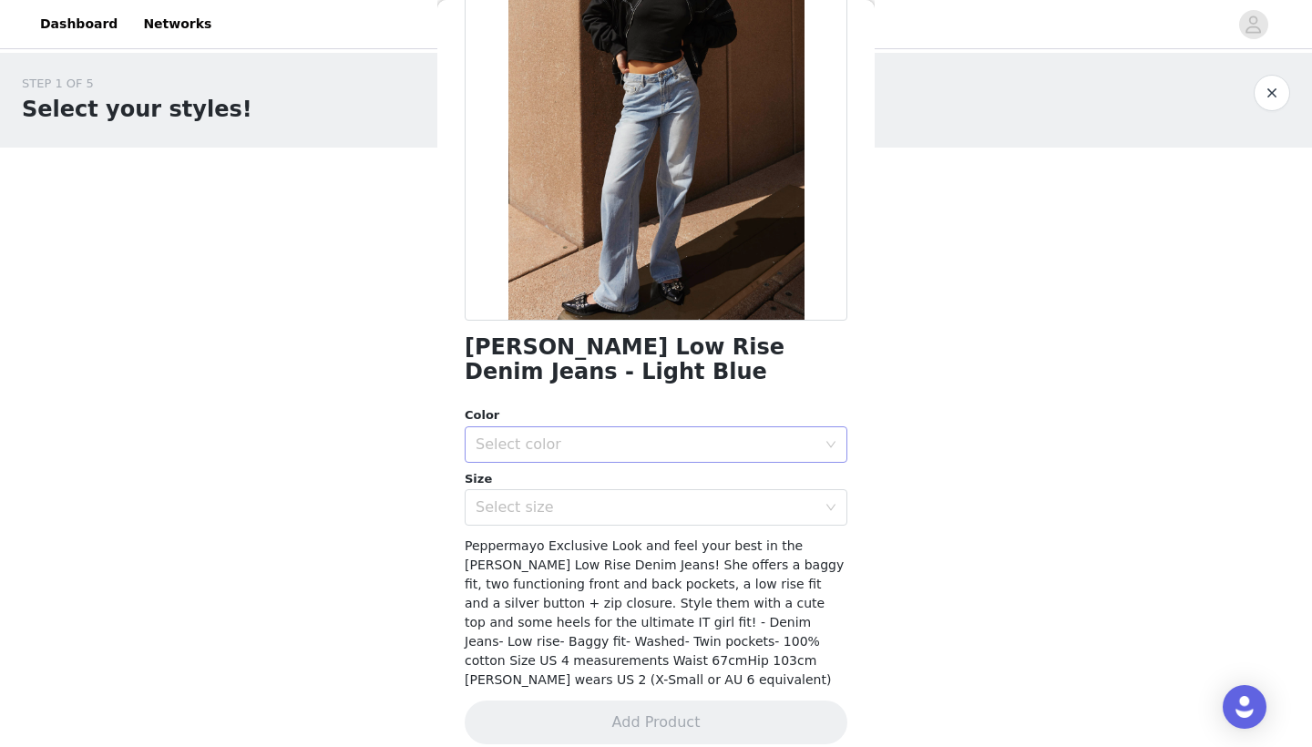
scroll to position [180, 0]
click at [559, 436] on div "Select color" at bounding box center [646, 445] width 341 height 18
click at [553, 477] on li "Light Blue" at bounding box center [656, 484] width 383 height 29
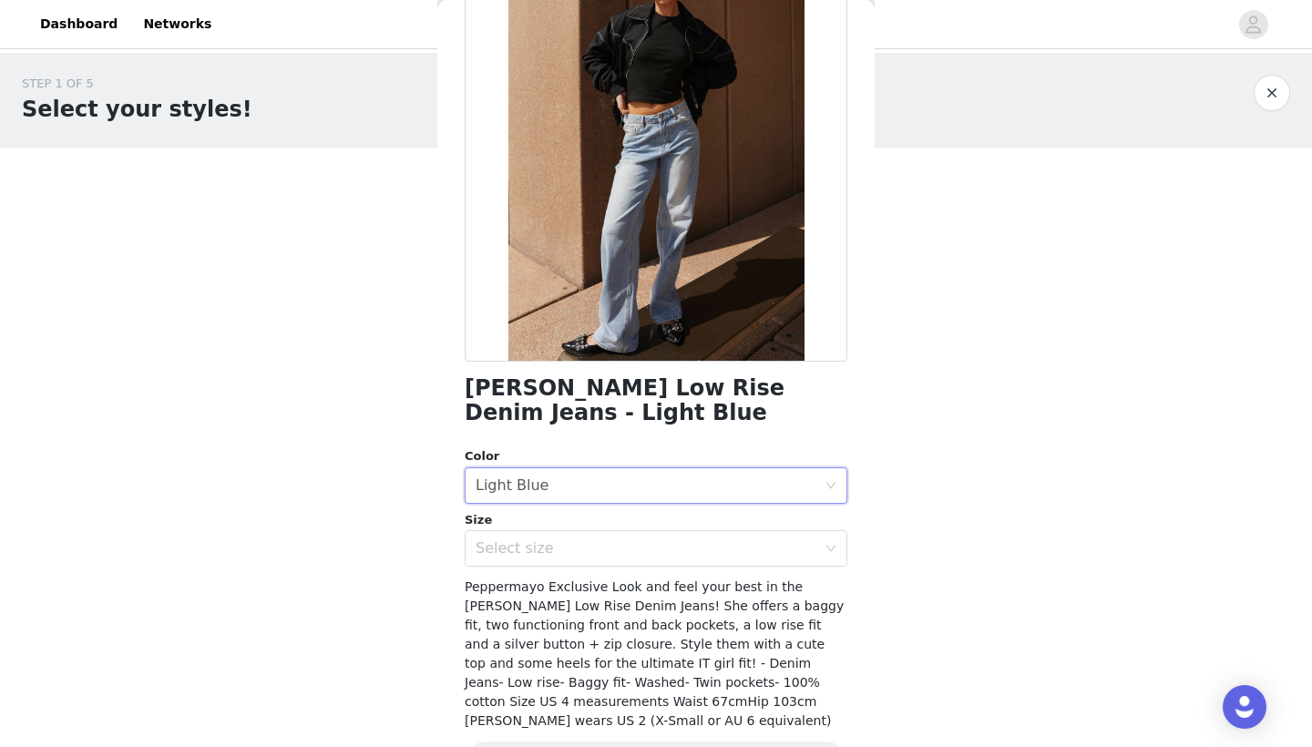
scroll to position [46, 0]
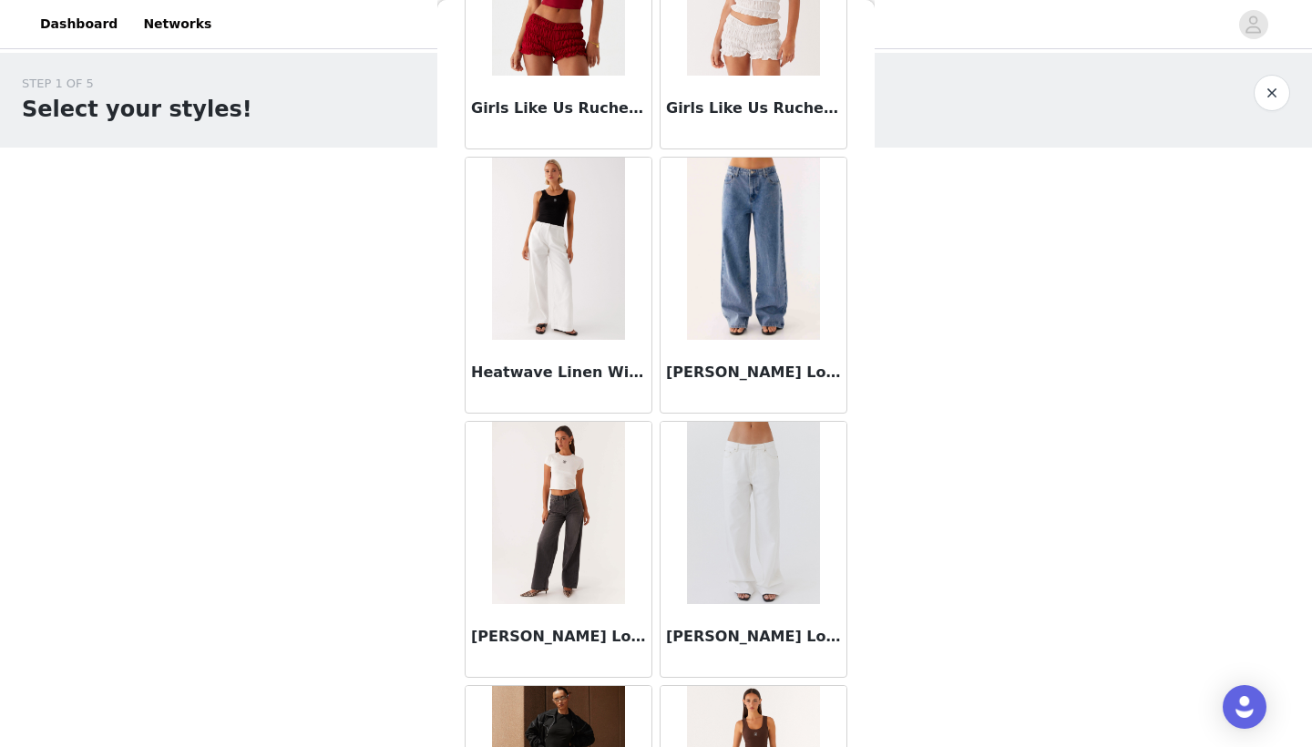
scroll to position [3393, 0]
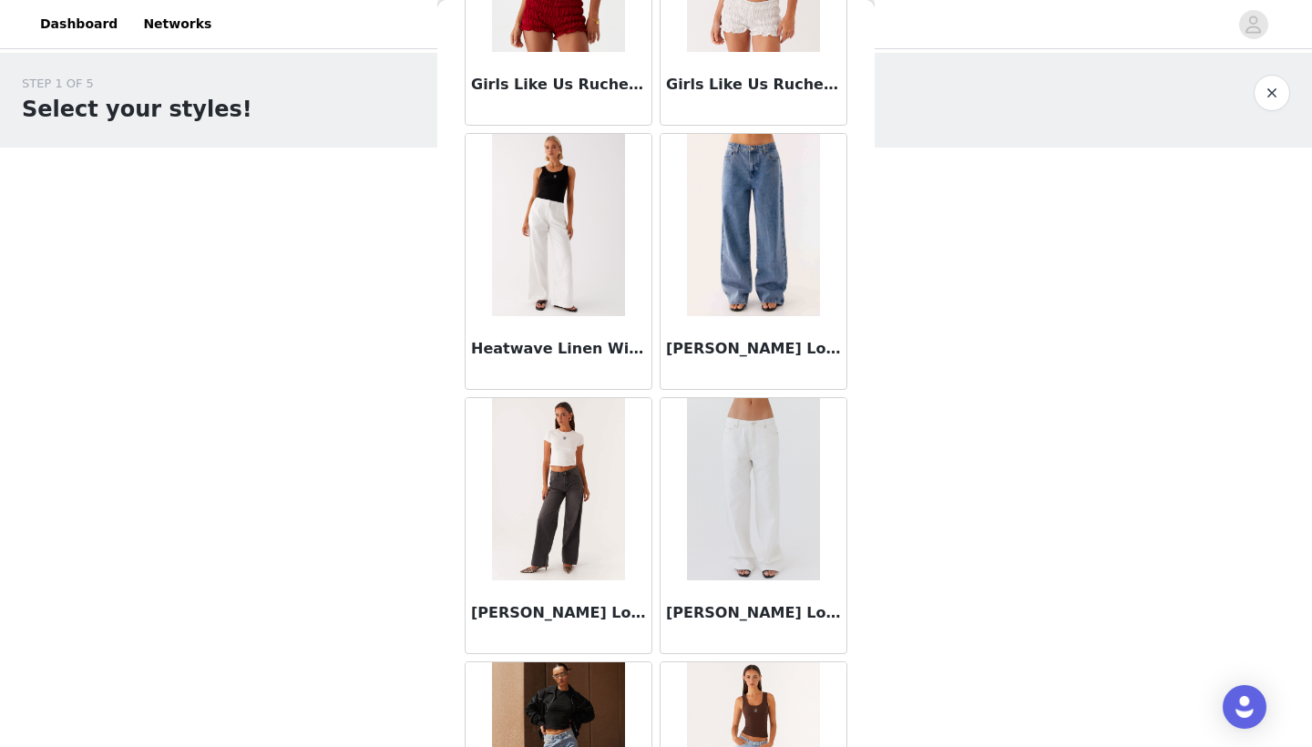
click at [748, 460] on img at bounding box center [753, 489] width 132 height 182
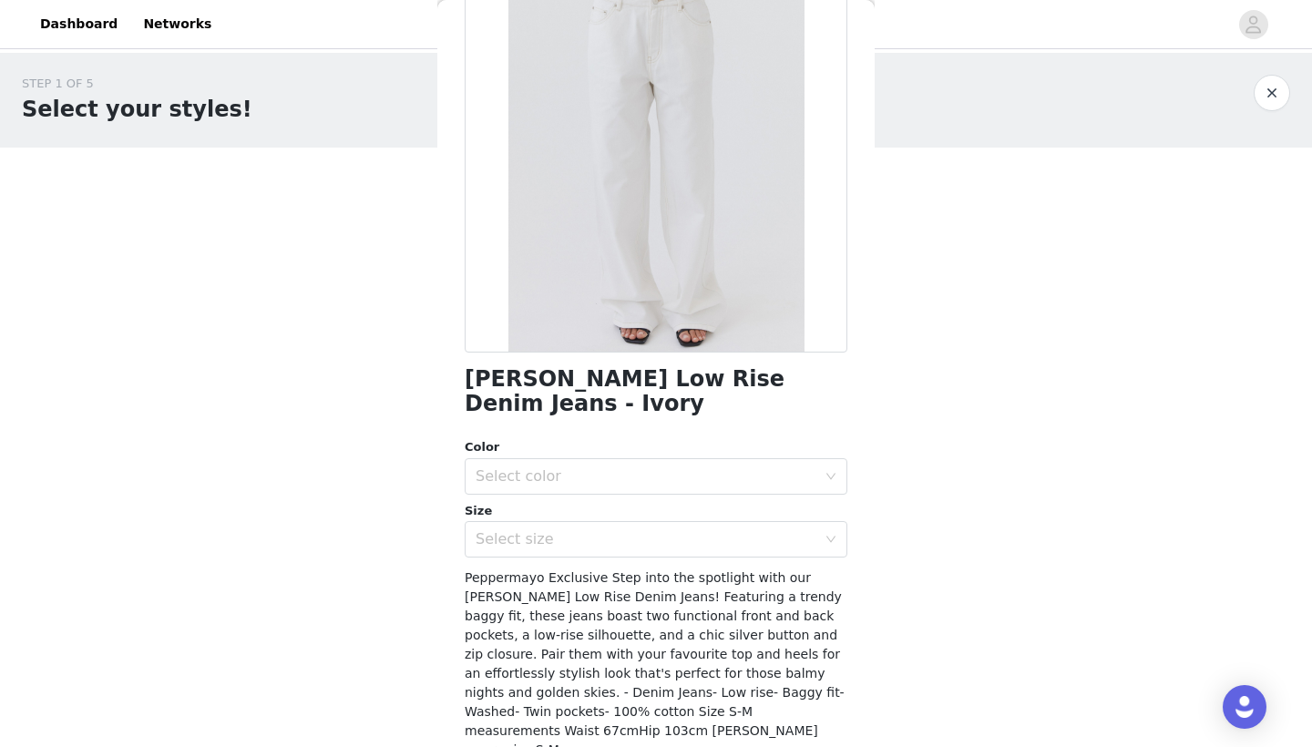
scroll to position [174, 0]
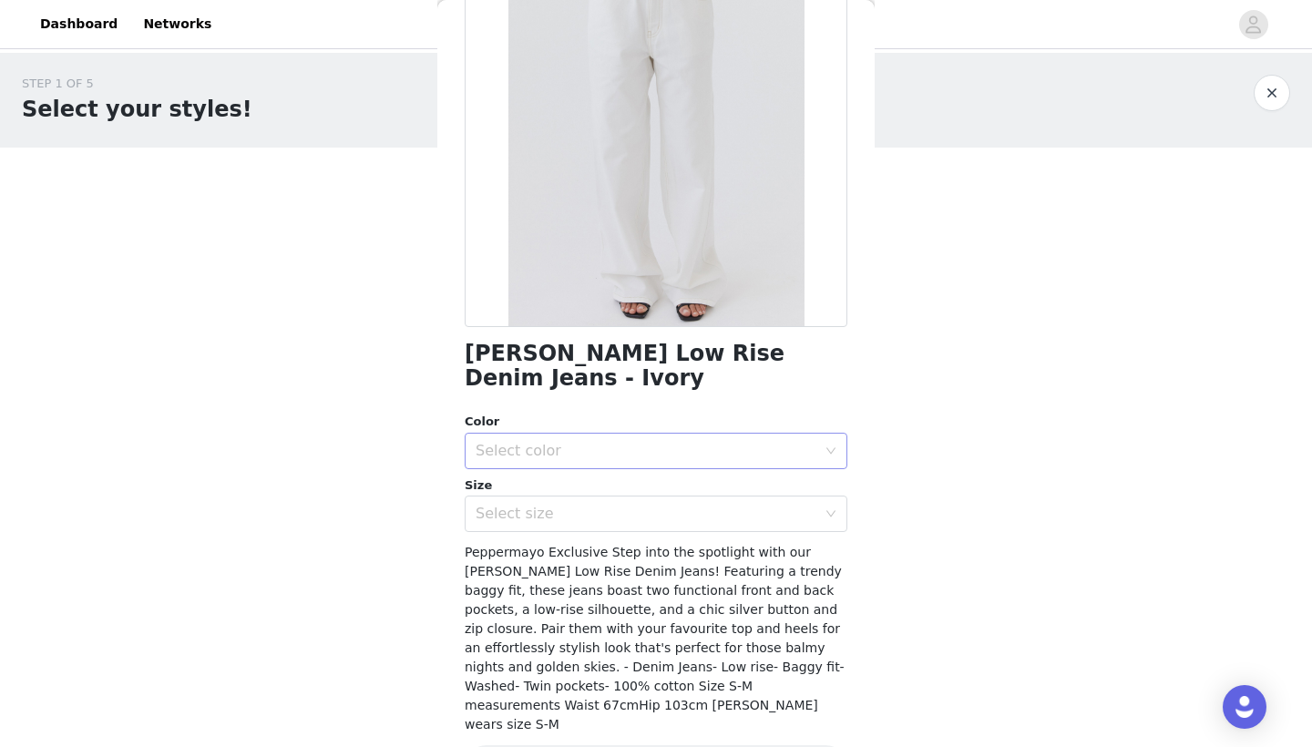
click at [616, 442] on div "Select color" at bounding box center [646, 451] width 341 height 18
click at [613, 476] on li "Ivory" at bounding box center [656, 465] width 383 height 29
click at [610, 505] on div "Select size" at bounding box center [646, 514] width 341 height 18
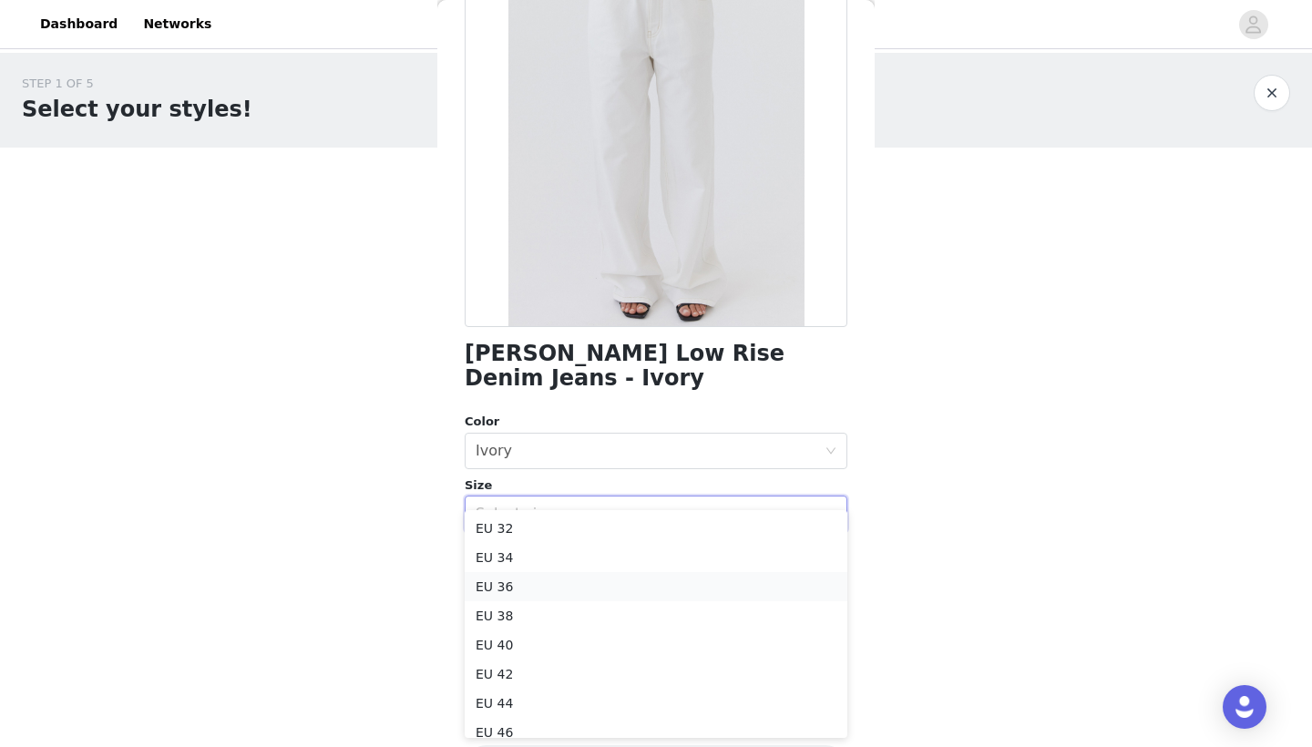
click at [591, 579] on li "EU 36" at bounding box center [656, 586] width 383 height 29
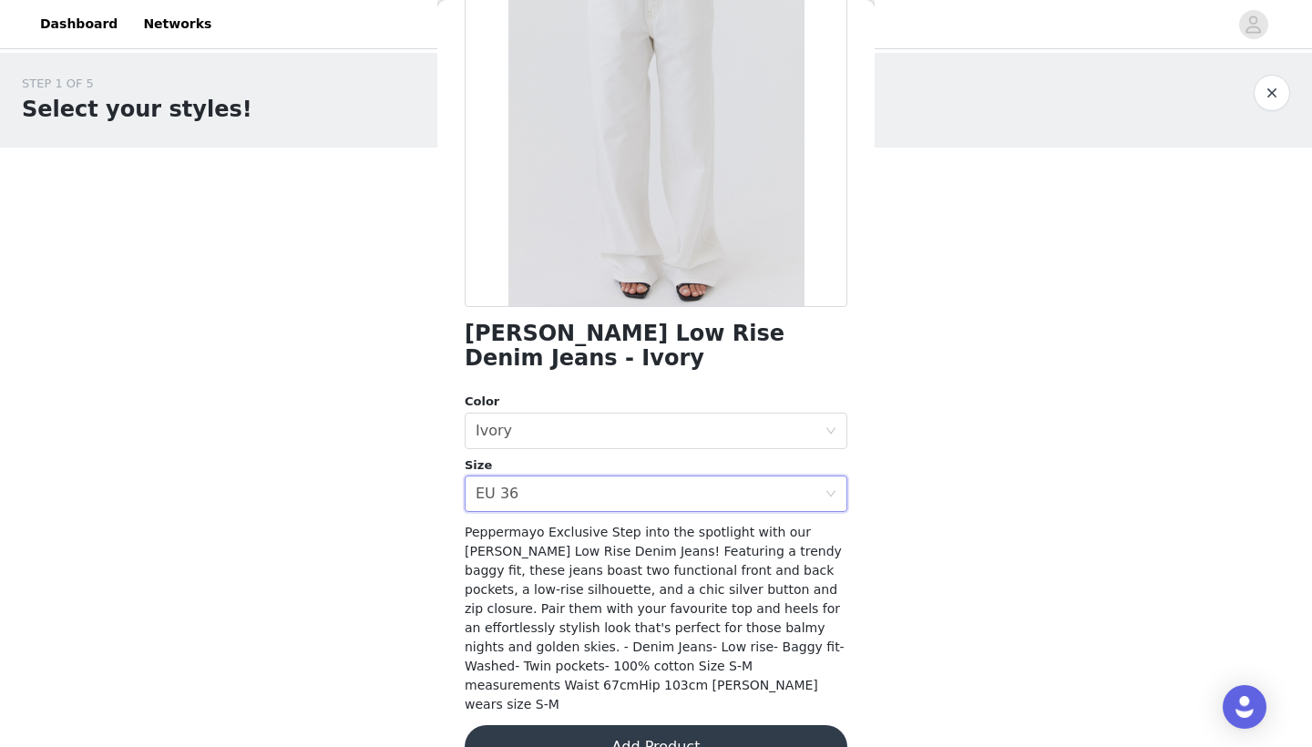
scroll to position [193, 0]
click at [611, 726] on button "Add Product" at bounding box center [656, 748] width 383 height 44
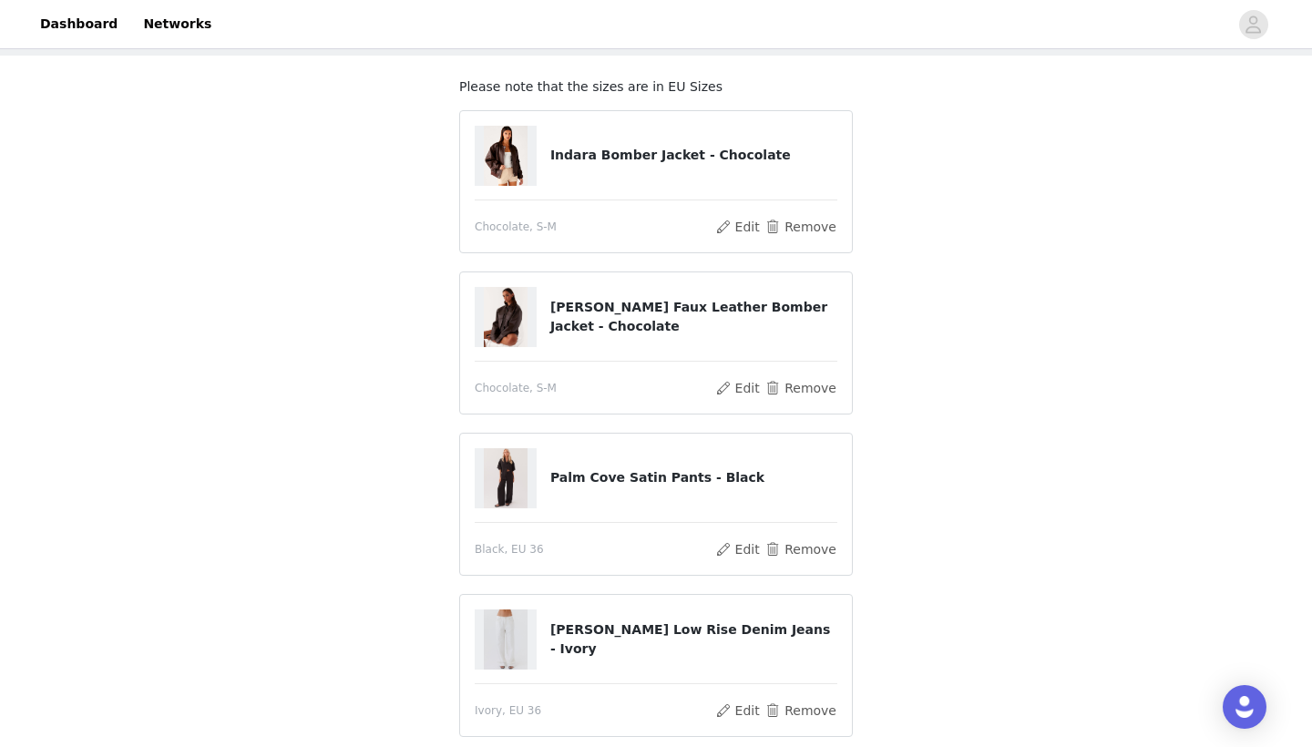
scroll to position [115, 0]
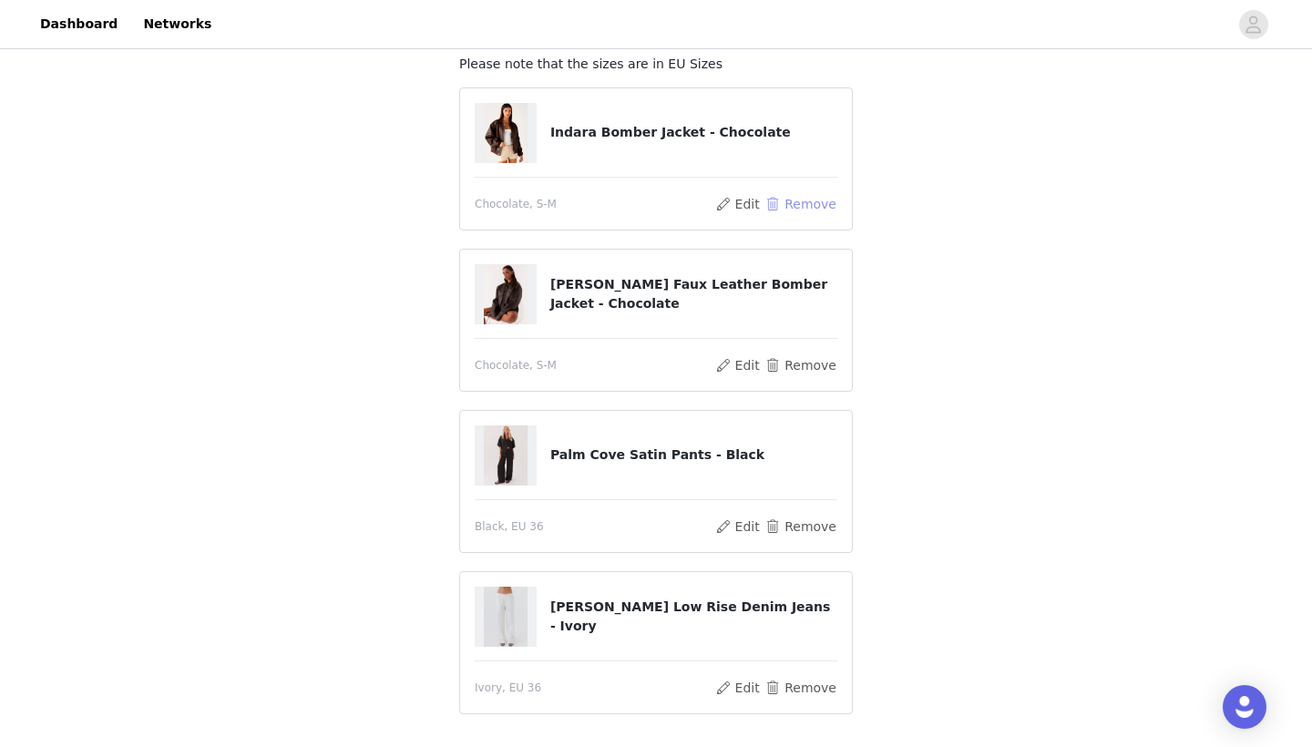
click at [795, 204] on button "Remove" at bounding box center [801, 204] width 73 height 22
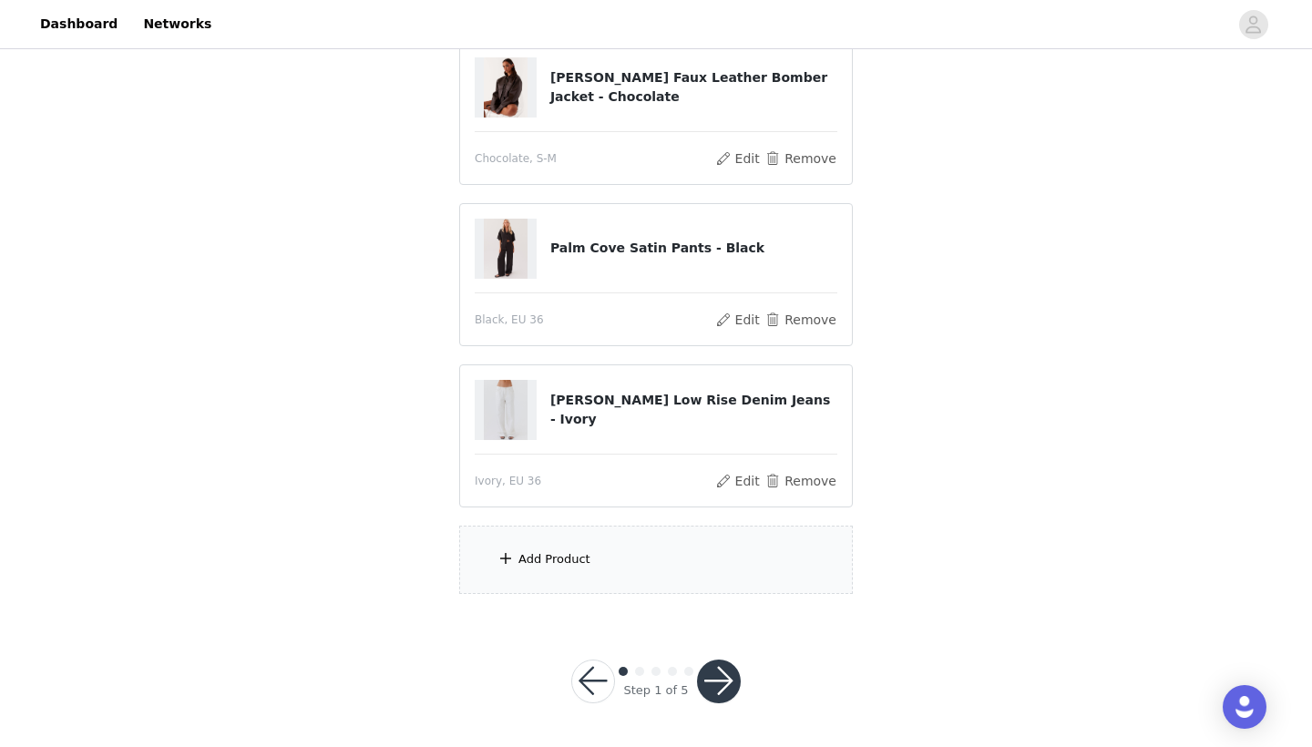
scroll to position [209, 0]
click at [572, 568] on div "Add Product" at bounding box center [554, 560] width 72 height 18
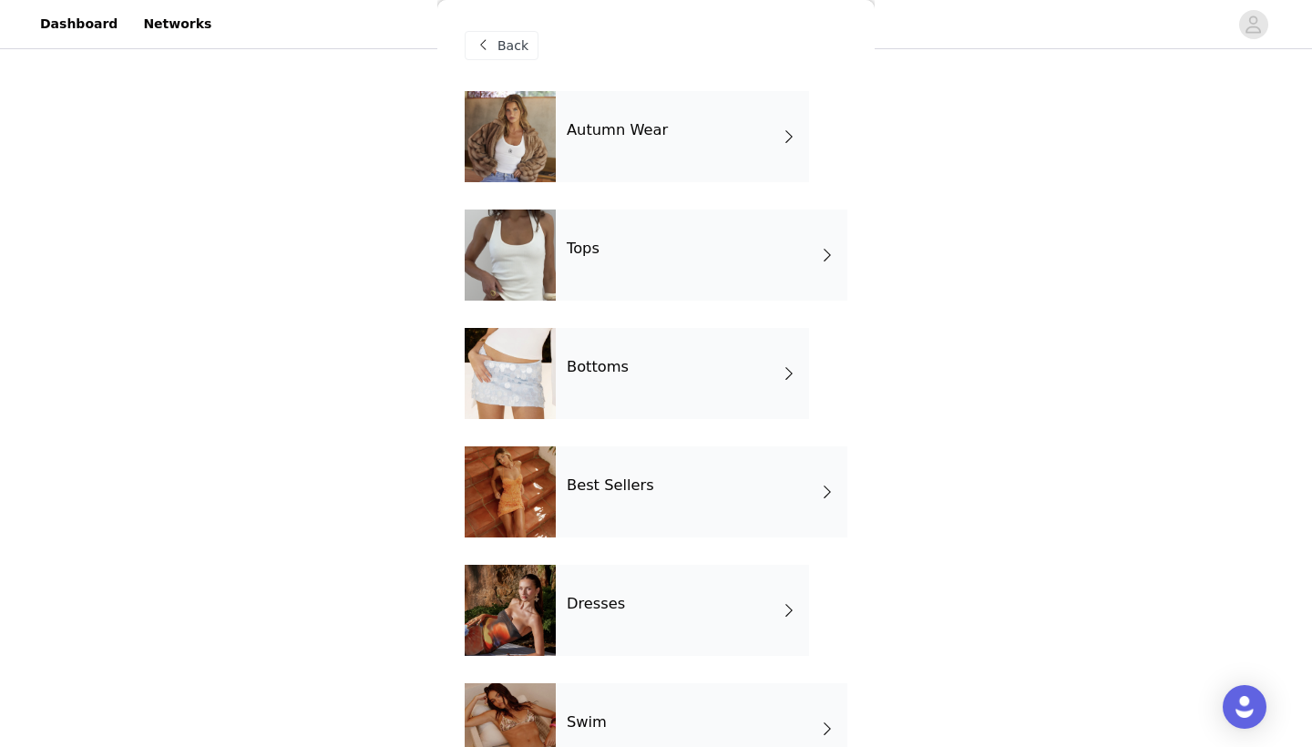
click at [593, 116] on div "Autumn Wear" at bounding box center [682, 136] width 253 height 91
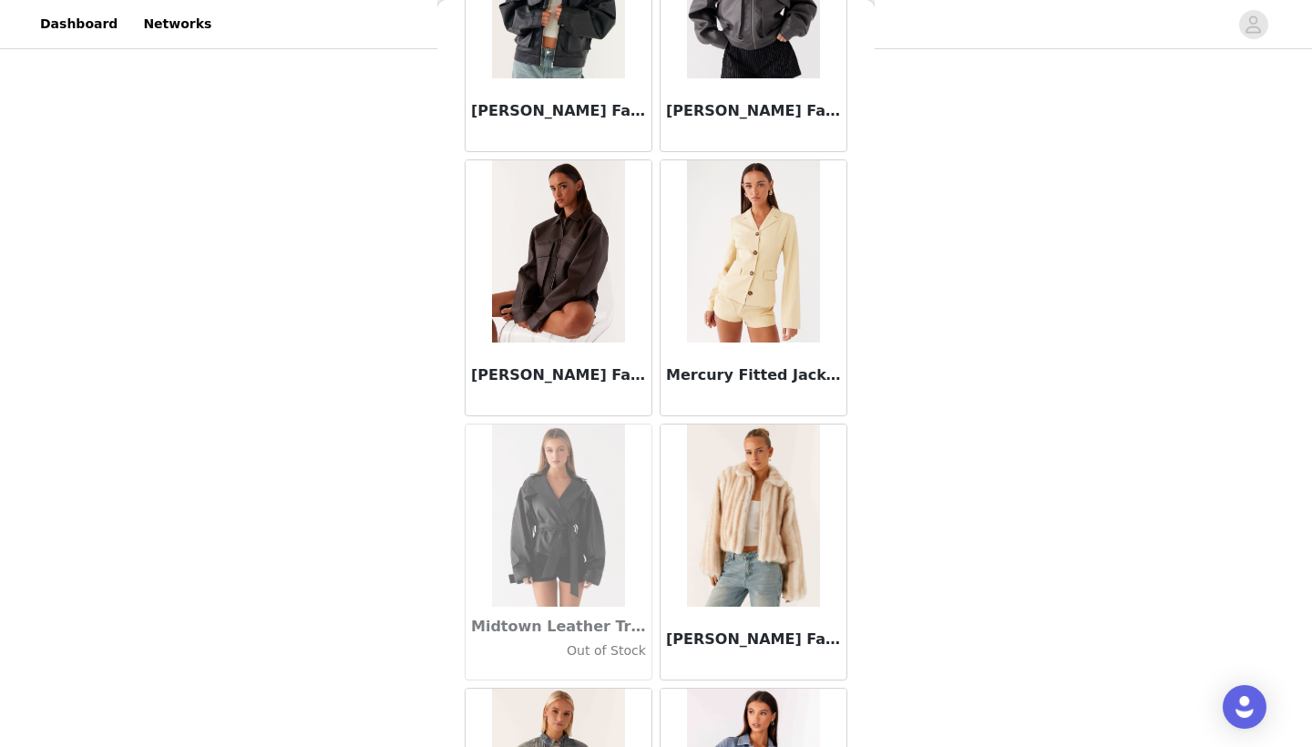
scroll to position [1539, 0]
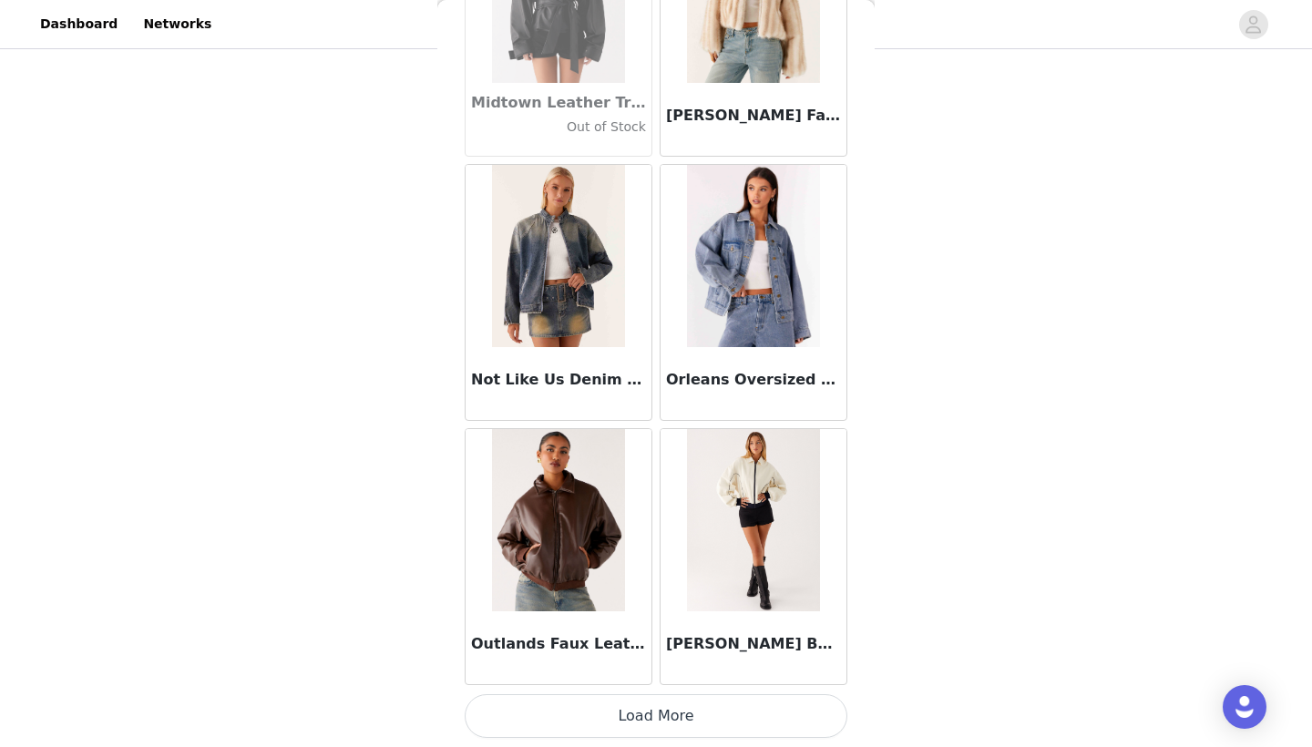
click at [678, 718] on button "Load More" at bounding box center [656, 716] width 383 height 44
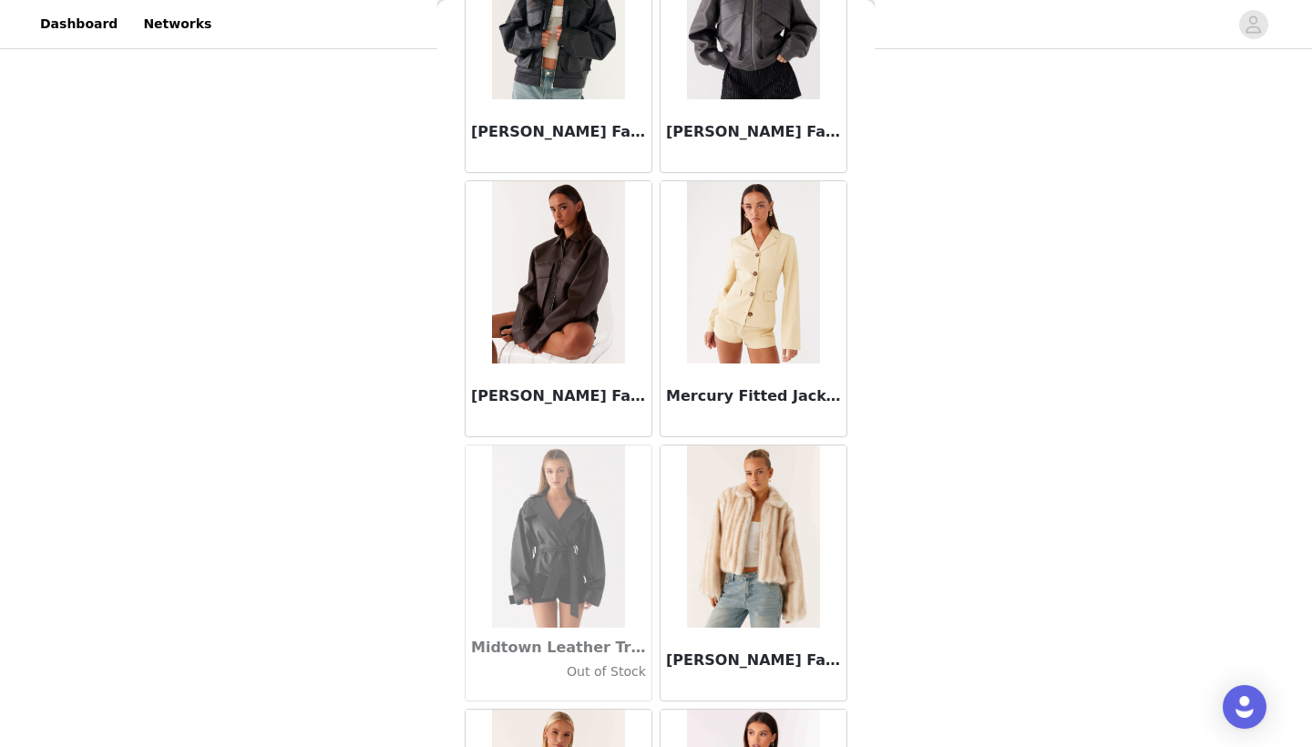
scroll to position [1041, 0]
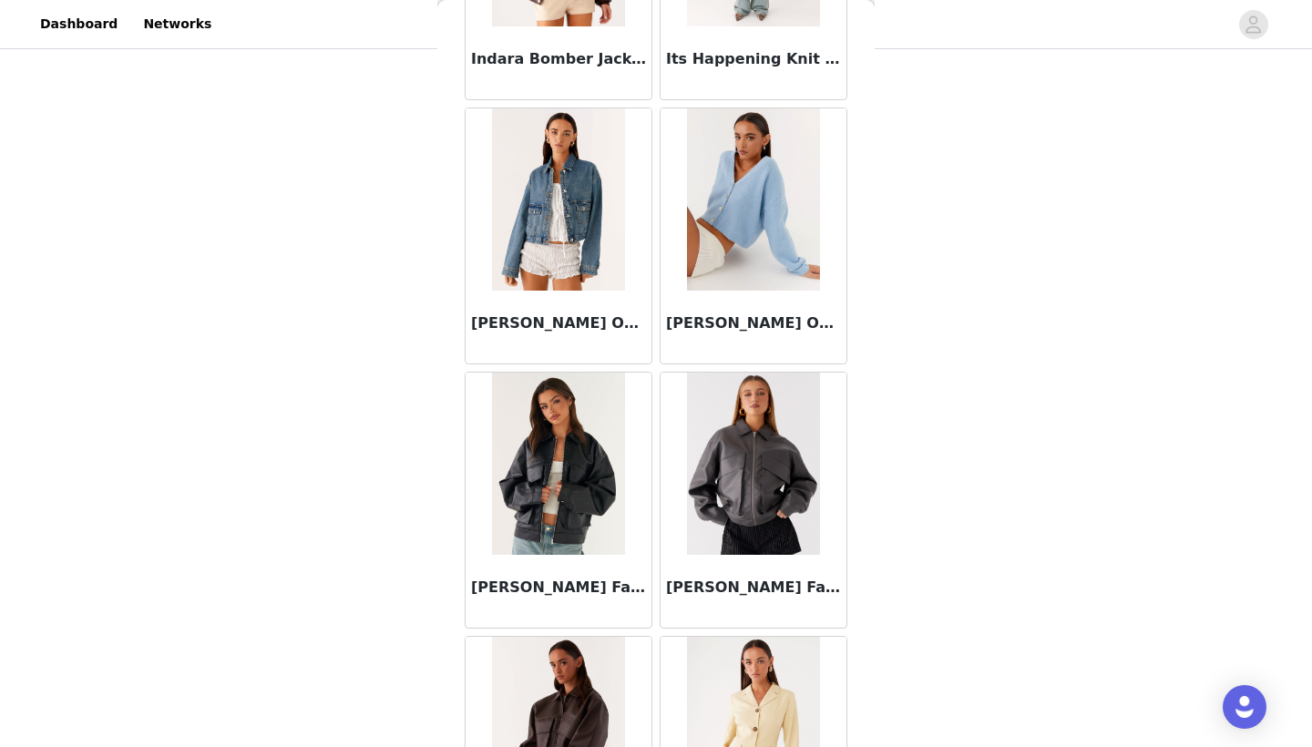
click at [751, 469] on img at bounding box center [753, 464] width 133 height 182
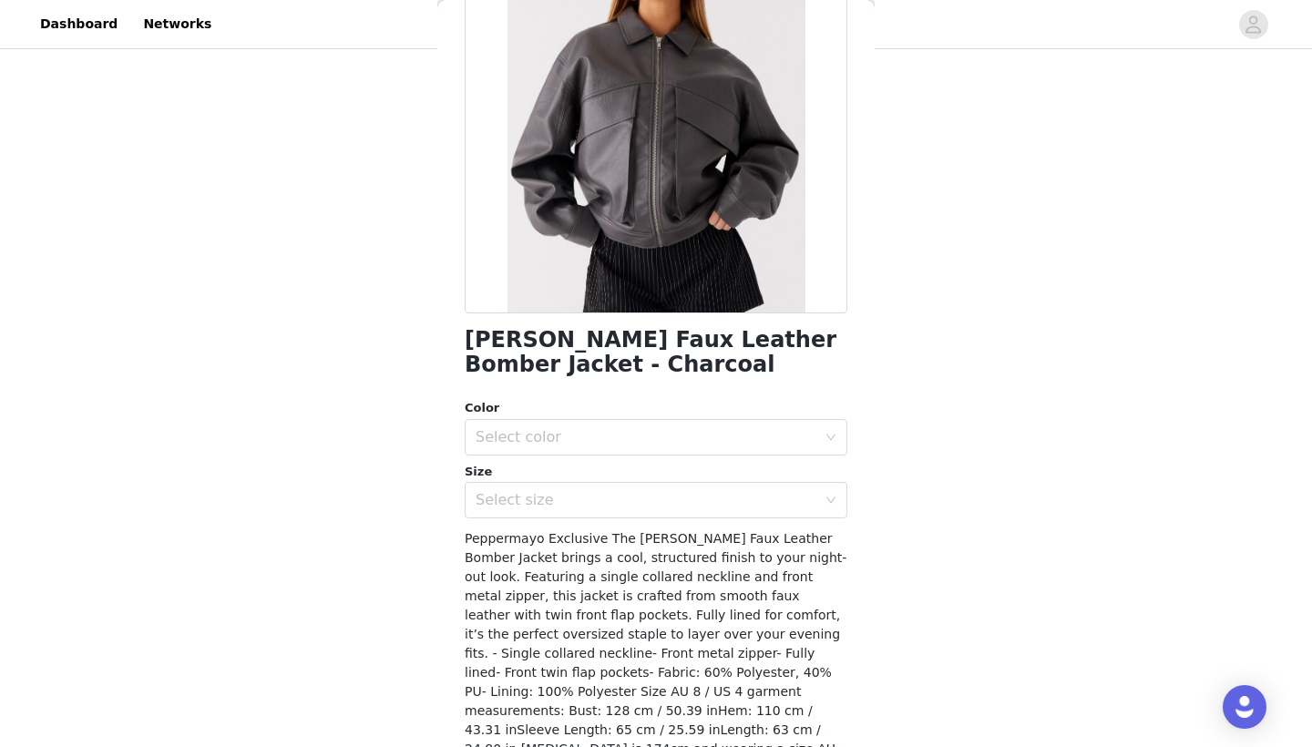
scroll to position [190, 0]
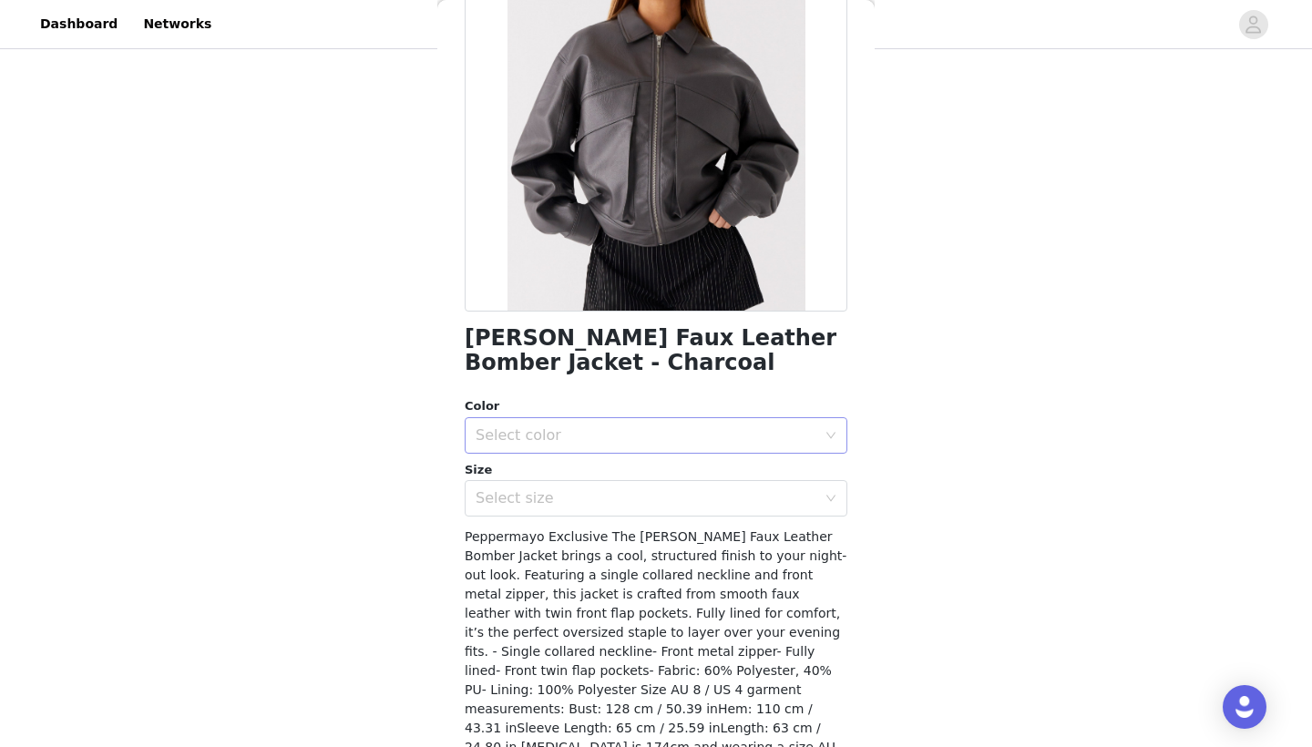
click at [687, 432] on div "Select color" at bounding box center [646, 435] width 341 height 18
click at [684, 475] on li "Charcoal" at bounding box center [656, 474] width 383 height 29
click at [680, 510] on div "Select size" at bounding box center [650, 498] width 349 height 35
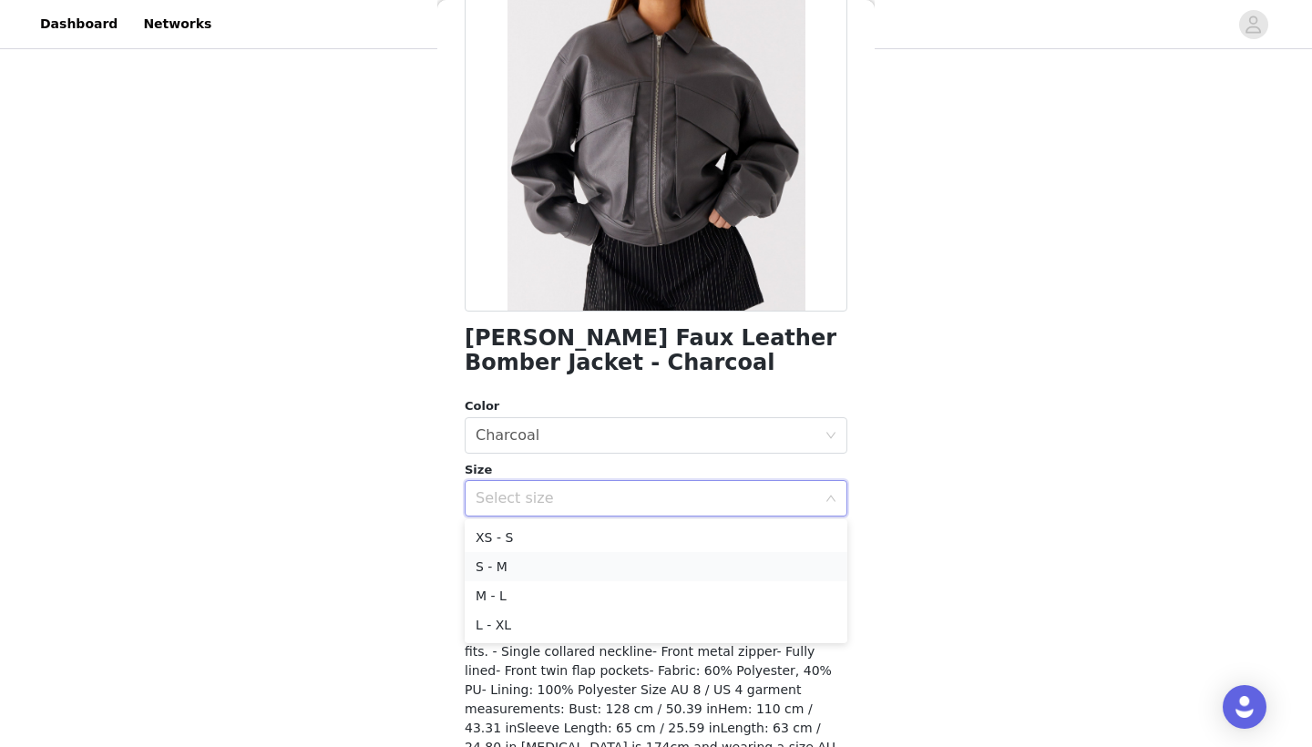
click at [669, 553] on li "S - M" at bounding box center [656, 566] width 383 height 29
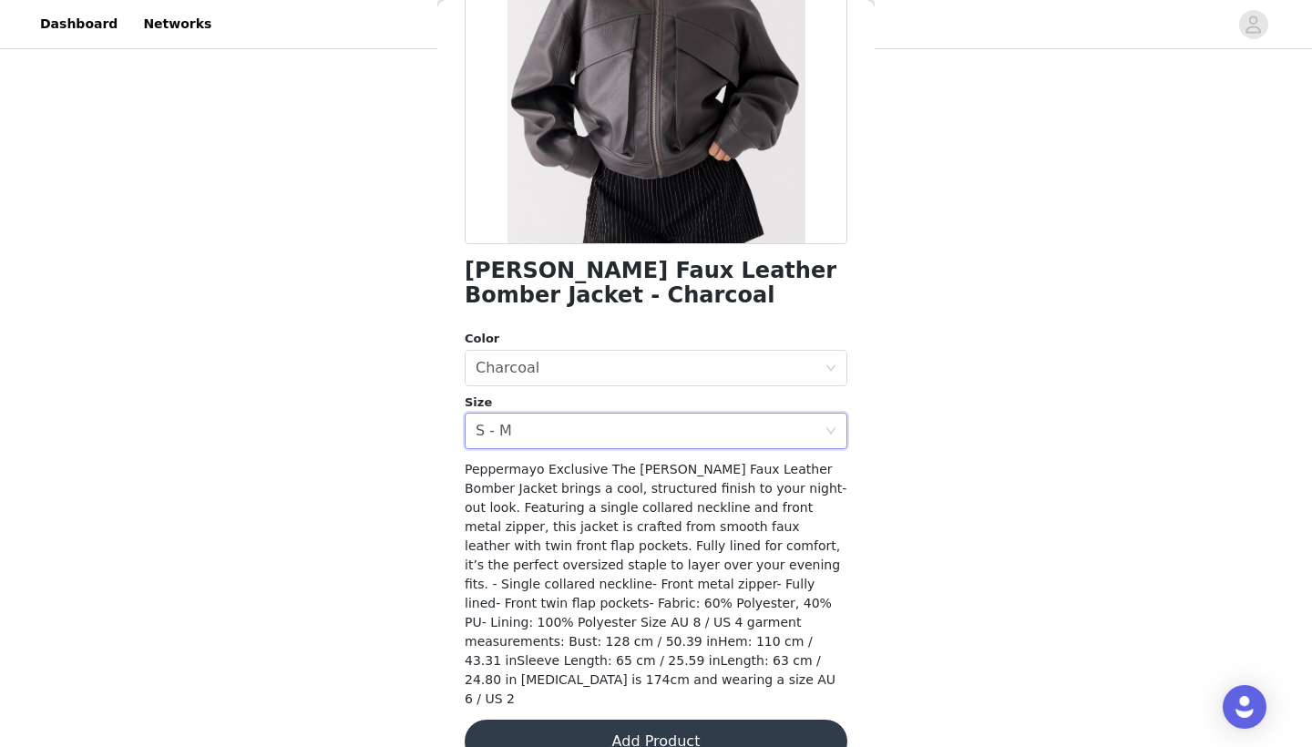
scroll to position [256, 0]
click at [671, 721] on button "Add Product" at bounding box center [656, 743] width 383 height 44
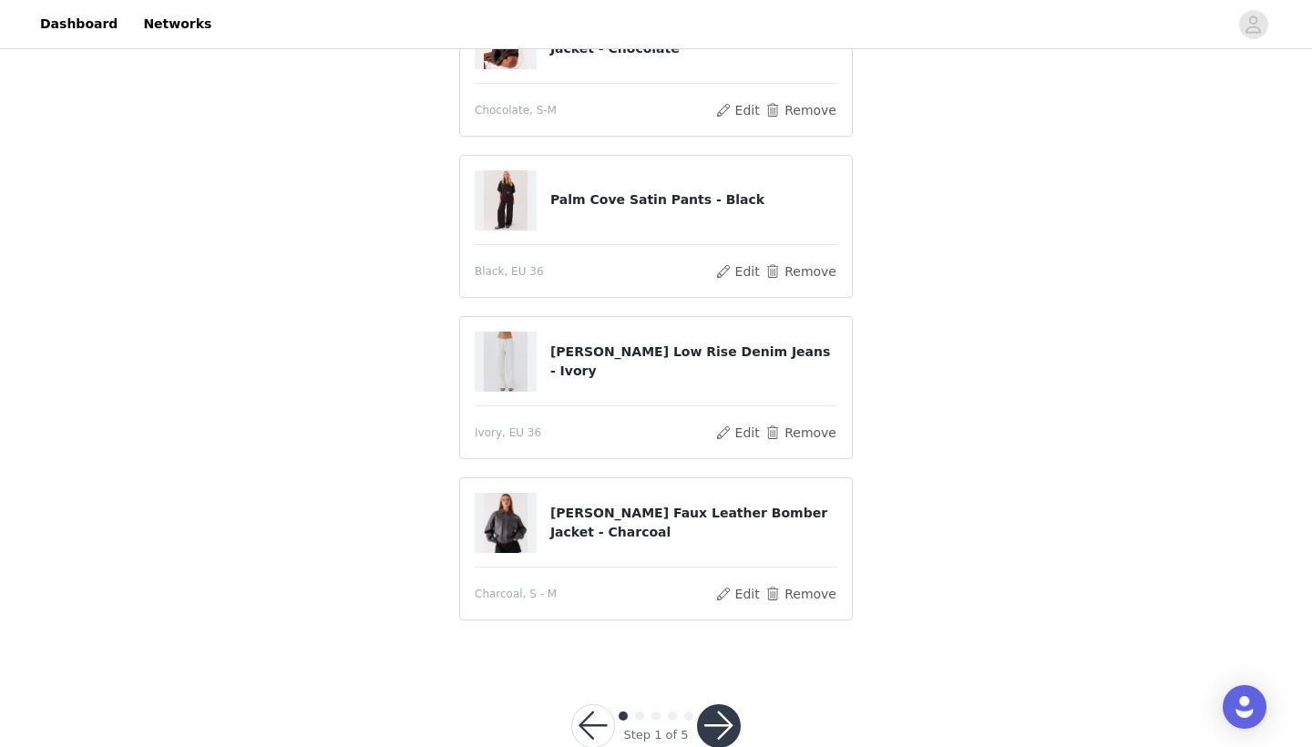
click at [724, 723] on button "button" at bounding box center [719, 726] width 44 height 44
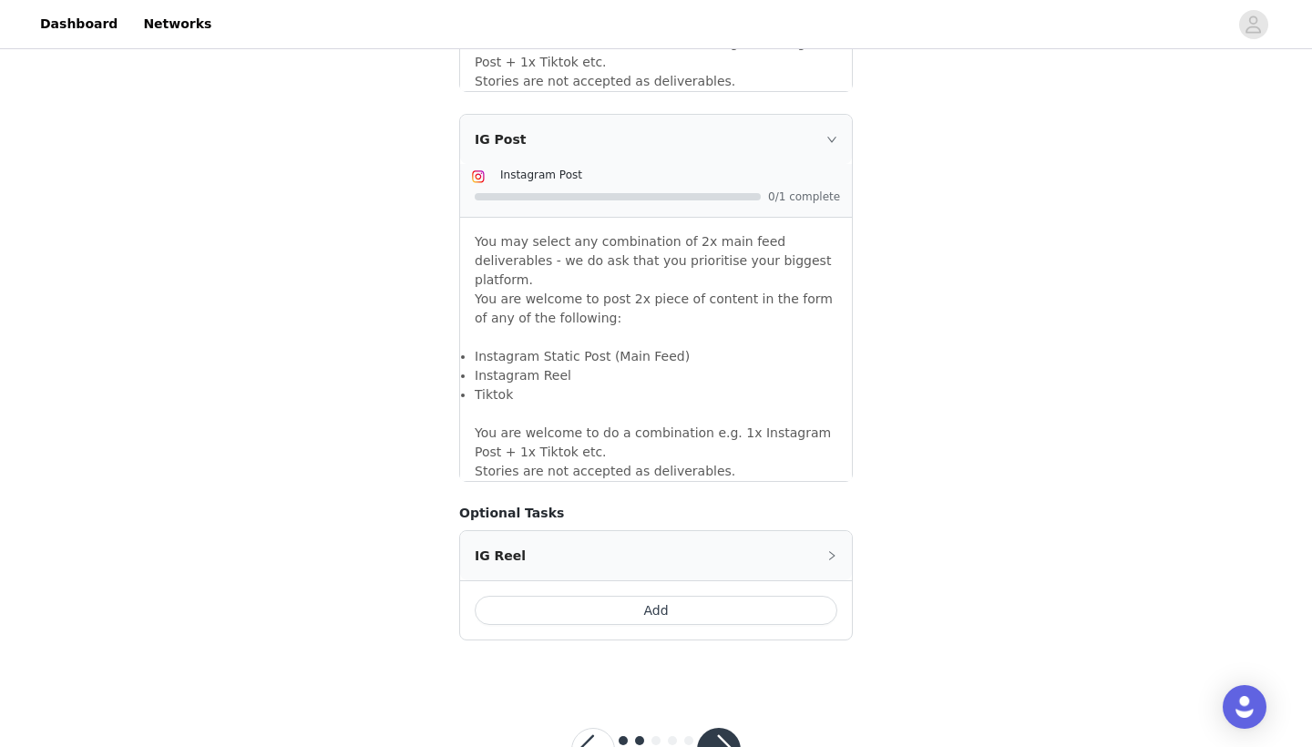
scroll to position [1515, 0]
click at [721, 729] on button "button" at bounding box center [719, 751] width 44 height 44
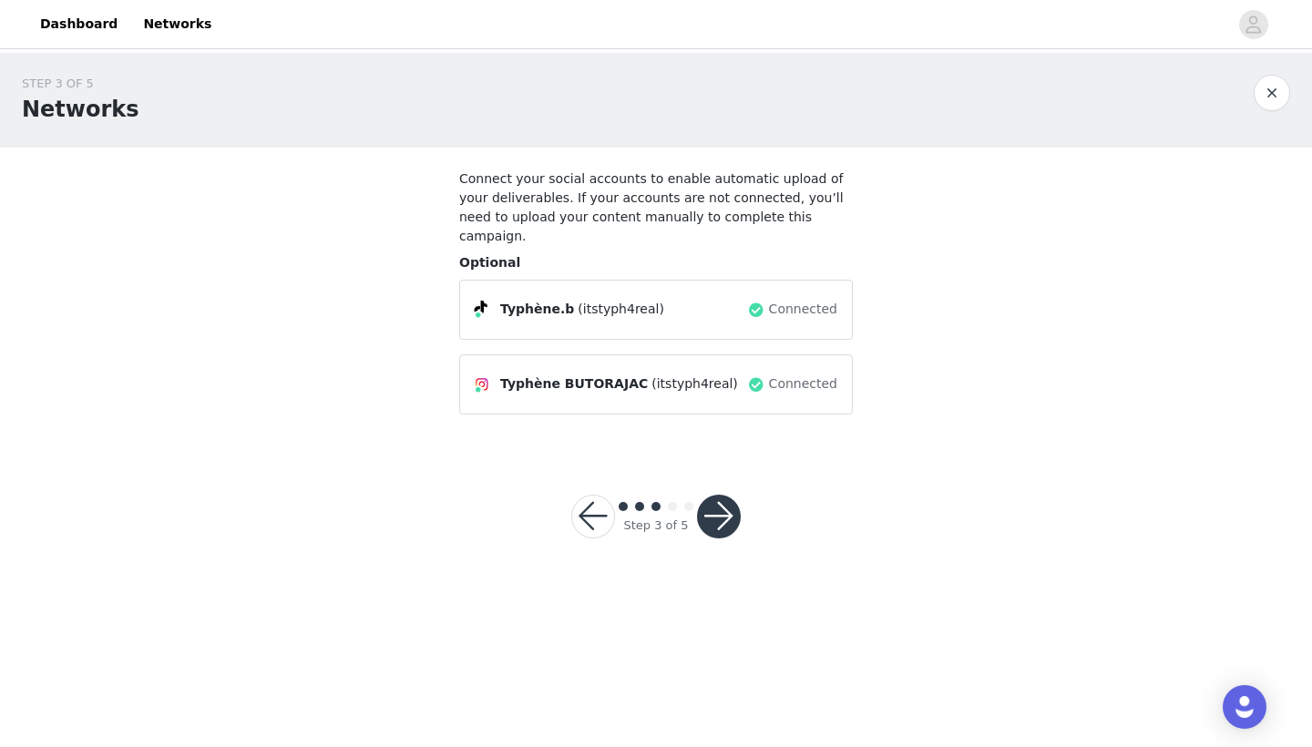
click at [727, 500] on button "button" at bounding box center [719, 517] width 44 height 44
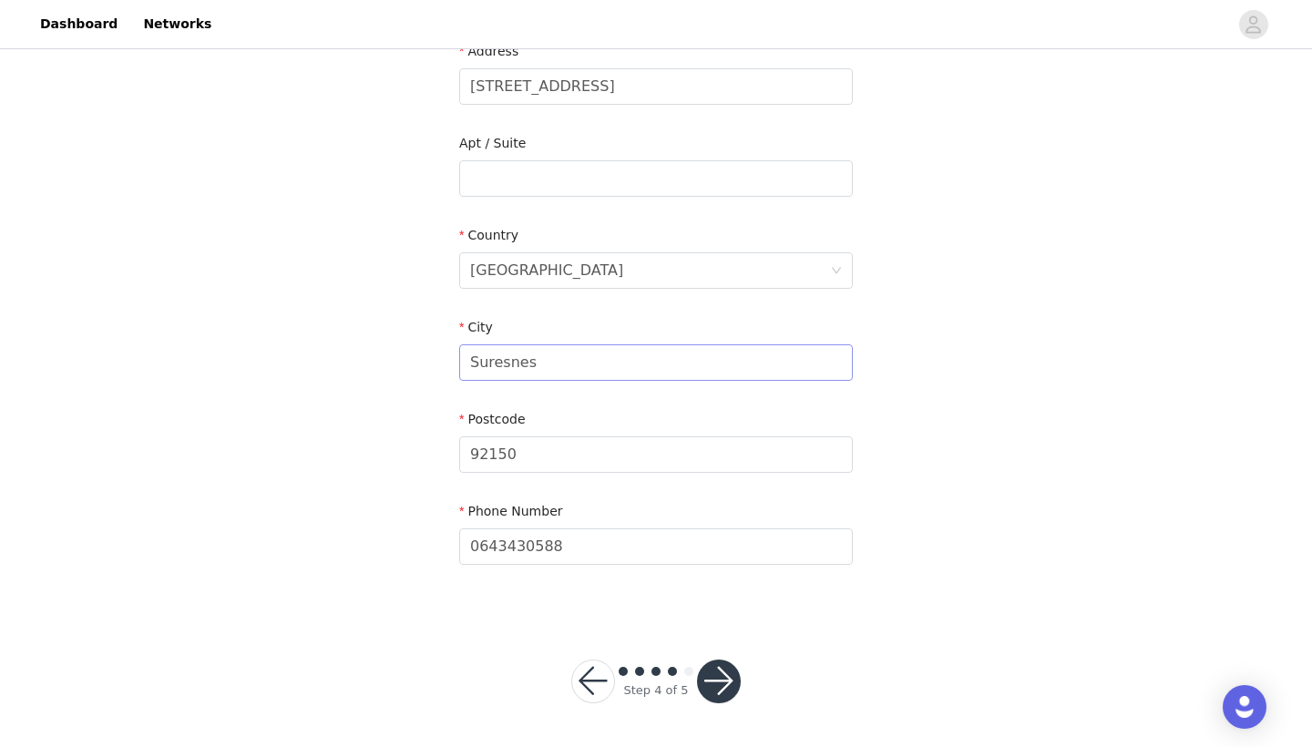
scroll to position [441, 0]
type input "[STREET_ADDRESS]"
click at [729, 683] on button "button" at bounding box center [719, 683] width 44 height 44
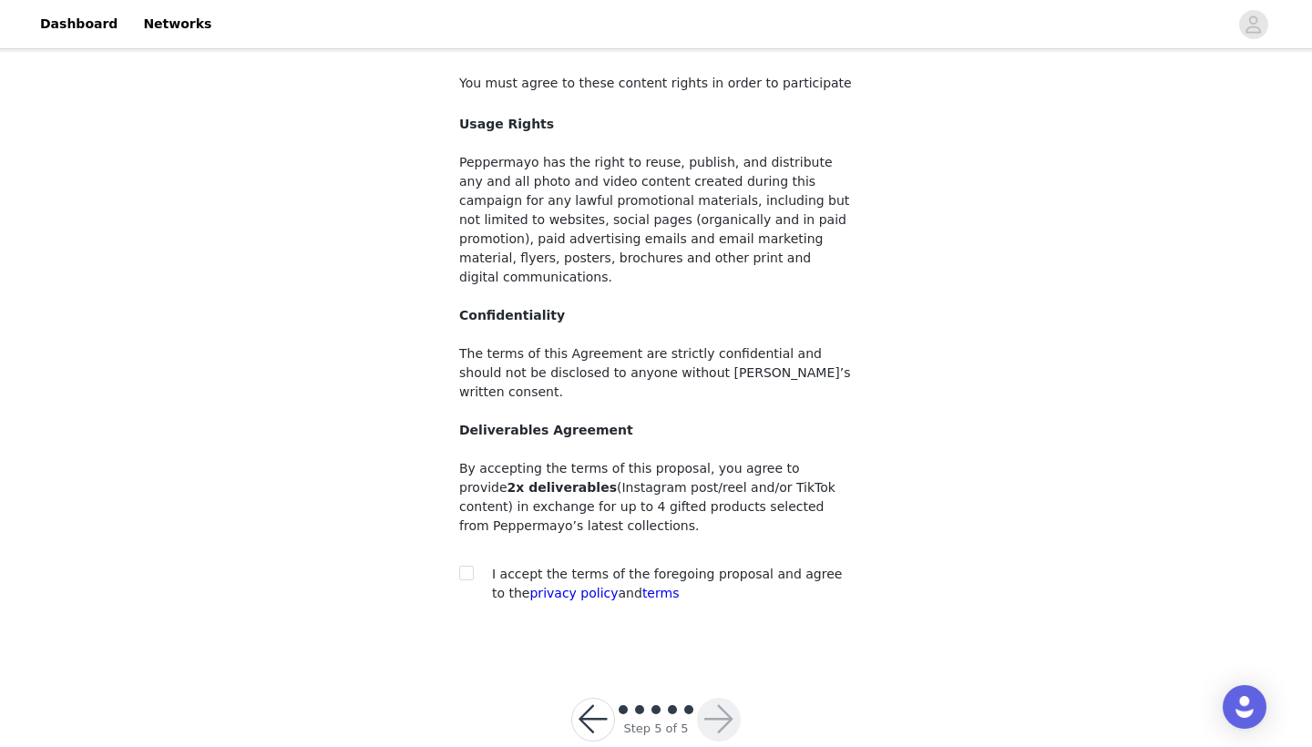
scroll to position [95, 0]
click at [553, 568] on span "I accept the terms of the foregoing proposal and agree to the privacy policy an…" at bounding box center [667, 585] width 350 height 34
click at [463, 567] on input "checkbox" at bounding box center [465, 573] width 13 height 13
checkbox input "true"
click at [721, 699] on button "button" at bounding box center [719, 721] width 44 height 44
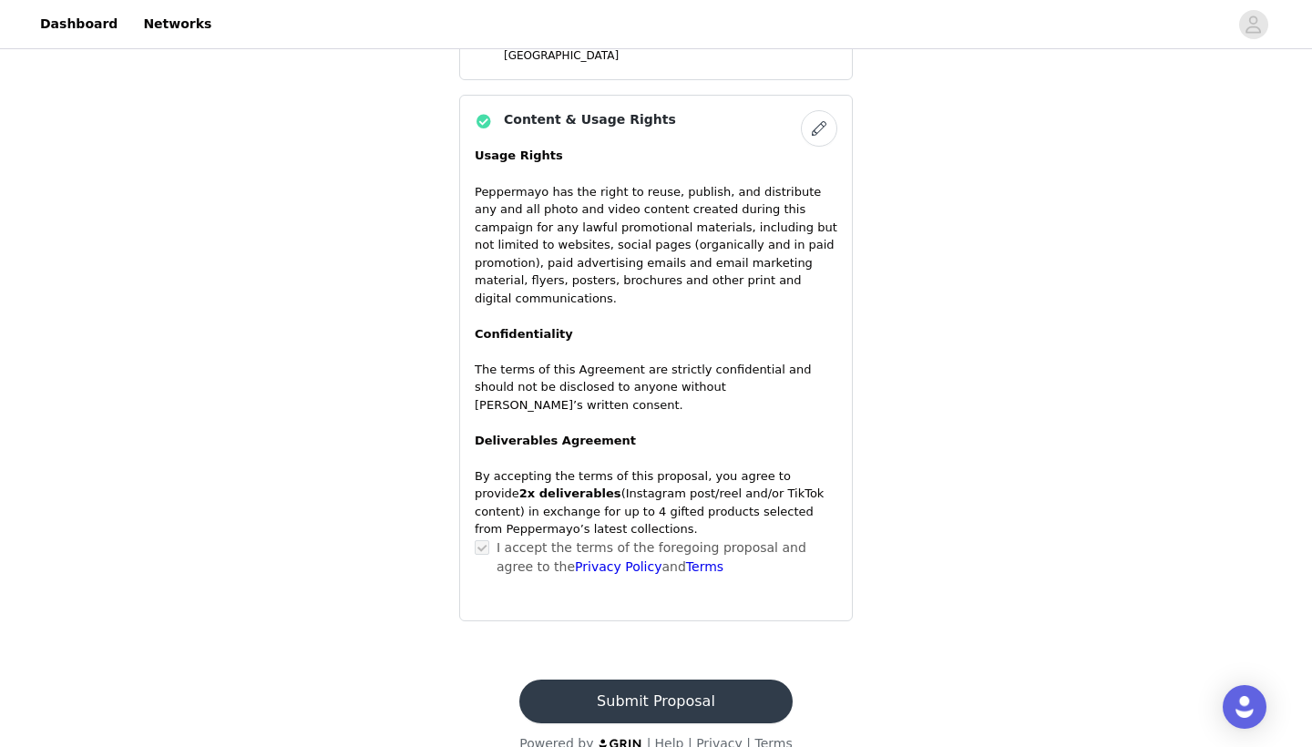
click at [666, 680] on button "Submit Proposal" at bounding box center [655, 702] width 272 height 44
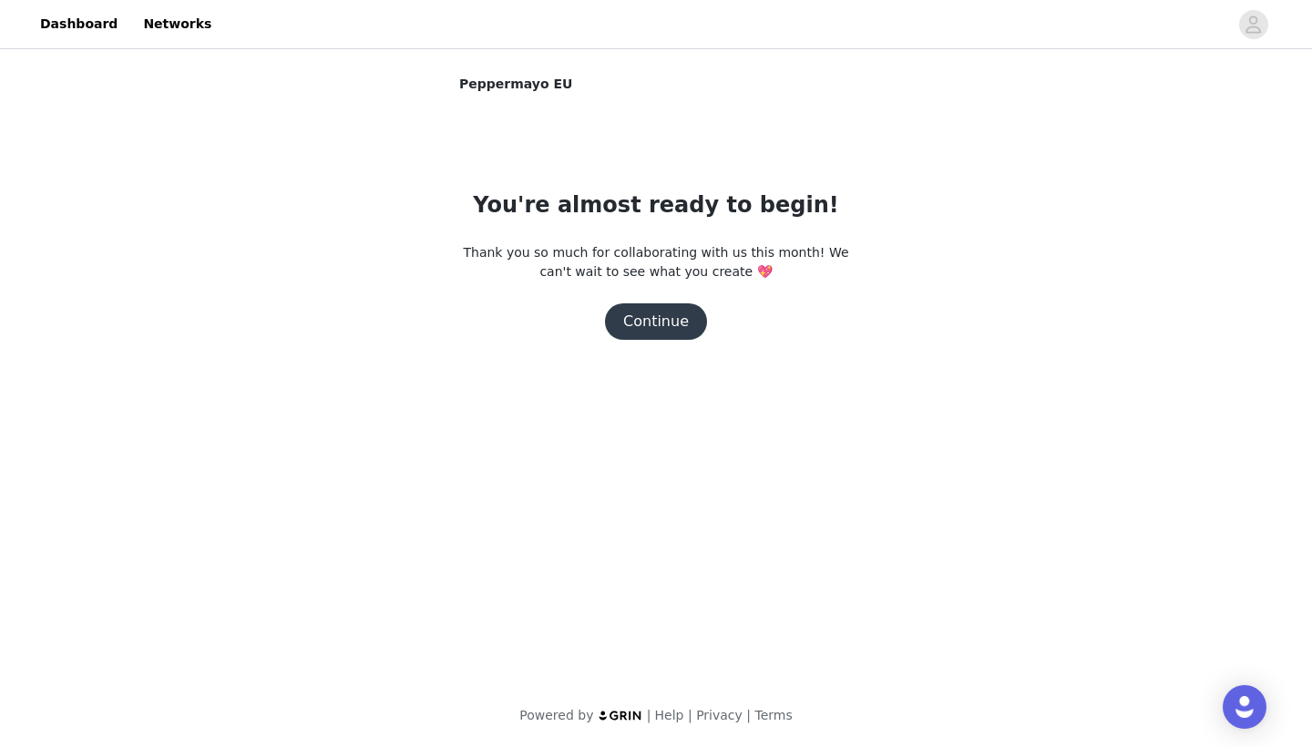
click at [666, 323] on button "Continue" at bounding box center [656, 321] width 102 height 36
